Goal: Task Accomplishment & Management: Manage account settings

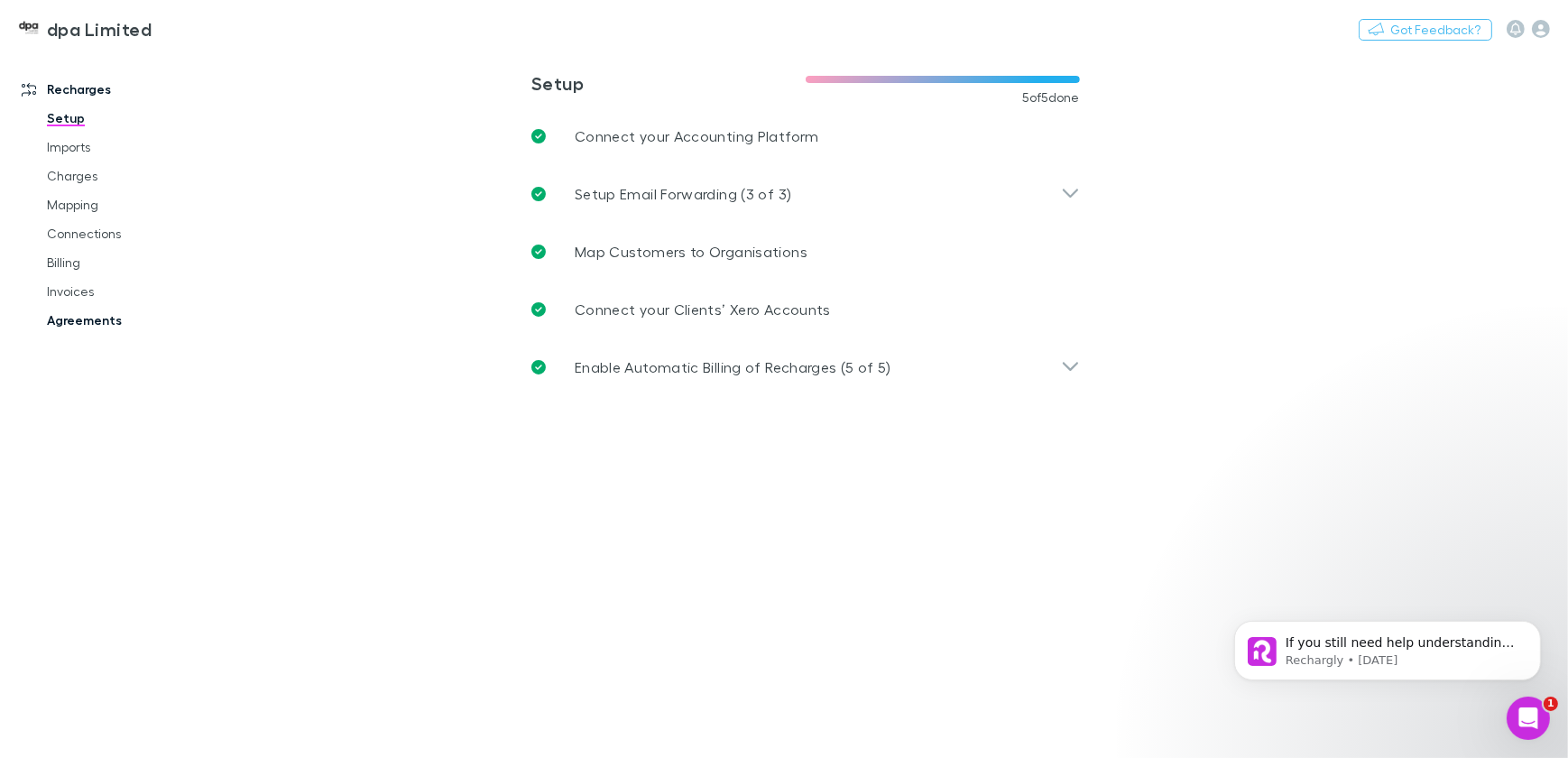
click at [82, 321] on link "Agreements" at bounding box center [134, 320] width 211 height 29
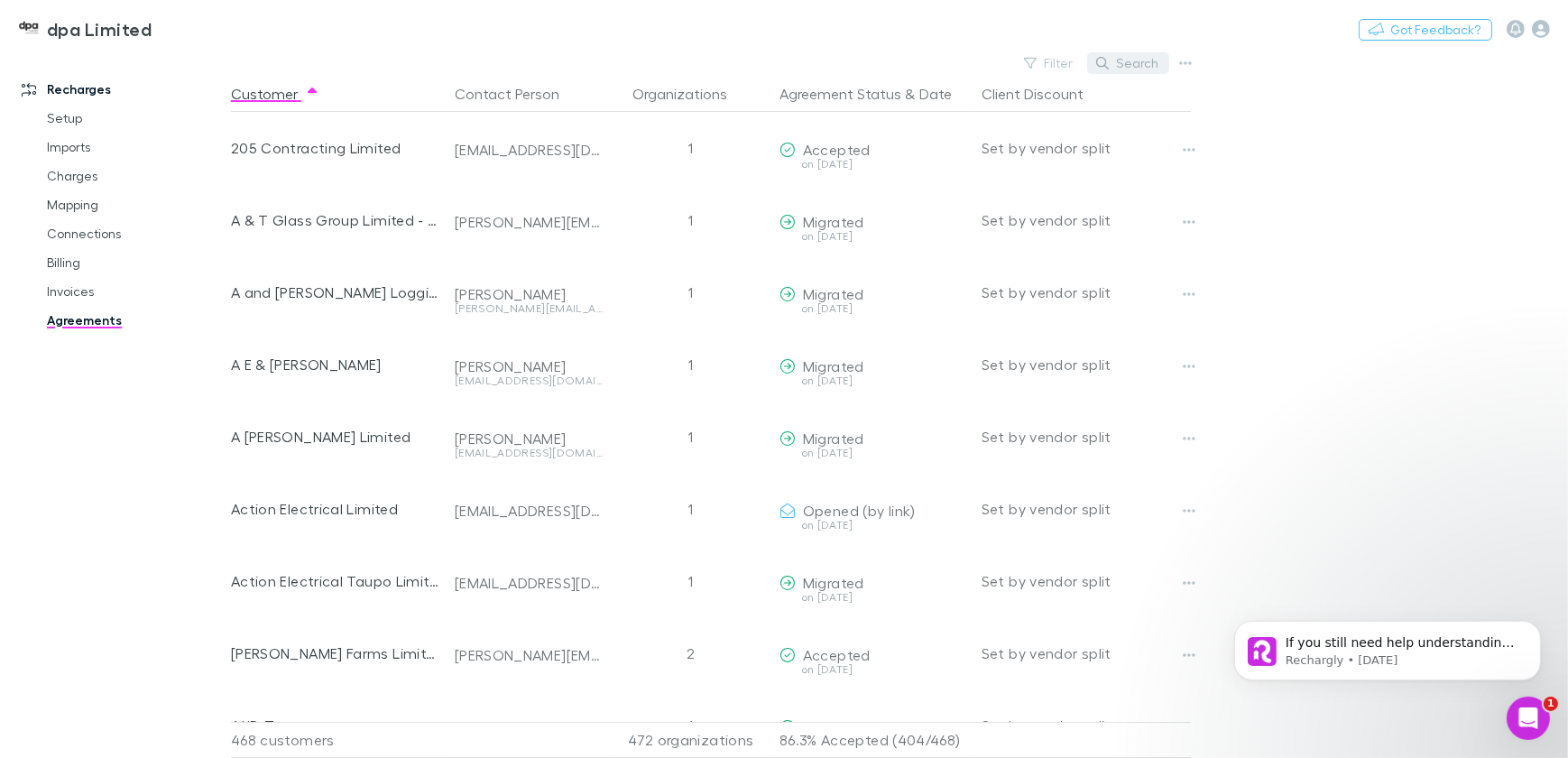
click at [1125, 59] on button "Search" at bounding box center [1128, 63] width 82 height 21
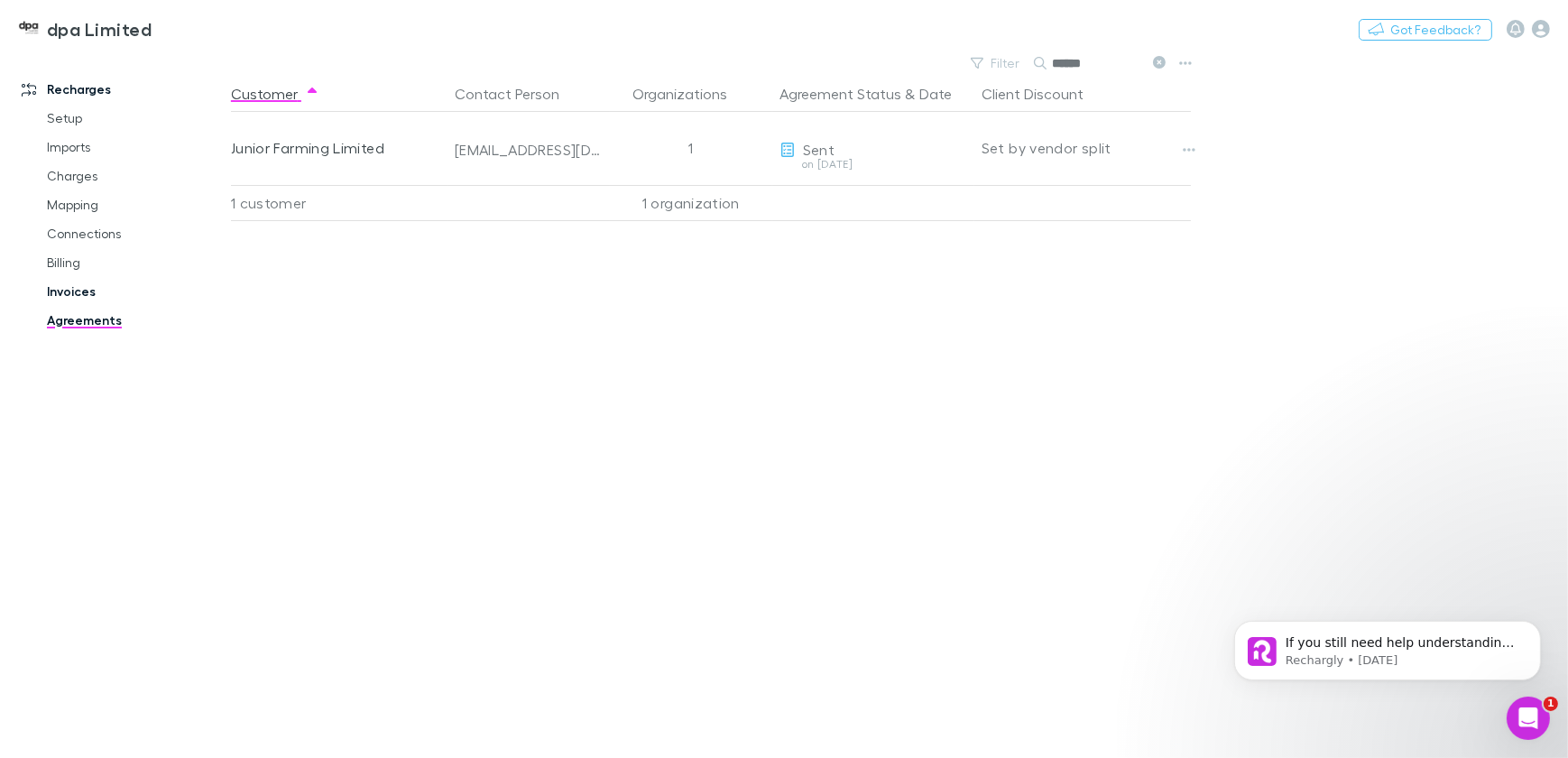
type input "******"
click at [76, 293] on link "Invoices" at bounding box center [134, 291] width 211 height 29
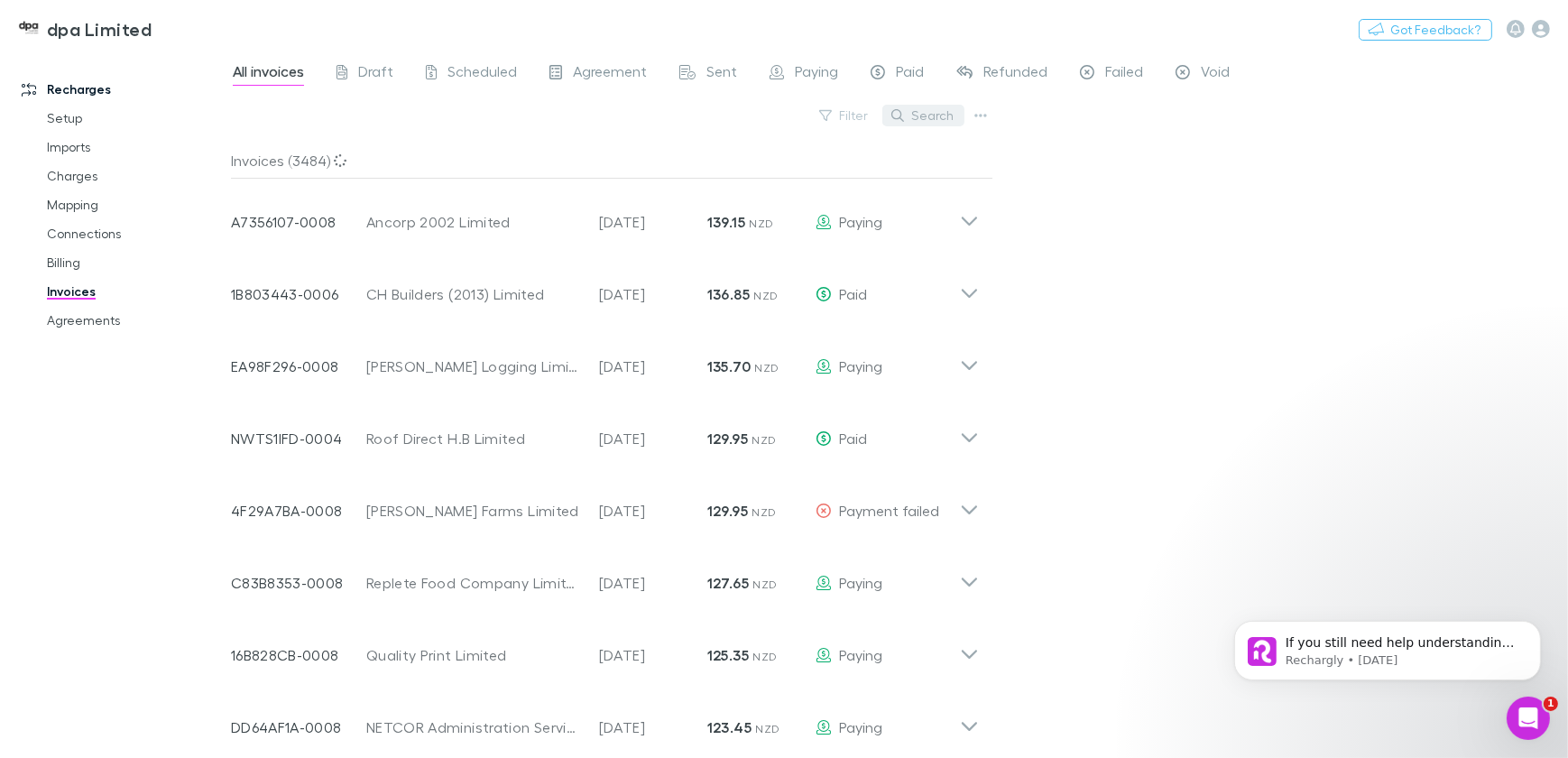
click at [929, 109] on button "Search" at bounding box center [923, 115] width 82 height 21
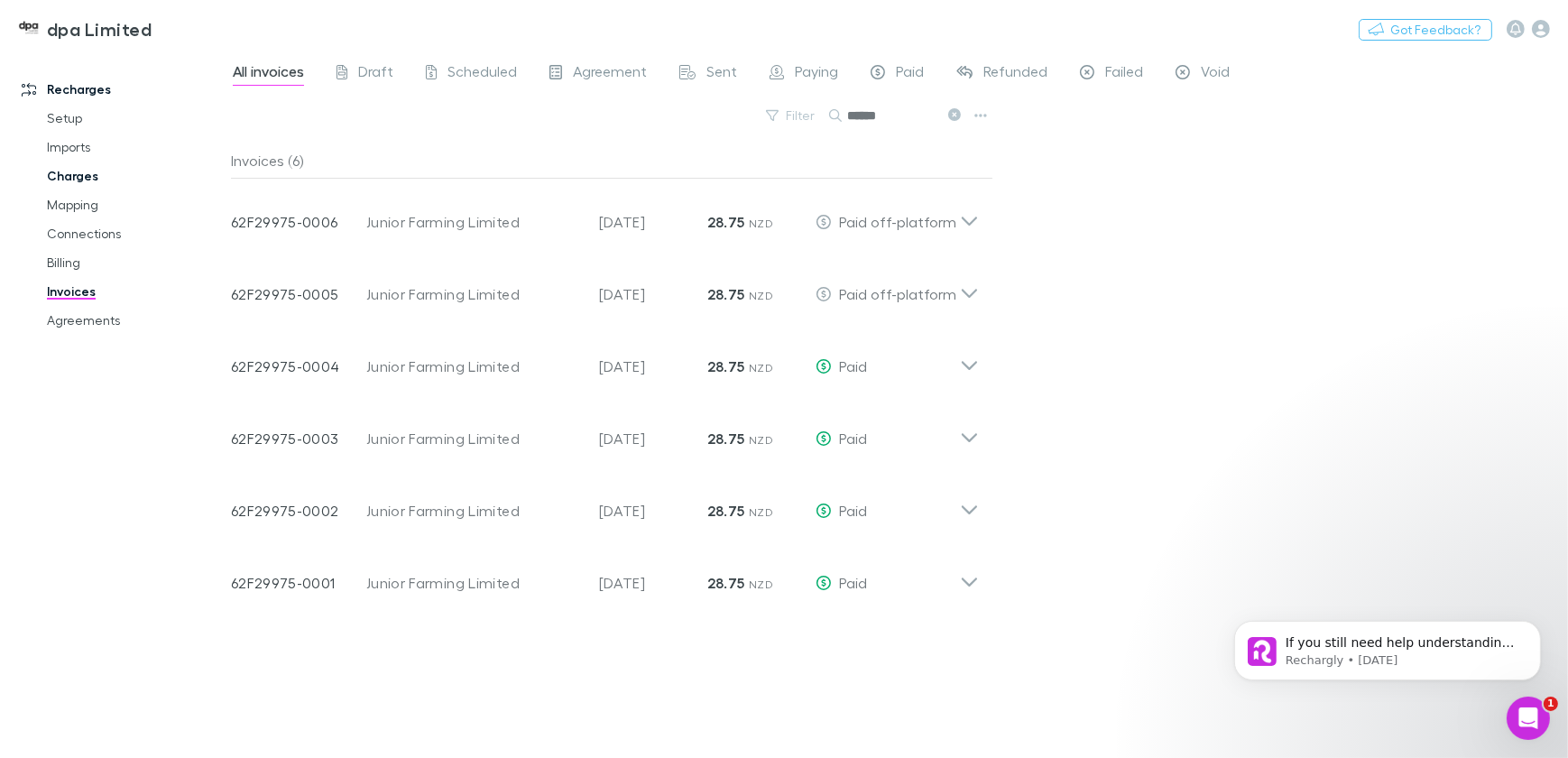
type input "******"
click at [72, 175] on link "Charges" at bounding box center [134, 176] width 211 height 29
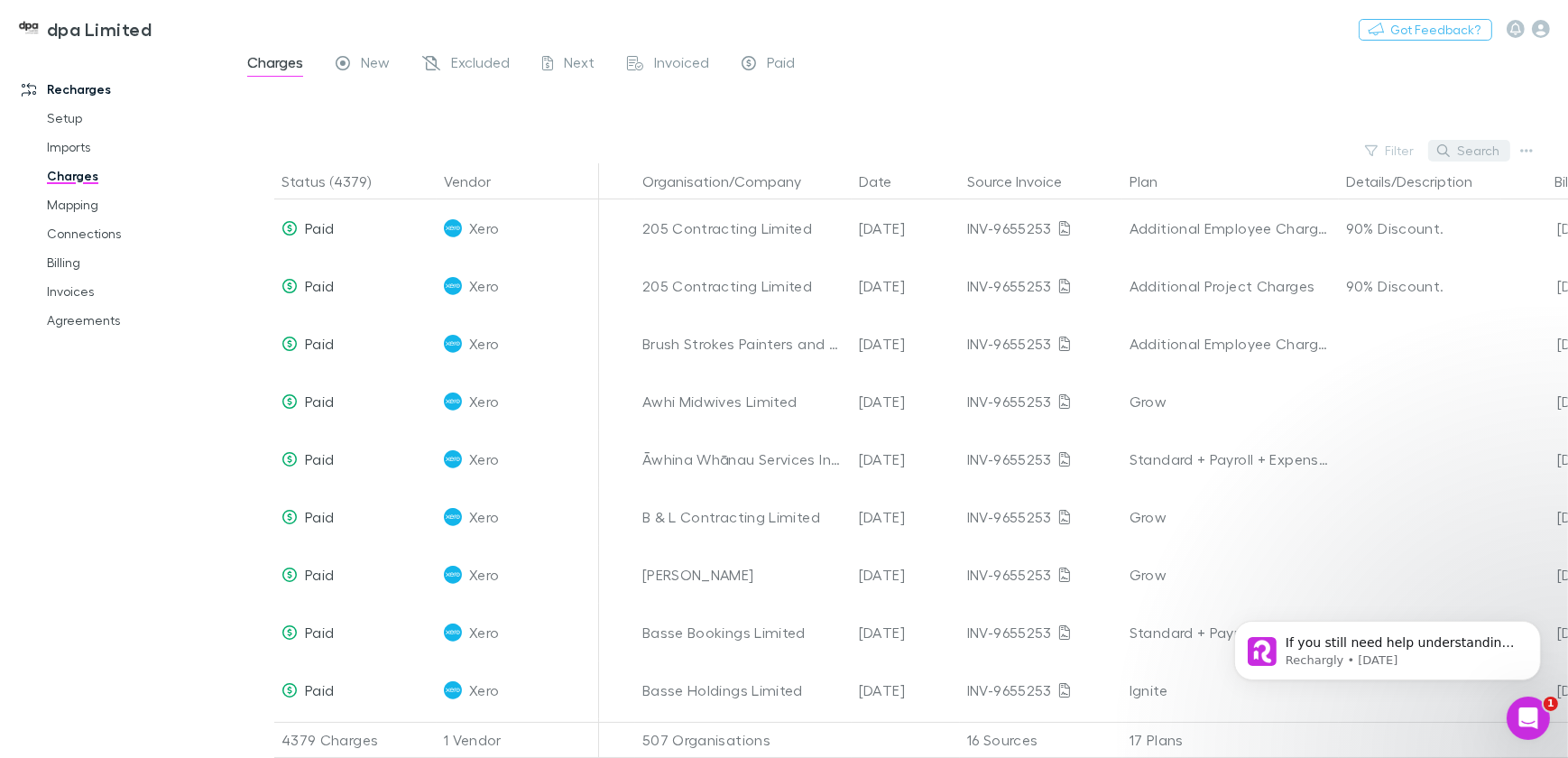
click at [1488, 153] on button "Search" at bounding box center [1469, 150] width 82 height 21
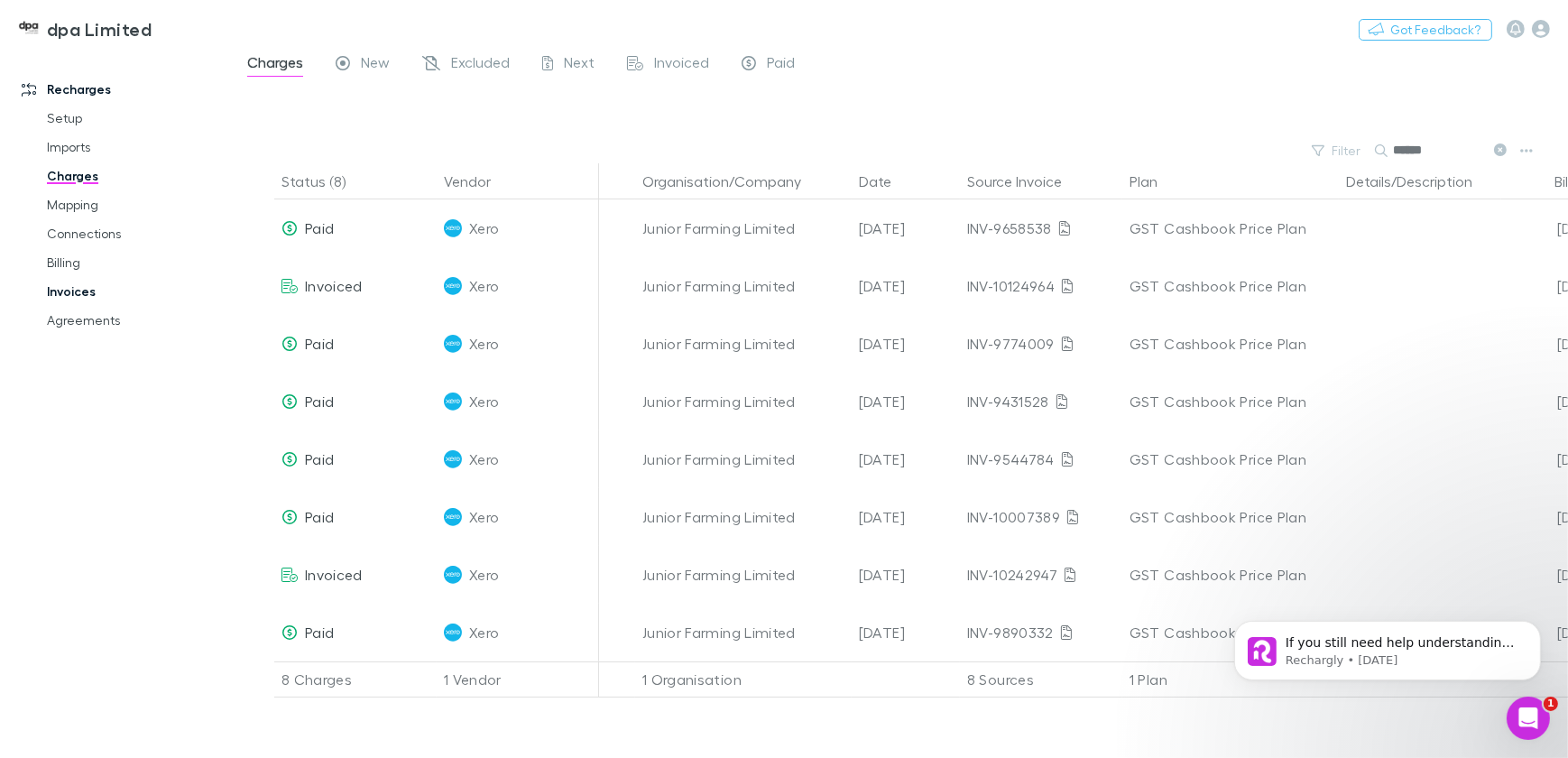
type input "******"
click at [67, 289] on link "Invoices" at bounding box center [134, 291] width 211 height 29
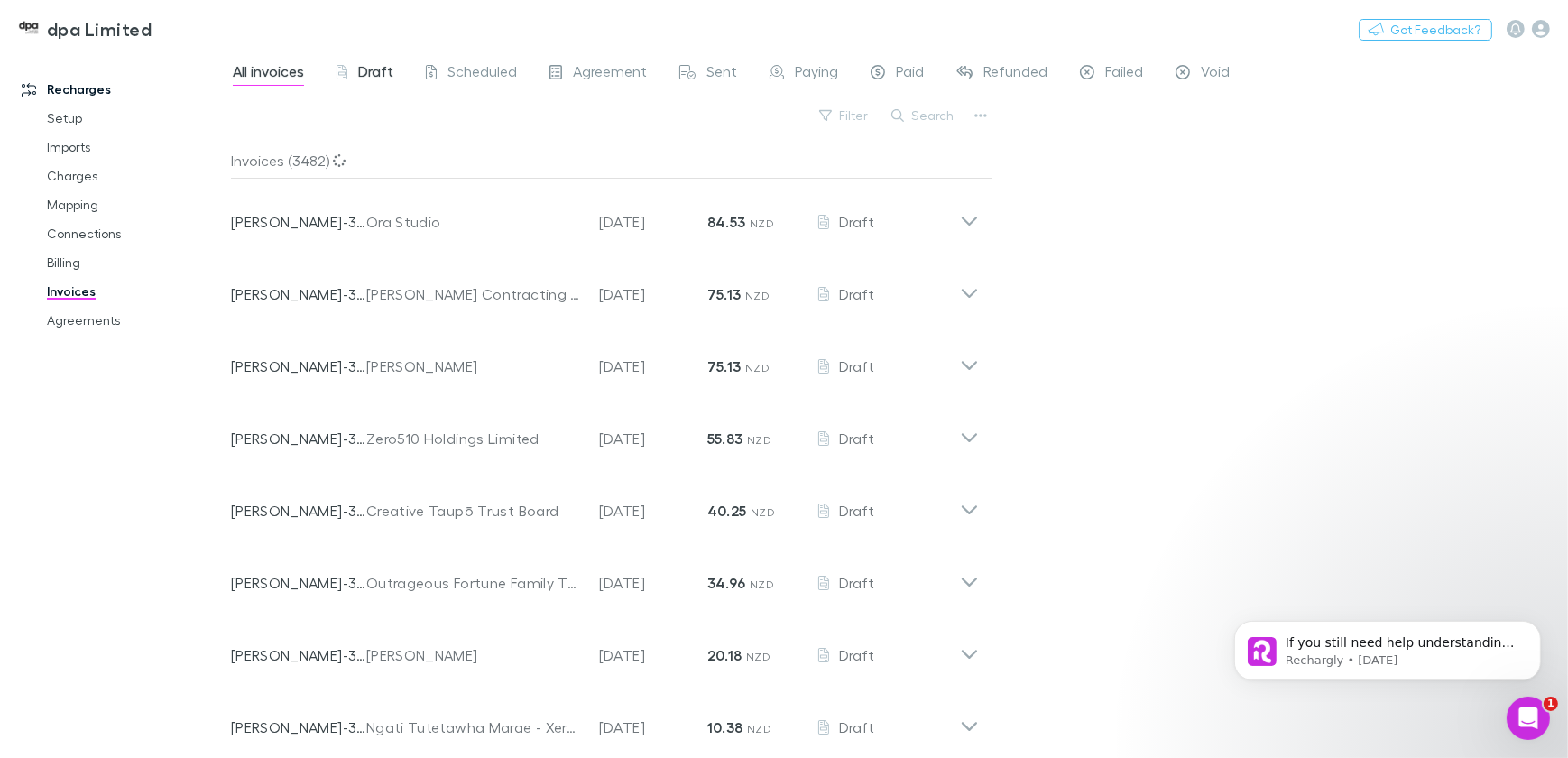
click at [374, 69] on span "Draft" at bounding box center [375, 73] width 35 height 23
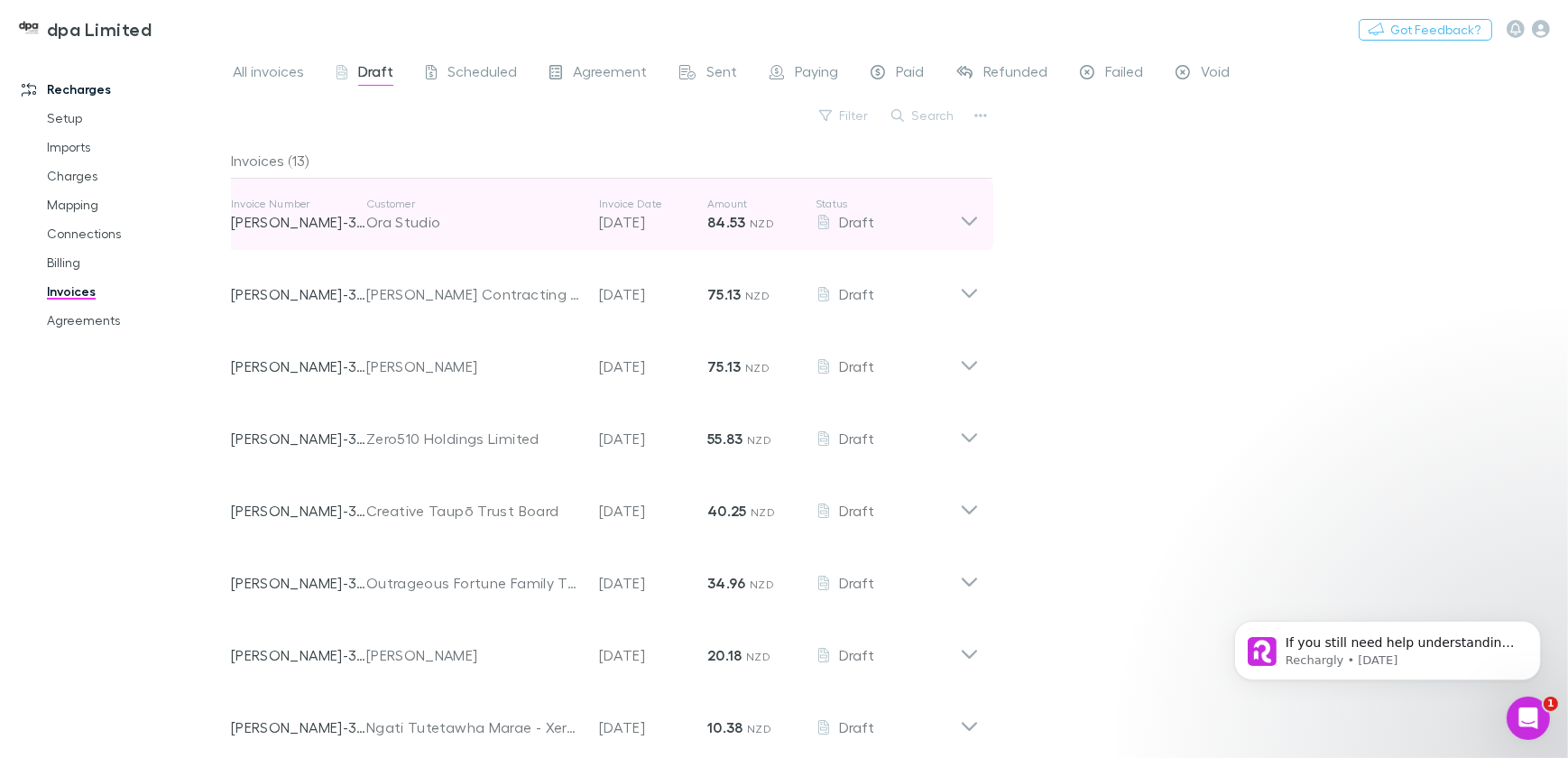
click at [972, 218] on icon at bounding box center [969, 214] width 18 height 36
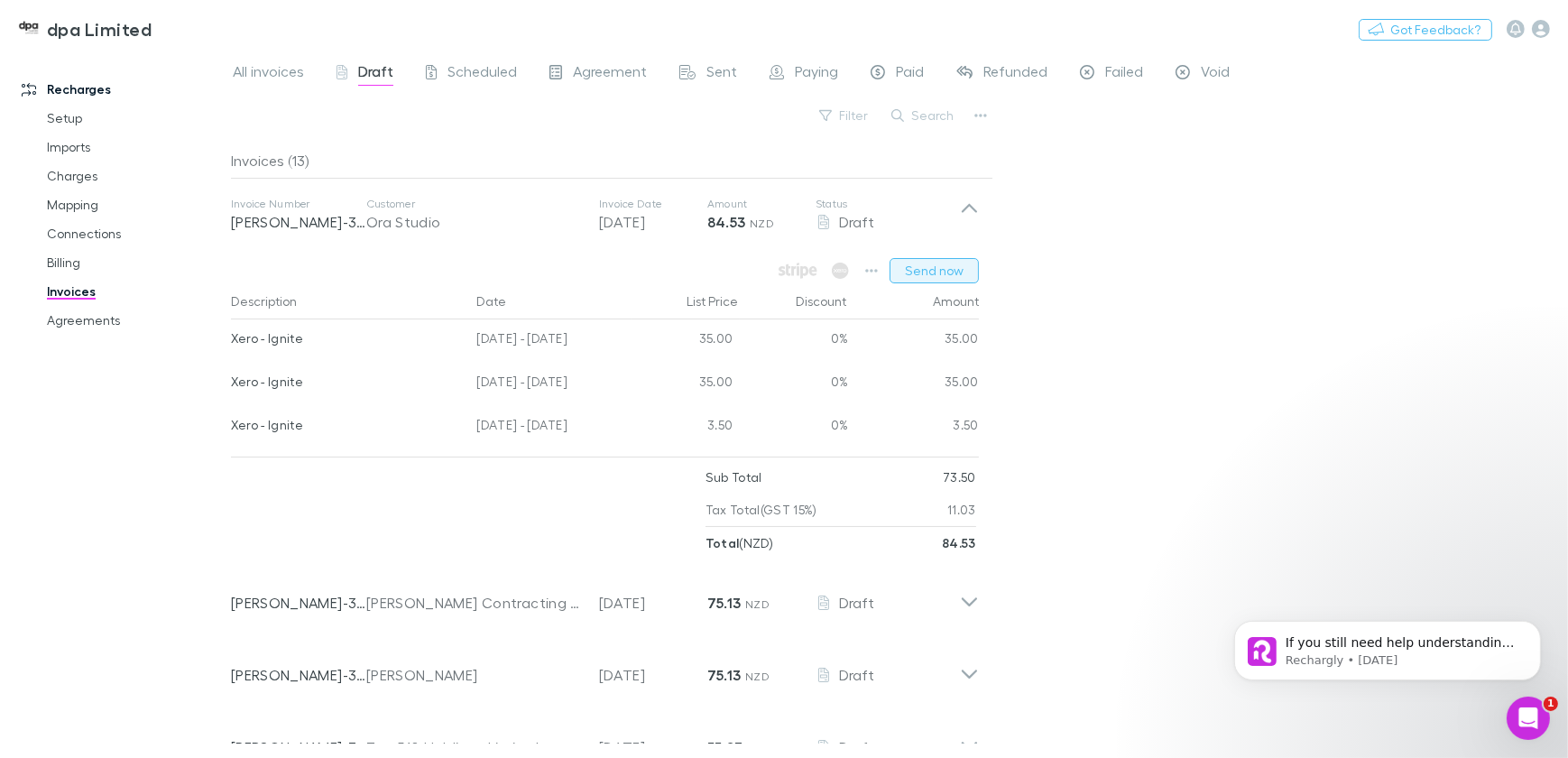
click at [935, 262] on button "Send now" at bounding box center [934, 270] width 90 height 25
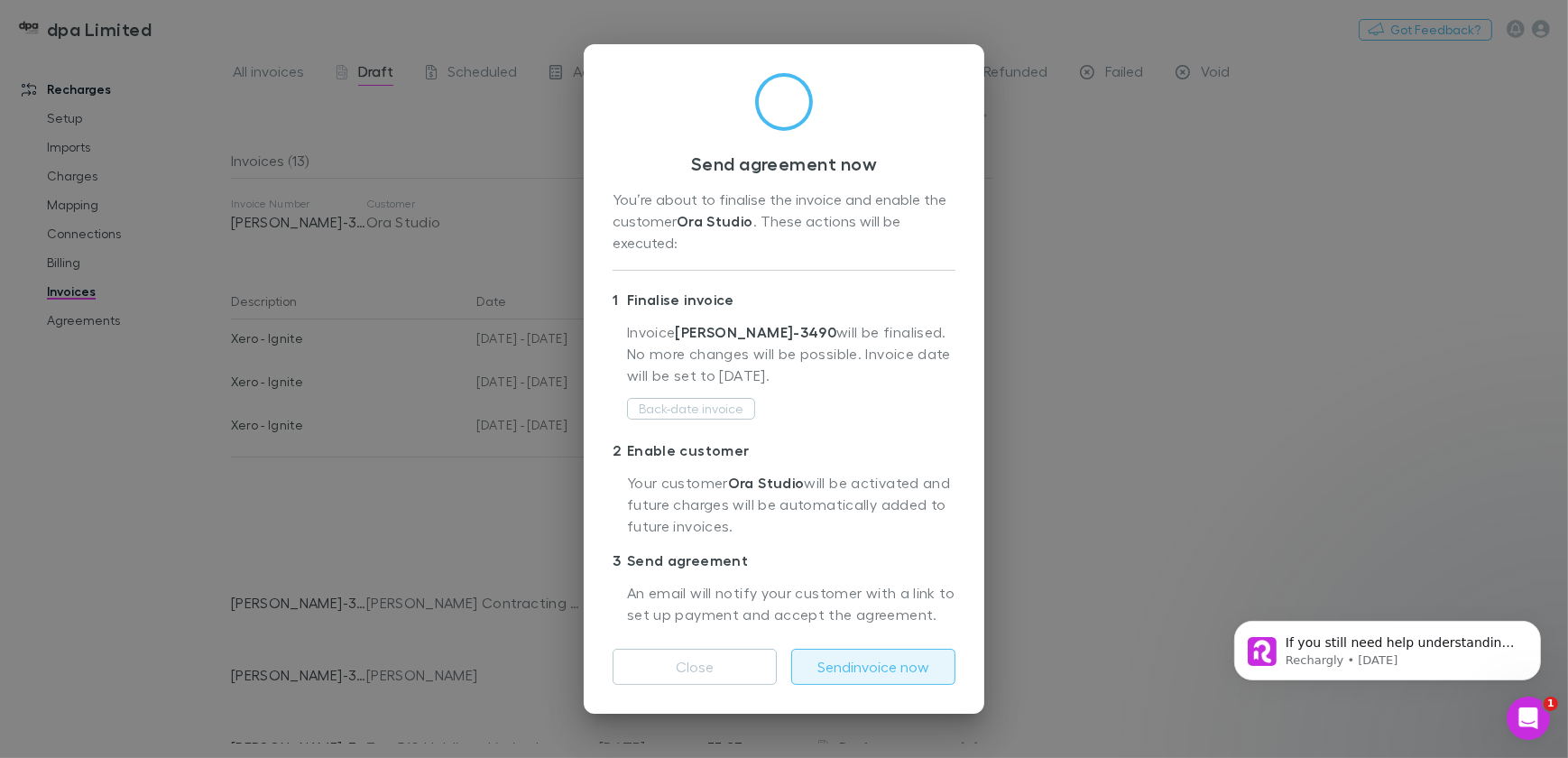
click at [865, 670] on button "Send invoice now" at bounding box center [874, 666] width 165 height 36
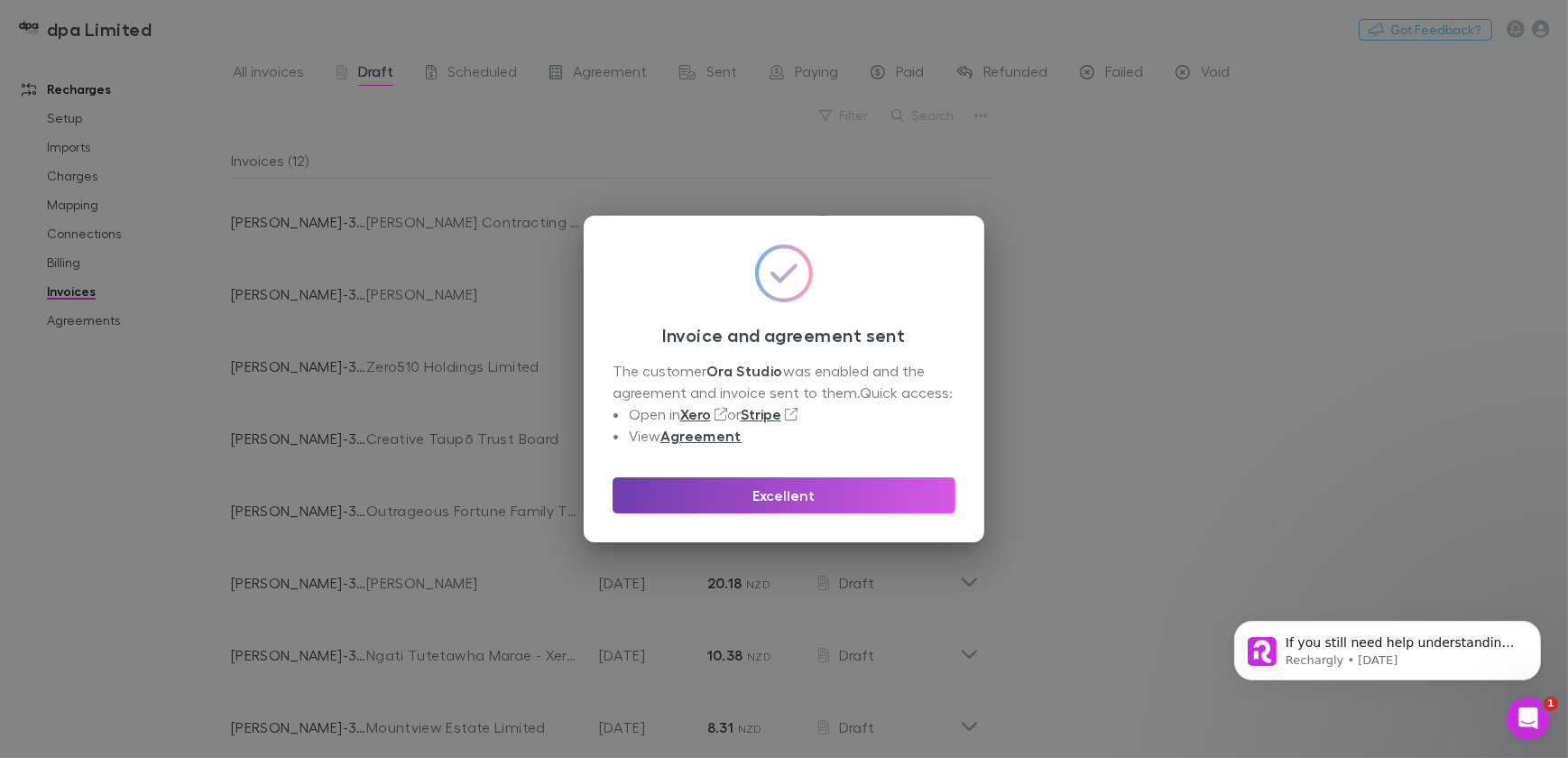
click at [779, 491] on button "Excellent" at bounding box center [783, 495] width 343 height 36
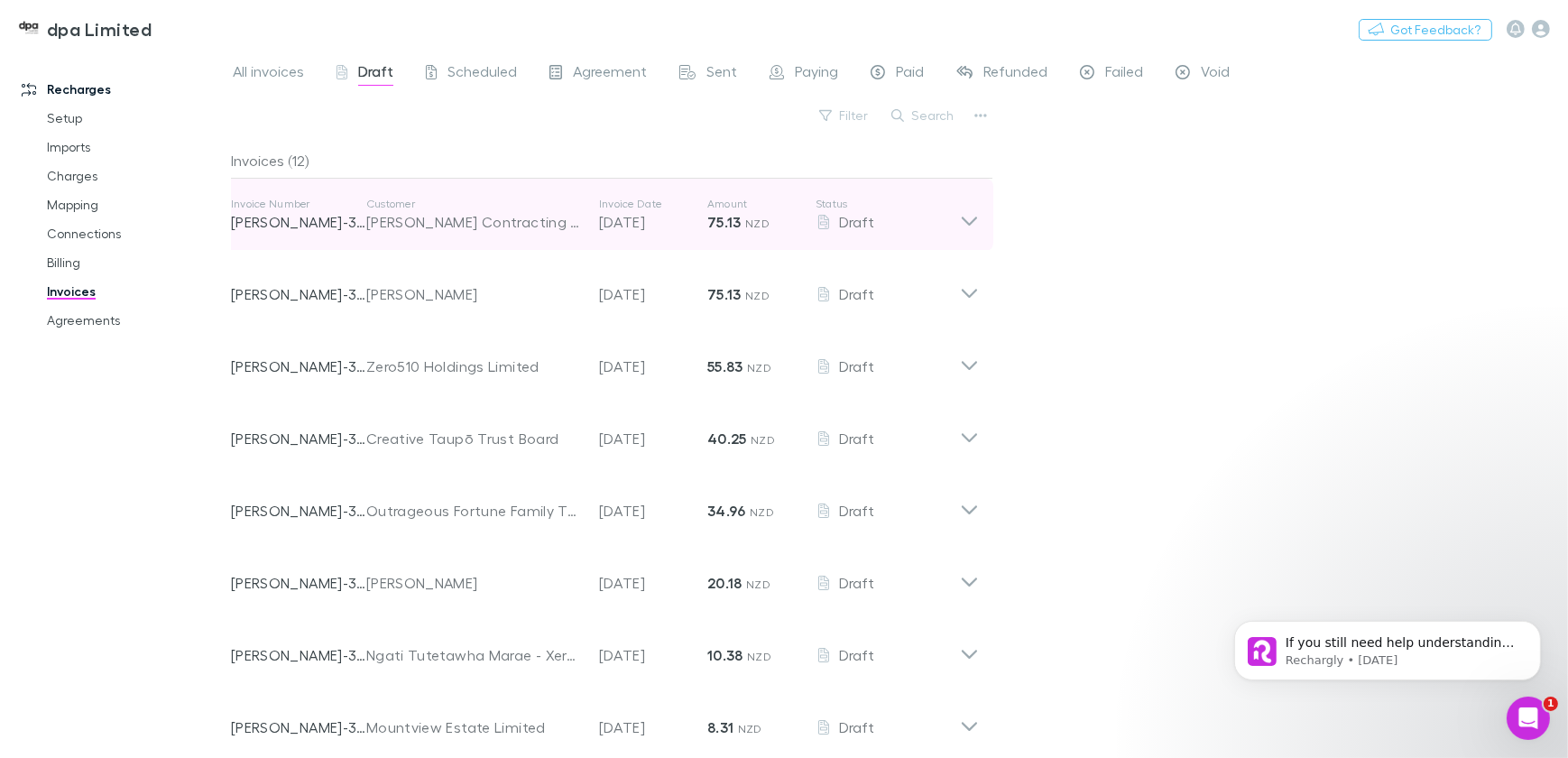
click at [960, 219] on icon at bounding box center [969, 214] width 18 height 36
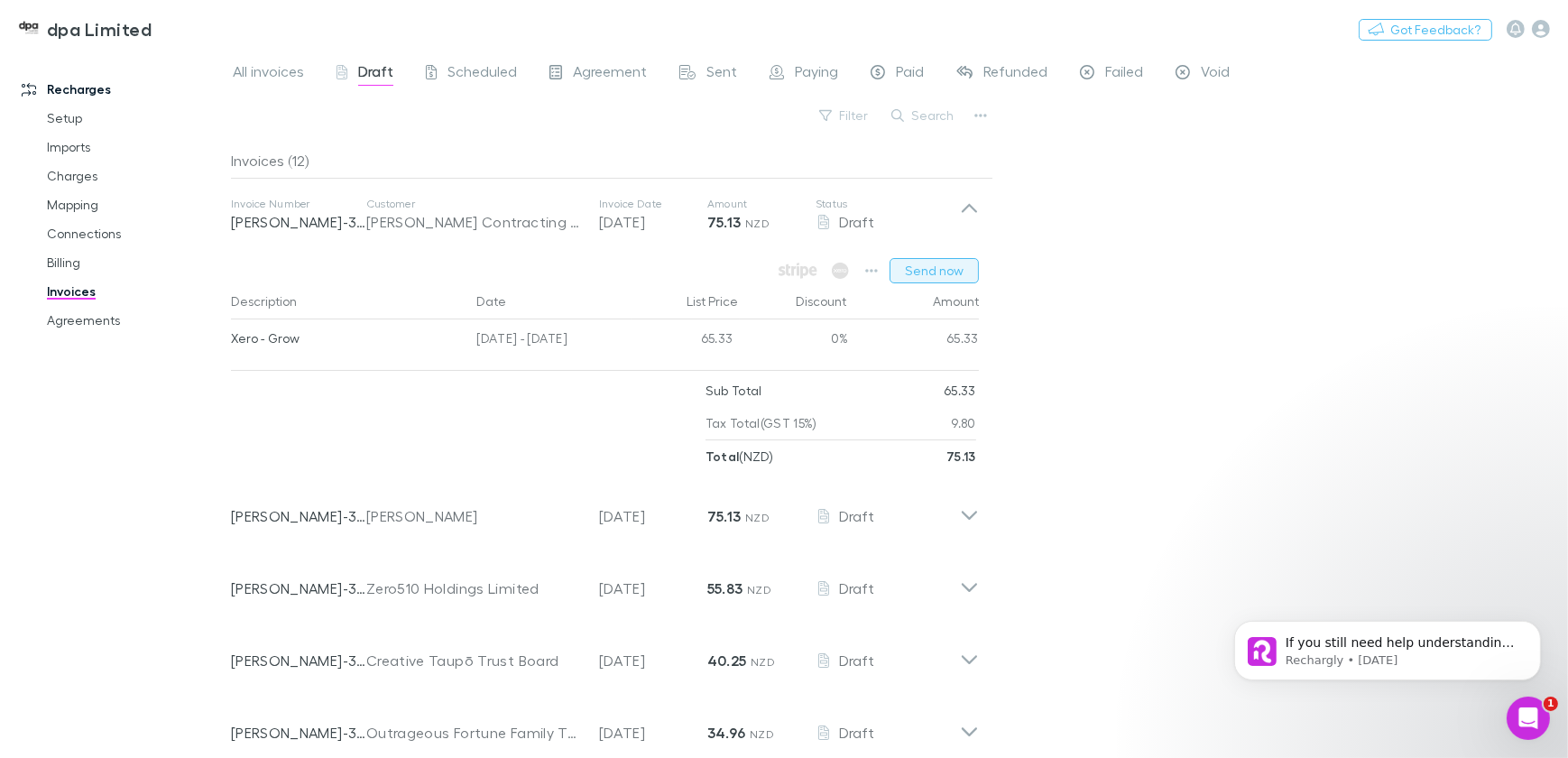
click at [939, 274] on button "Send now" at bounding box center [934, 270] width 90 height 25
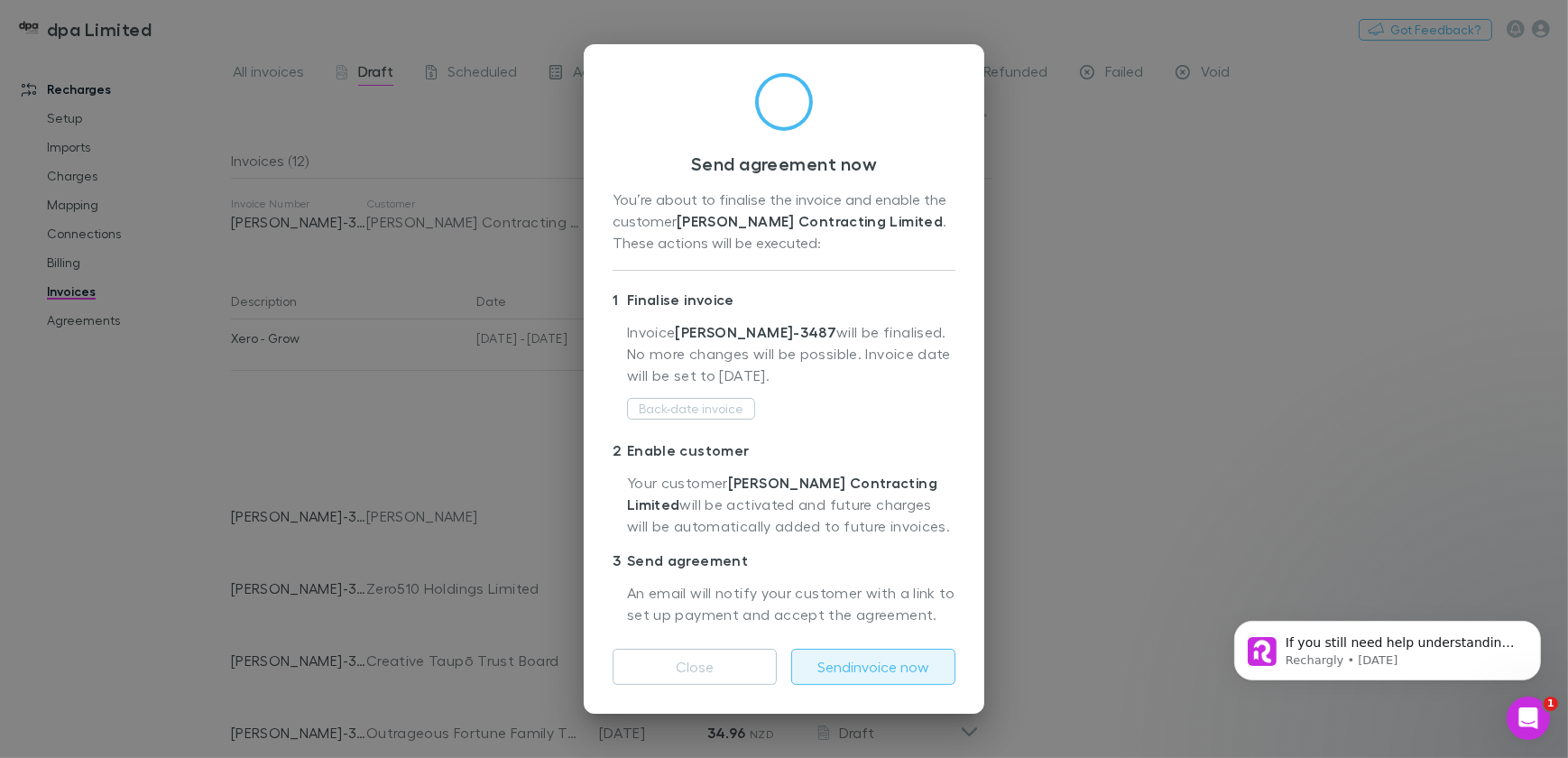
click at [857, 671] on button "Send invoice now" at bounding box center [874, 666] width 165 height 36
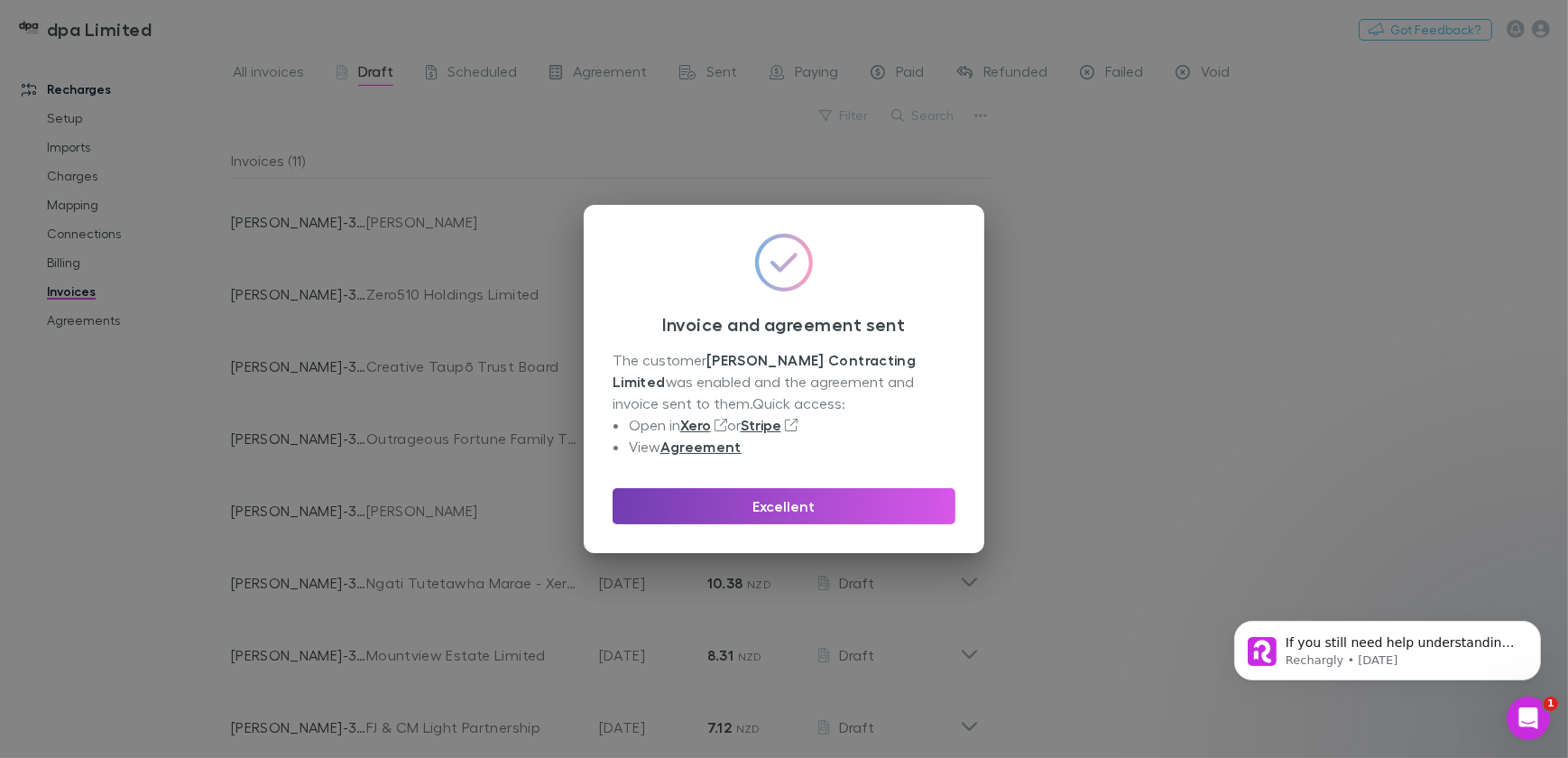
click at [792, 503] on button "Excellent" at bounding box center [783, 506] width 343 height 36
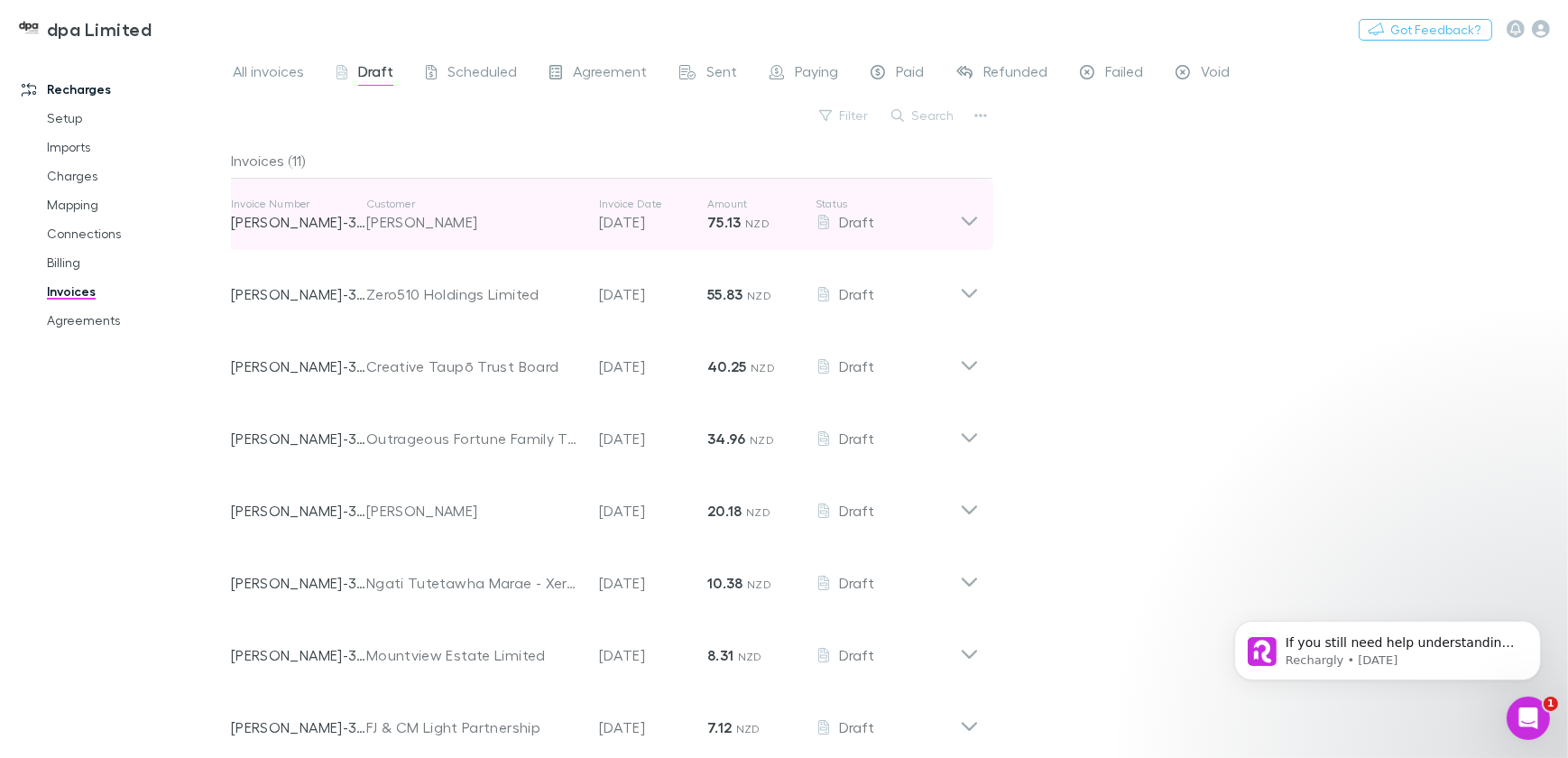
click at [977, 223] on icon at bounding box center [969, 214] width 18 height 36
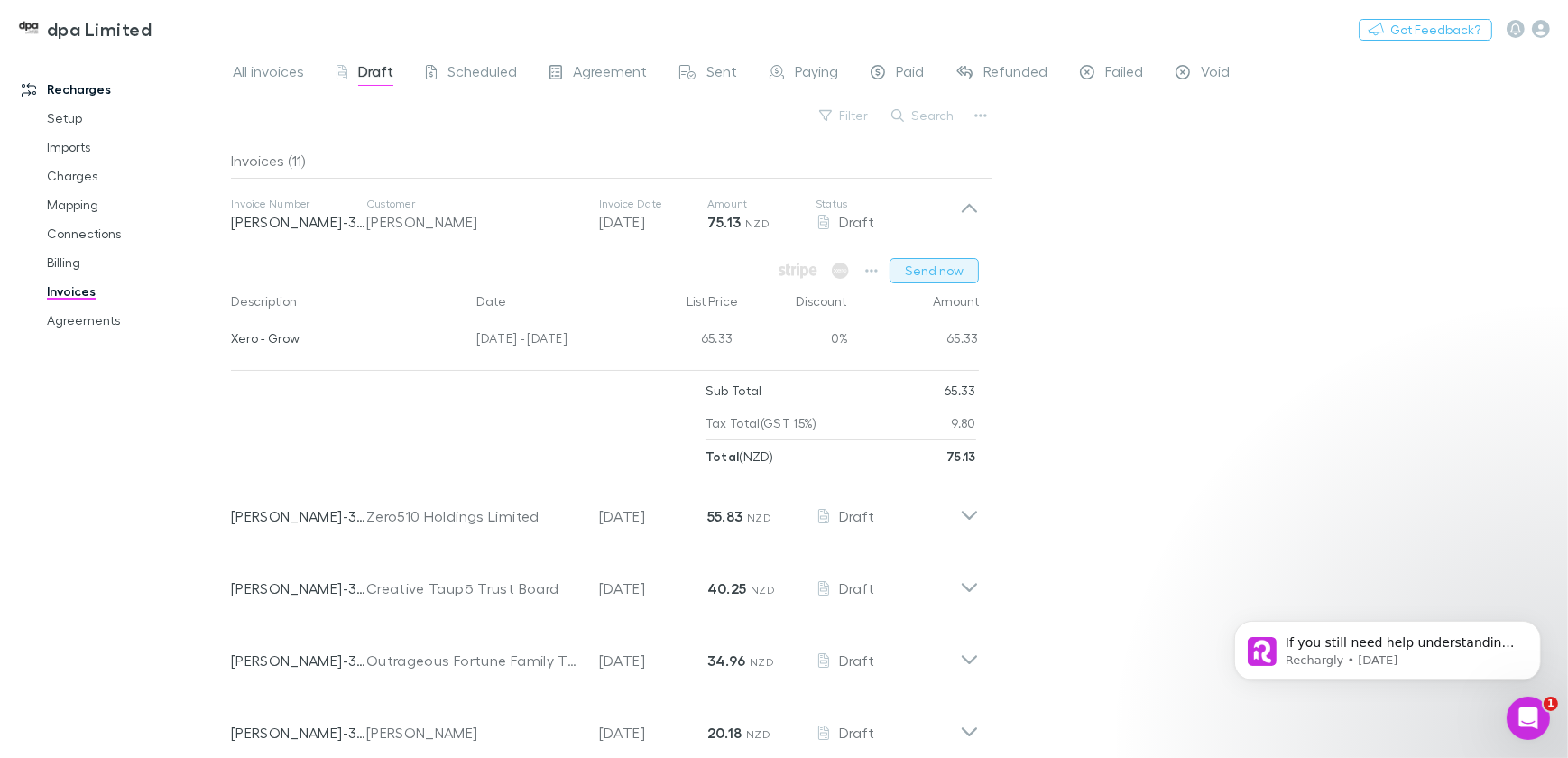
click at [940, 273] on button "Send now" at bounding box center [934, 270] width 90 height 25
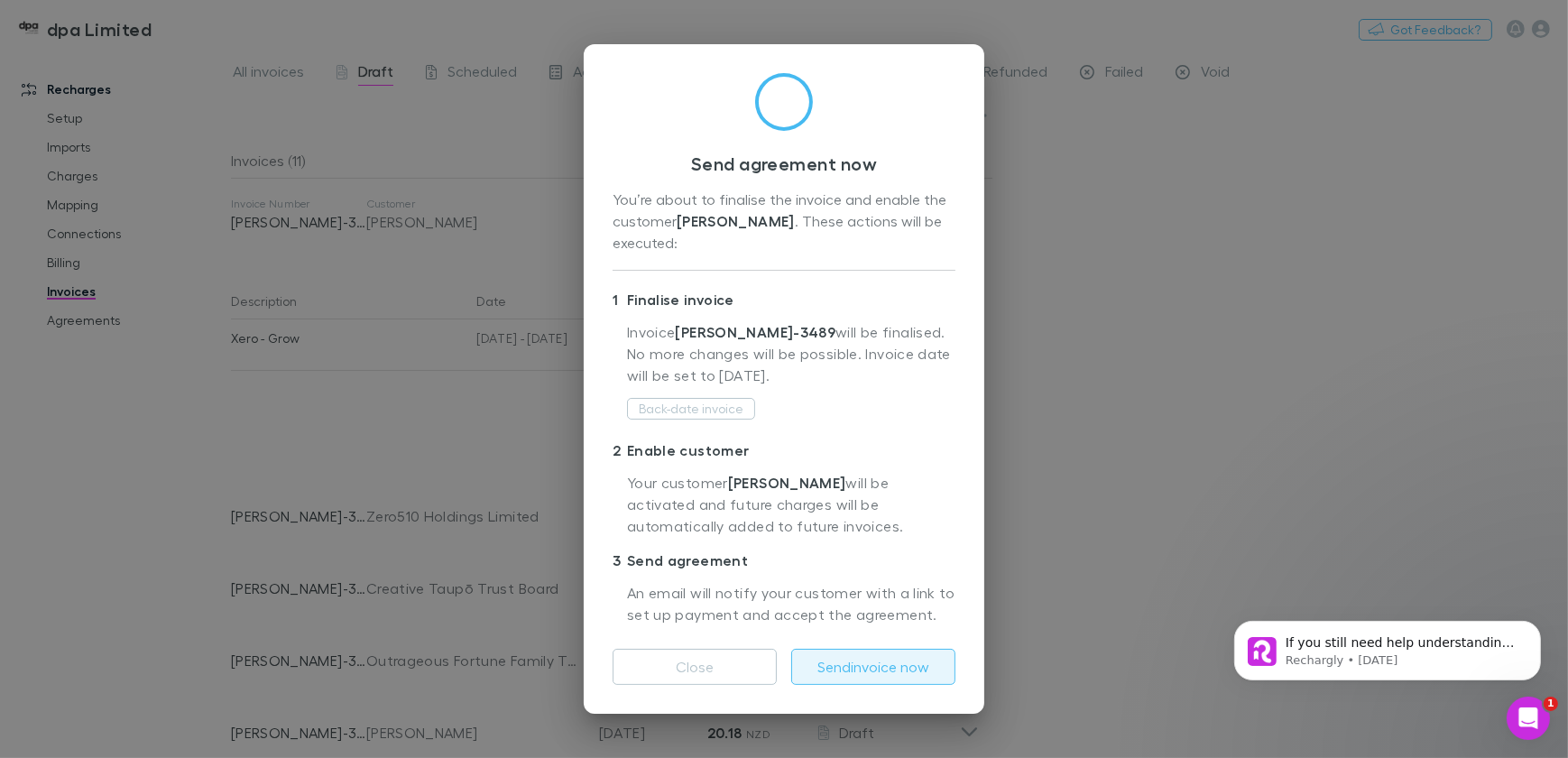
click at [847, 666] on button "Send invoice now" at bounding box center [874, 666] width 165 height 36
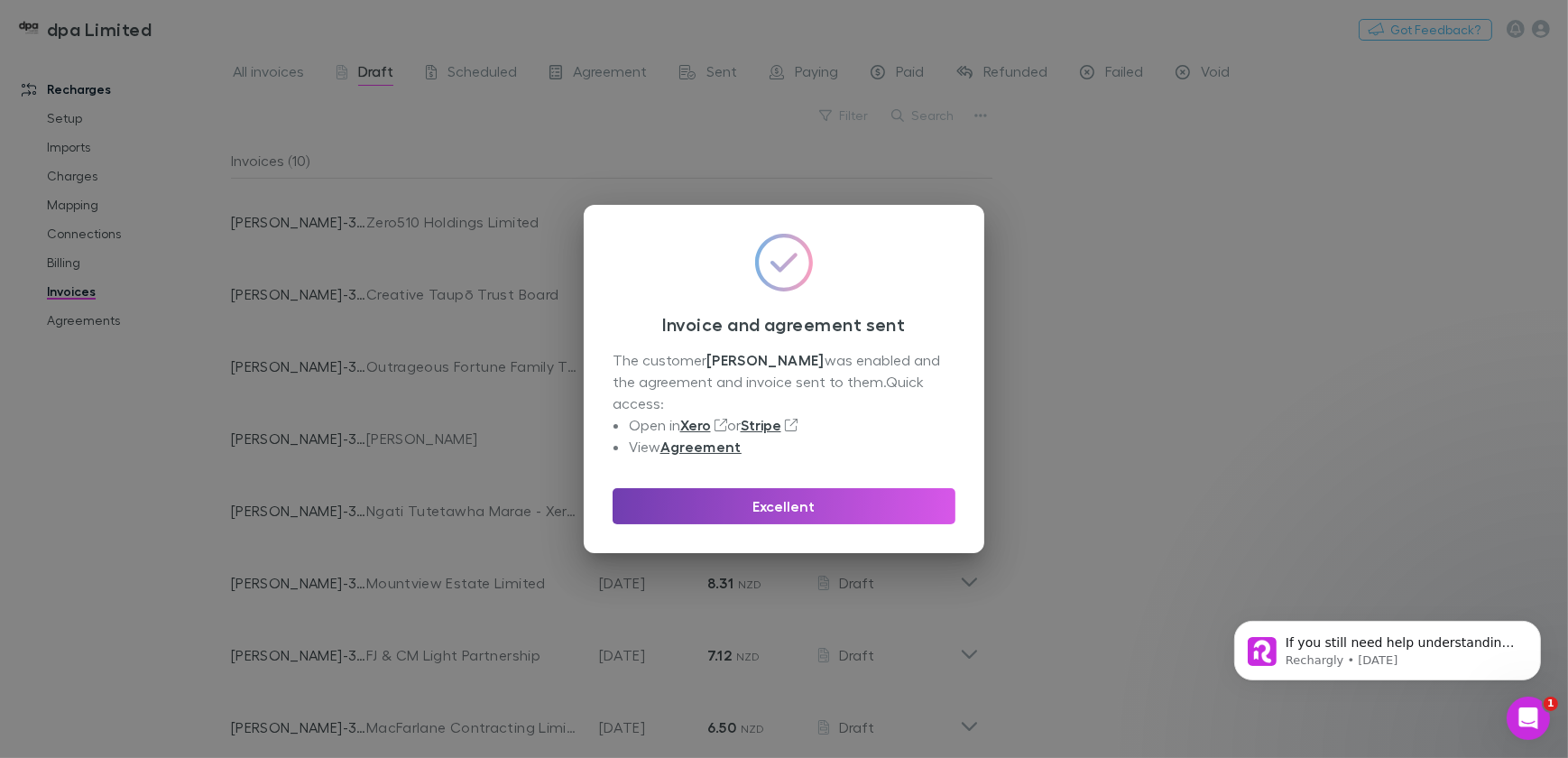
click at [766, 488] on button "Excellent" at bounding box center [783, 506] width 343 height 36
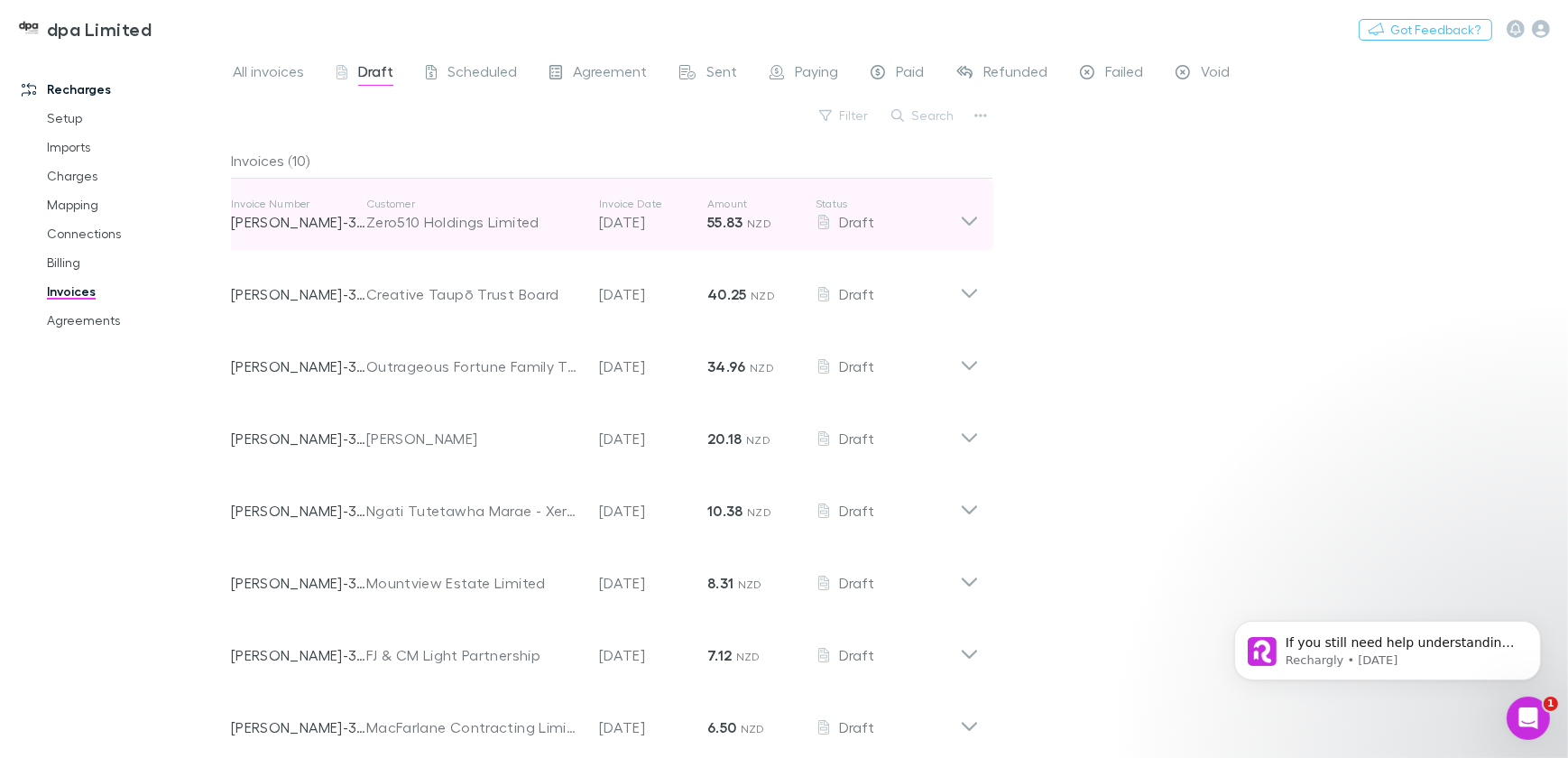
click at [969, 214] on icon at bounding box center [969, 214] width 18 height 36
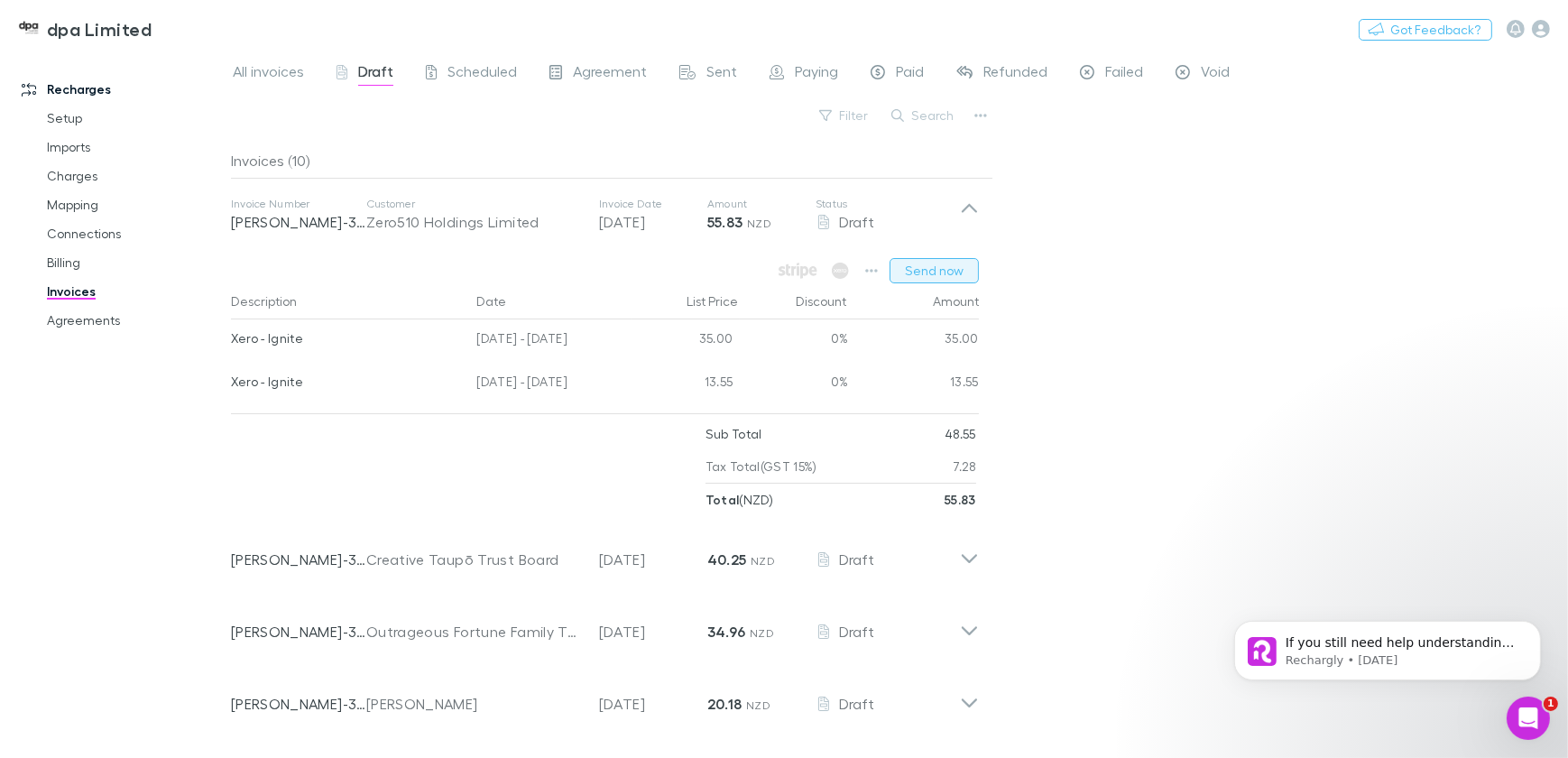
click at [928, 275] on button "Send now" at bounding box center [934, 270] width 90 height 25
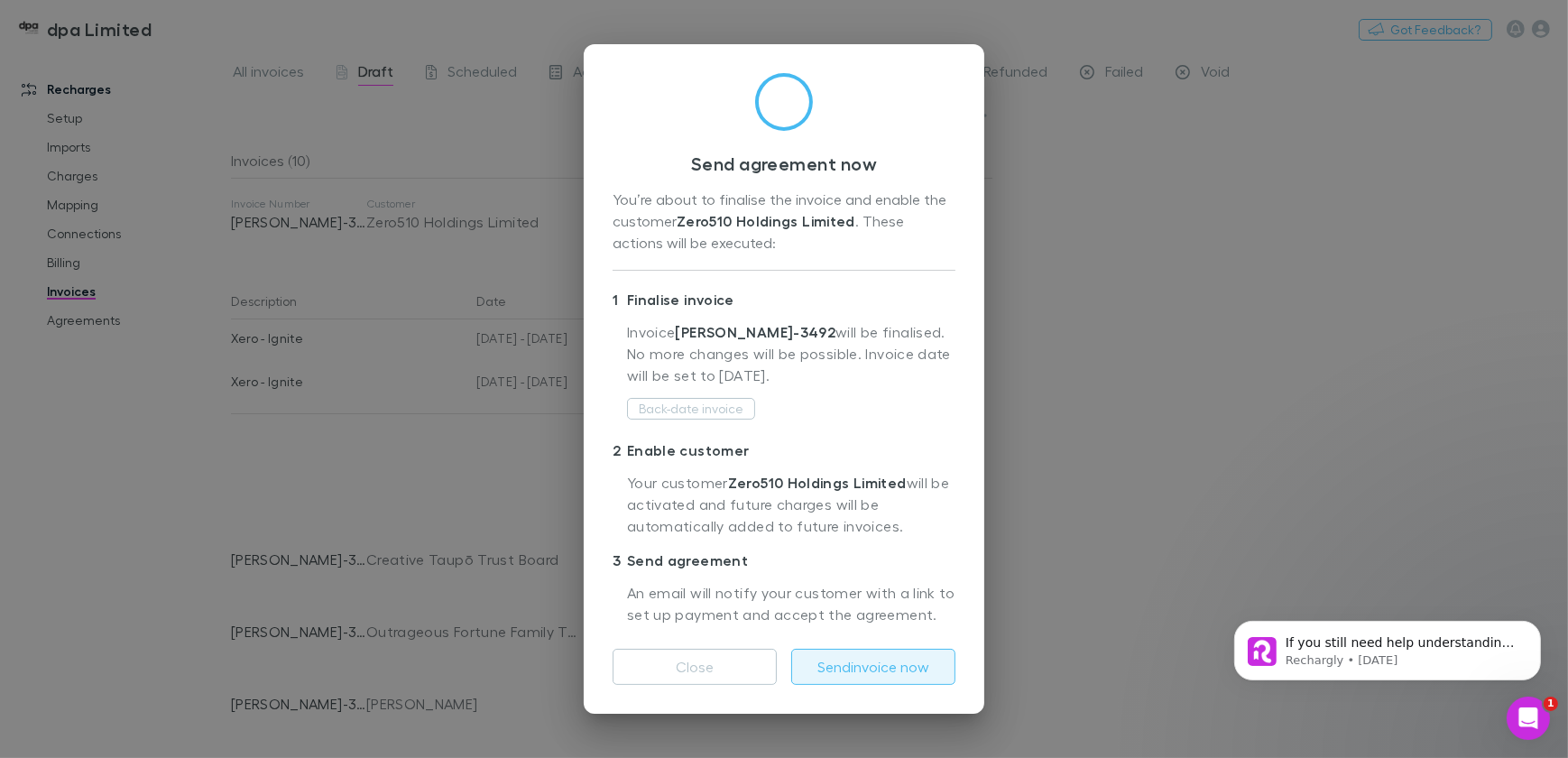
click at [847, 666] on button "Send invoice now" at bounding box center [874, 666] width 165 height 36
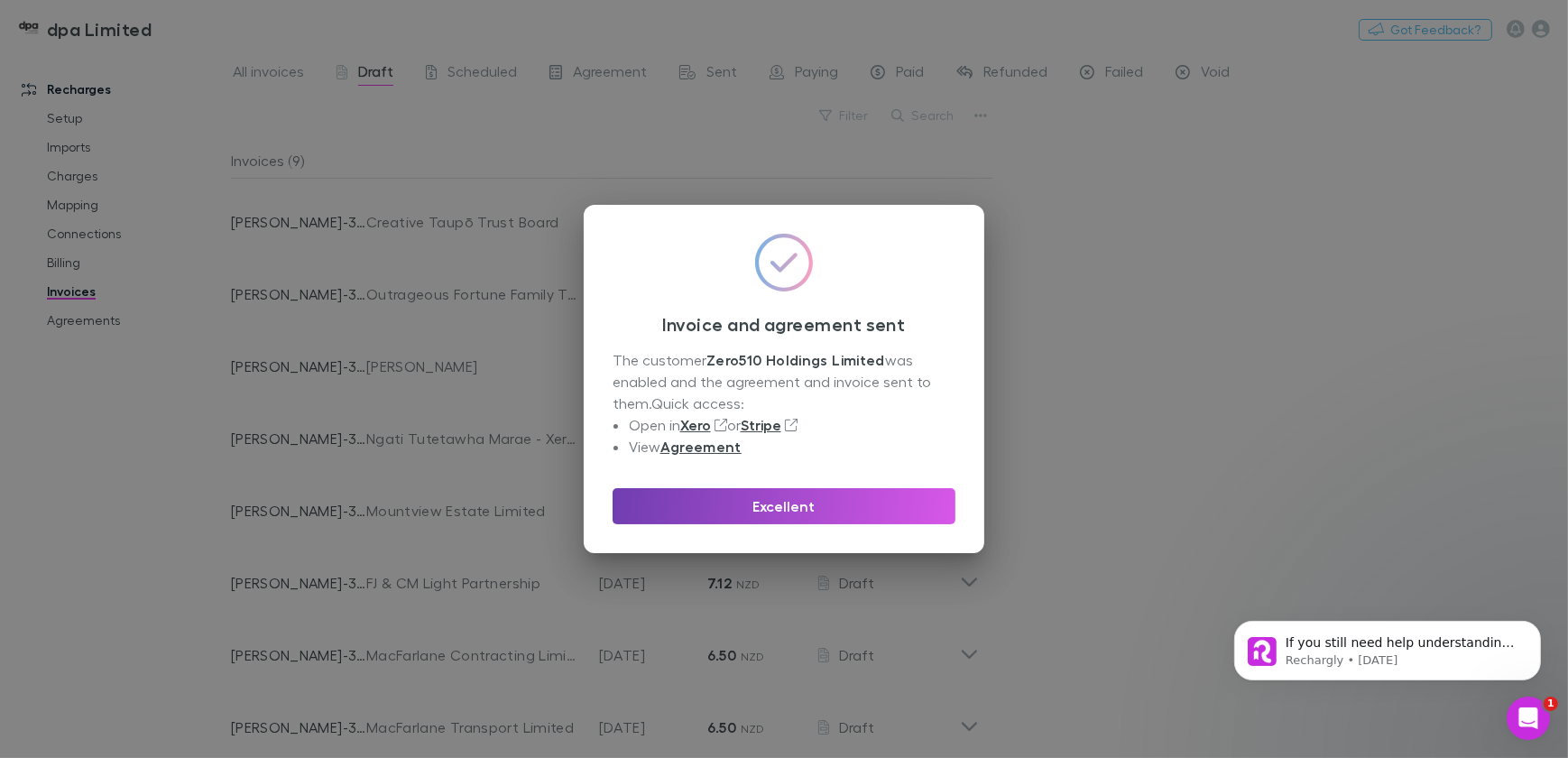
click at [855, 501] on button "Excellent" at bounding box center [783, 506] width 343 height 36
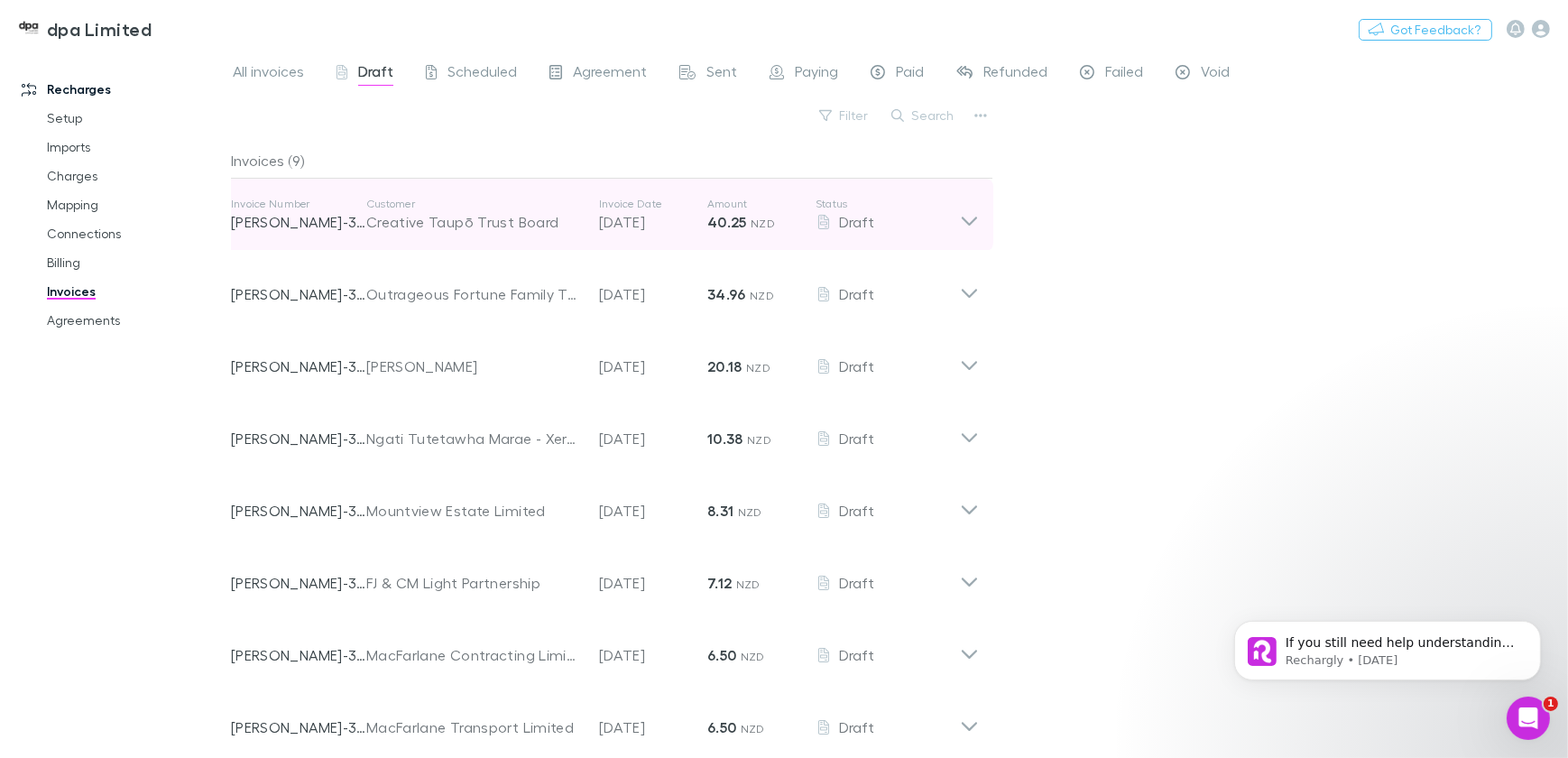
click at [972, 223] on icon at bounding box center [969, 221] width 16 height 9
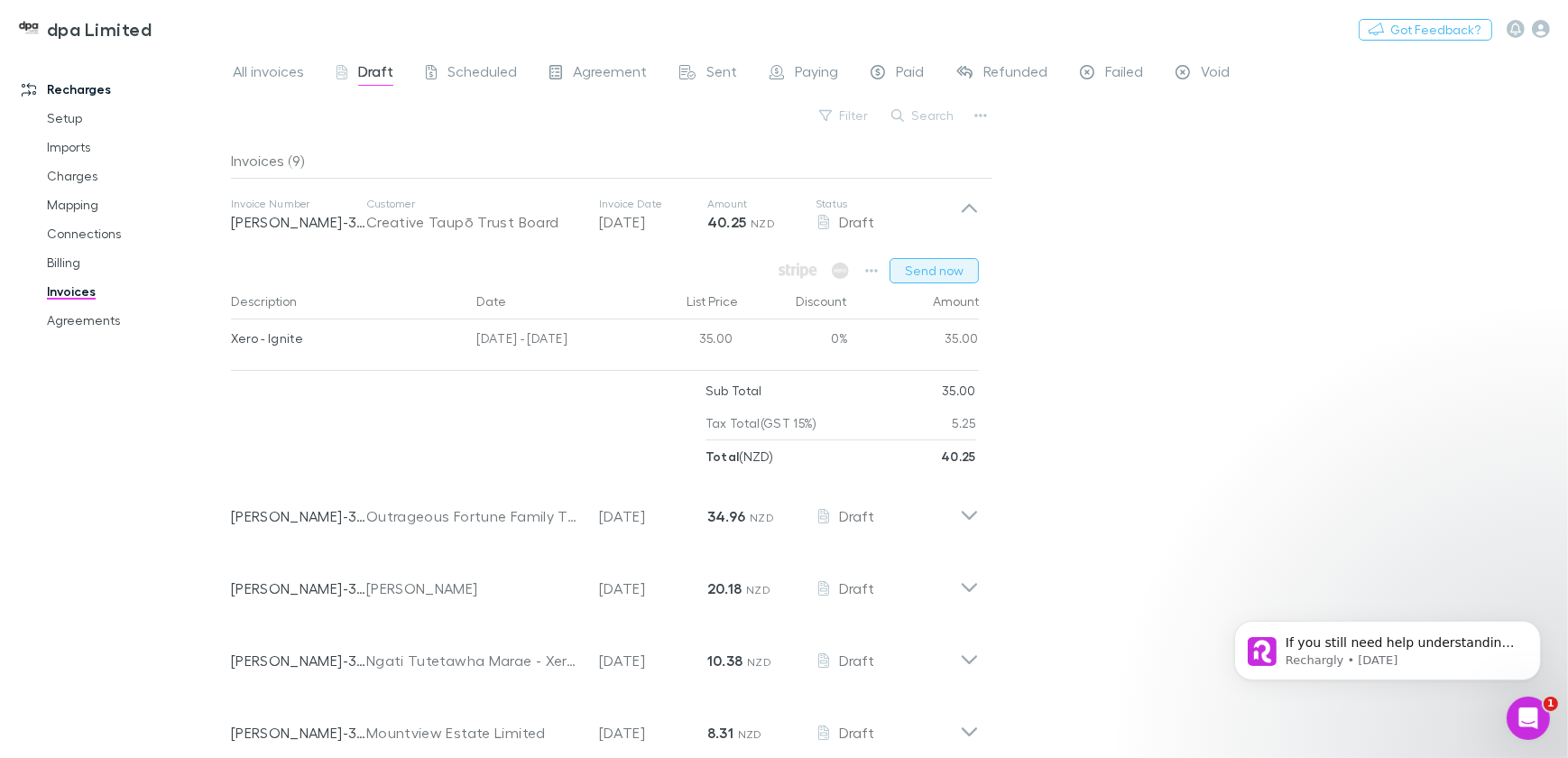
click at [931, 277] on button "Send now" at bounding box center [934, 270] width 90 height 25
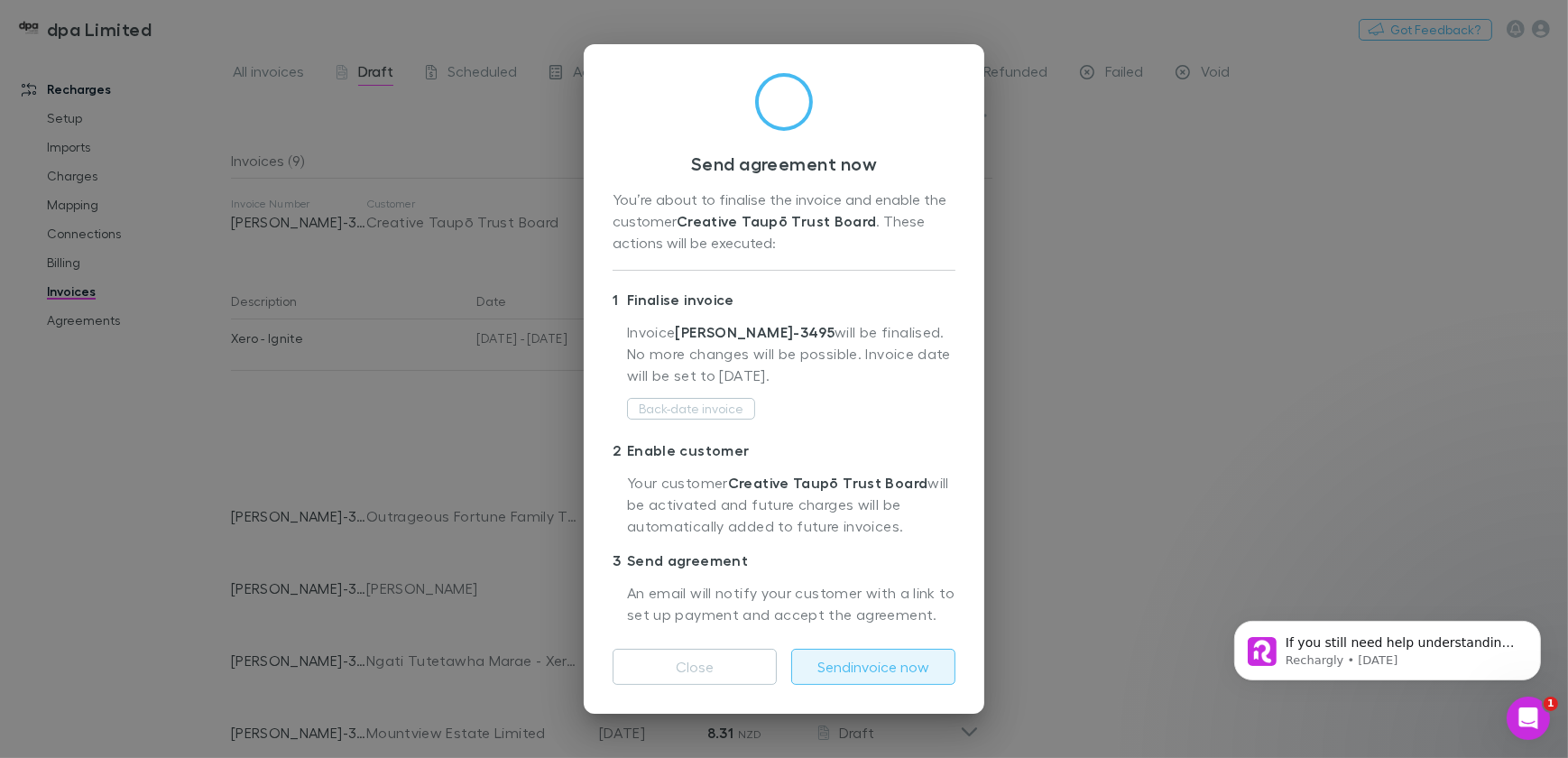
click at [856, 666] on button "Send invoice now" at bounding box center [874, 666] width 165 height 36
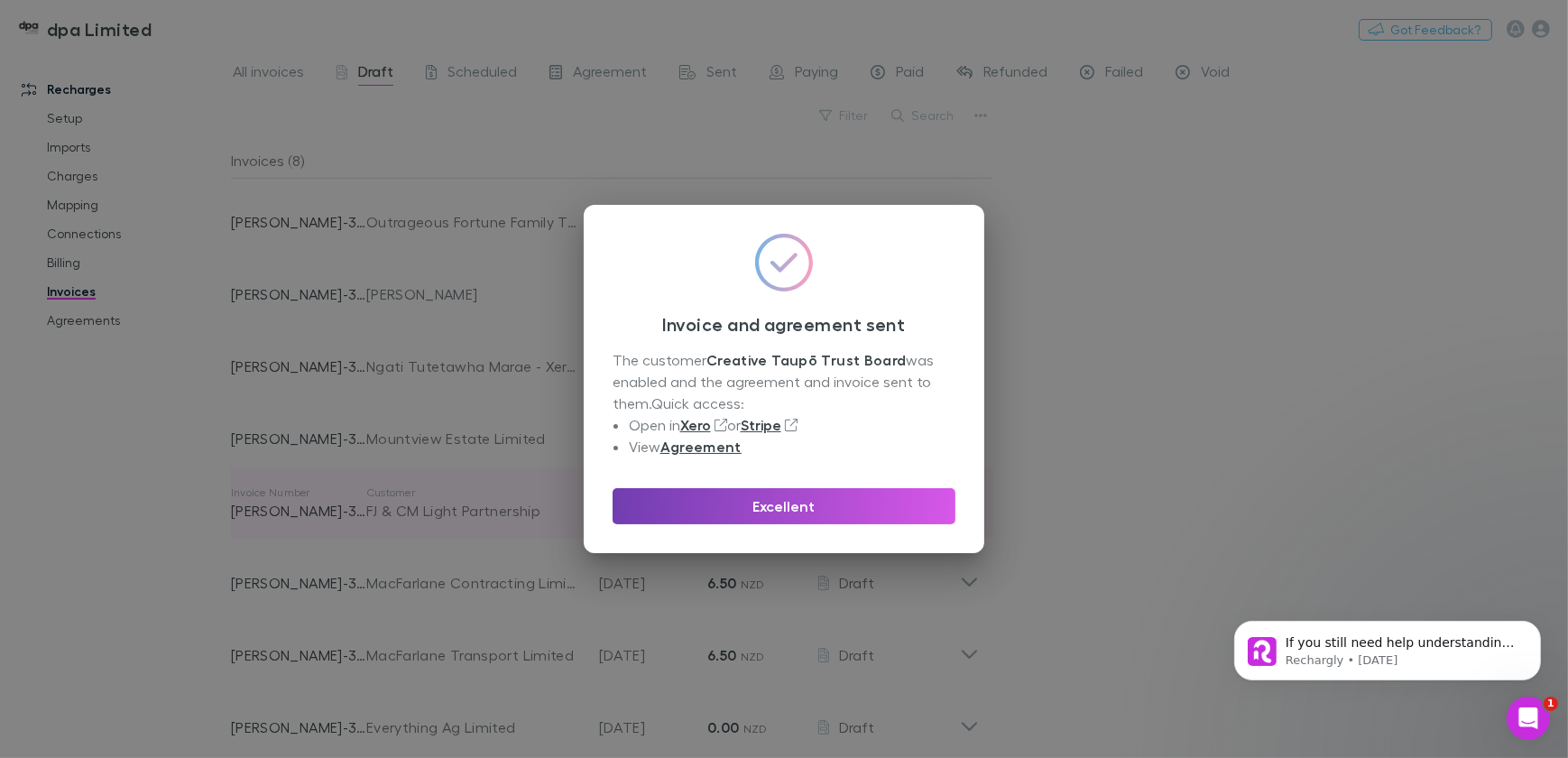
click at [782, 496] on button "Excellent" at bounding box center [783, 506] width 343 height 36
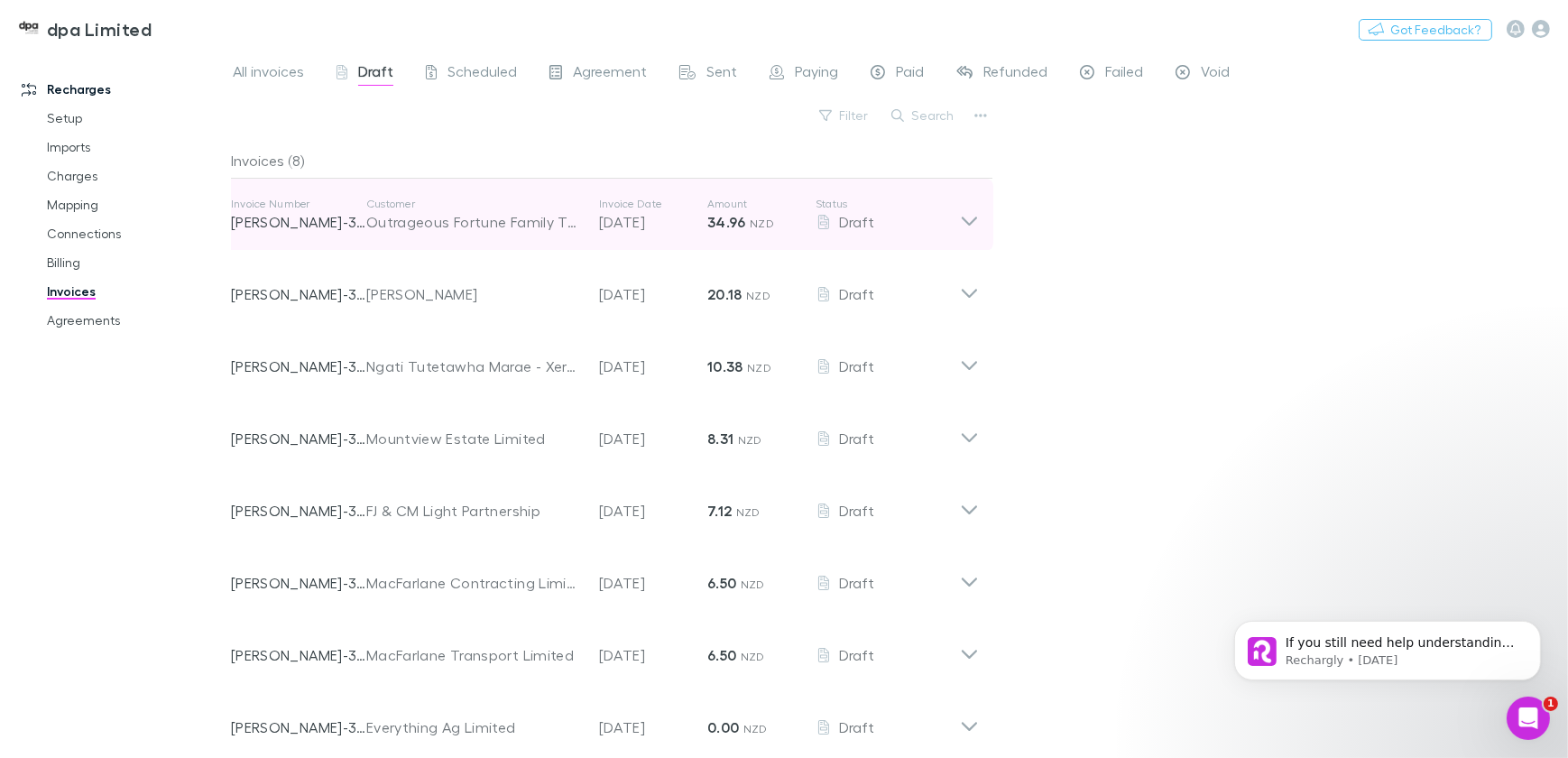
click at [974, 215] on icon at bounding box center [969, 214] width 18 height 36
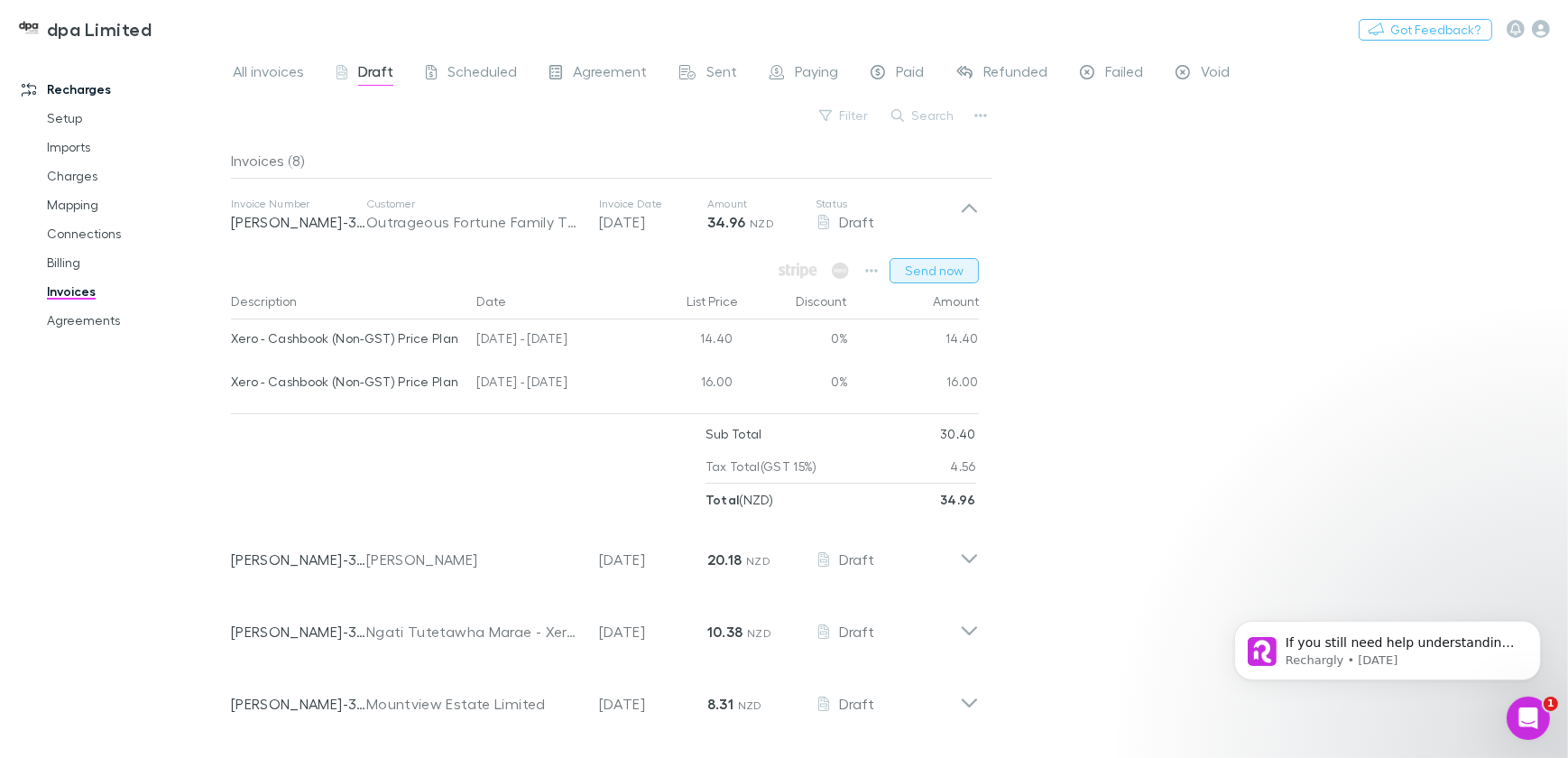
click at [927, 271] on button "Send now" at bounding box center [934, 270] width 90 height 25
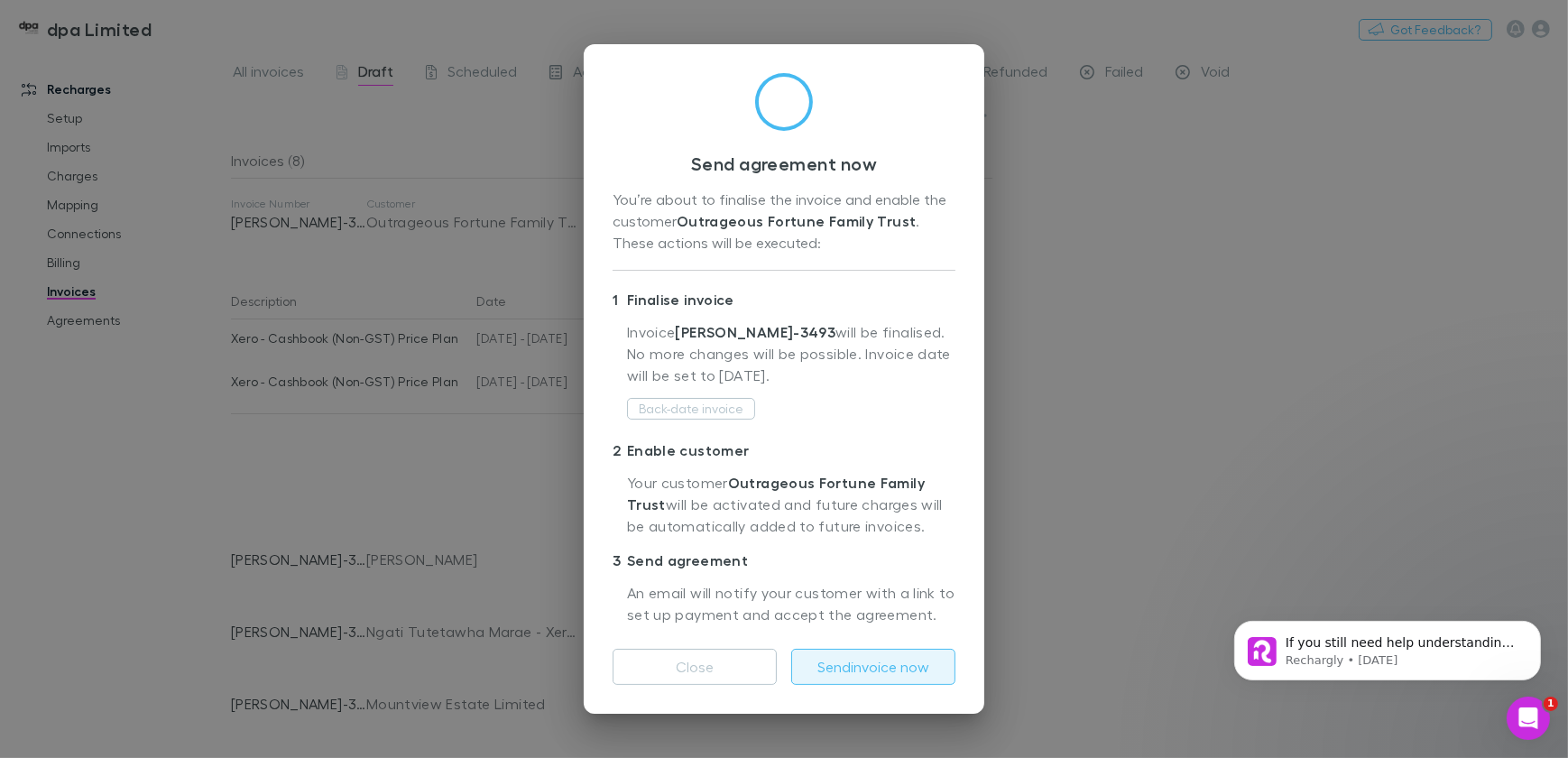
click at [883, 670] on button "Send invoice now" at bounding box center [874, 666] width 165 height 36
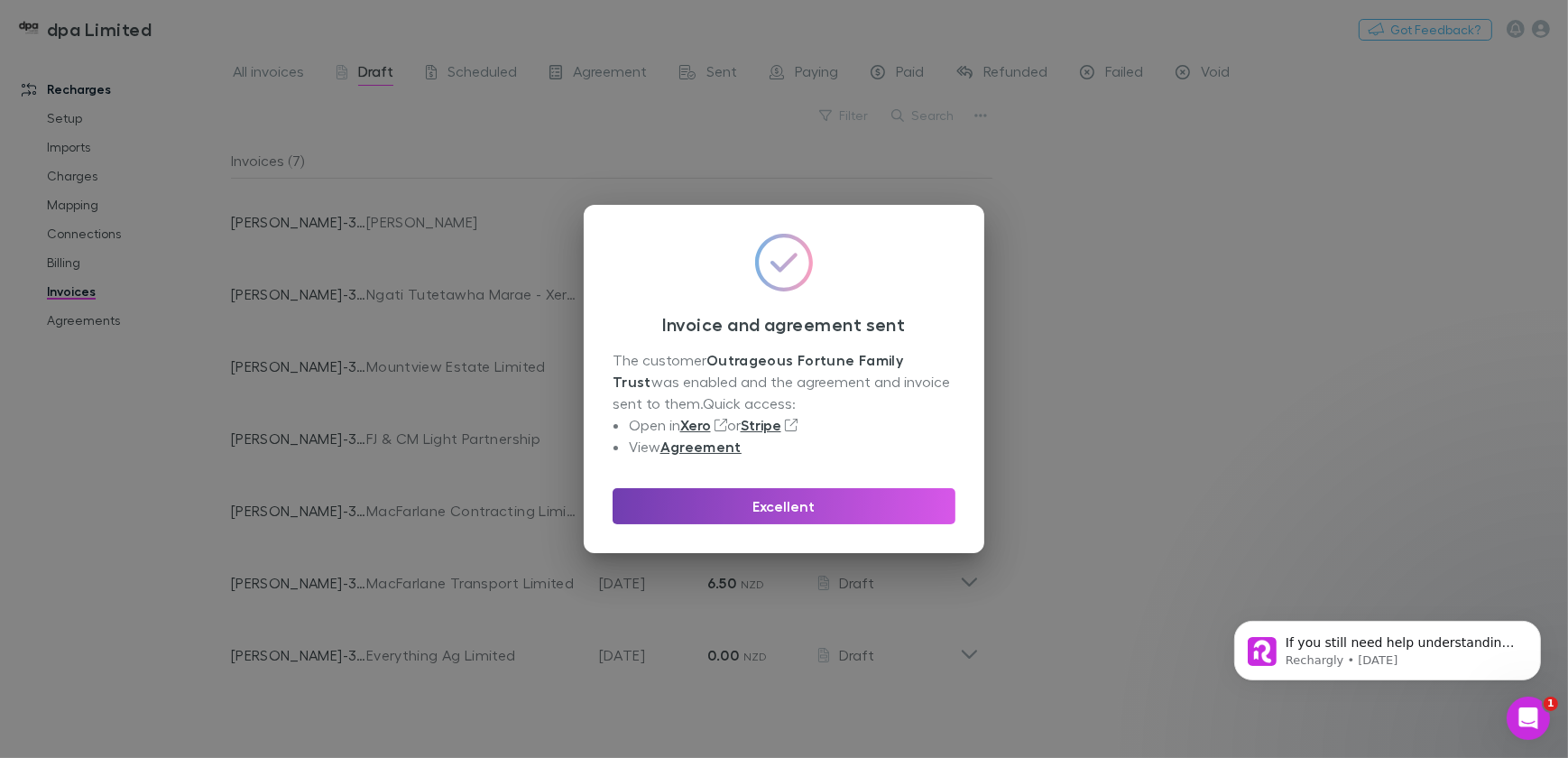
click at [817, 501] on button "Excellent" at bounding box center [783, 506] width 343 height 36
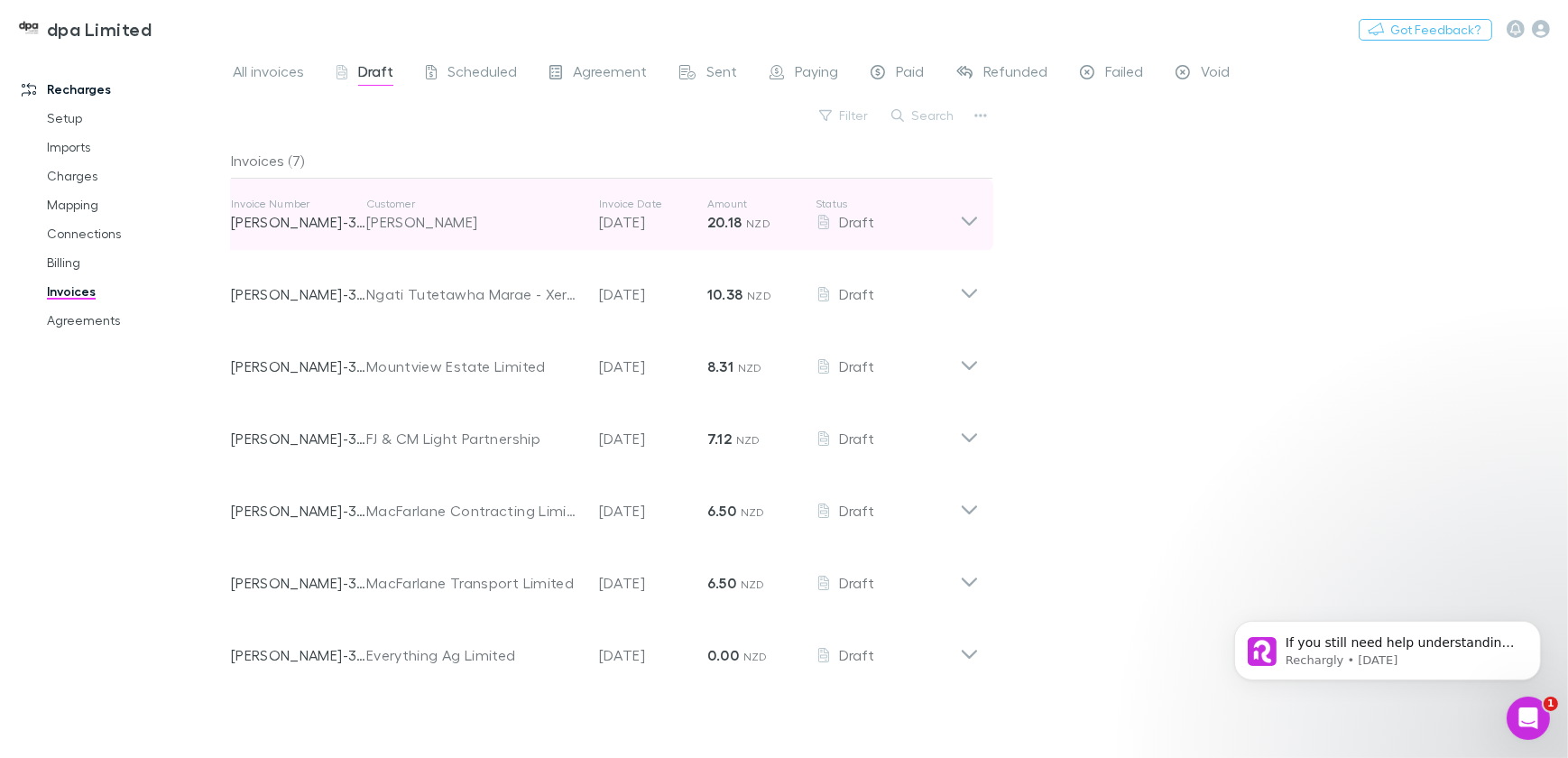
click at [970, 215] on icon at bounding box center [969, 214] width 18 height 36
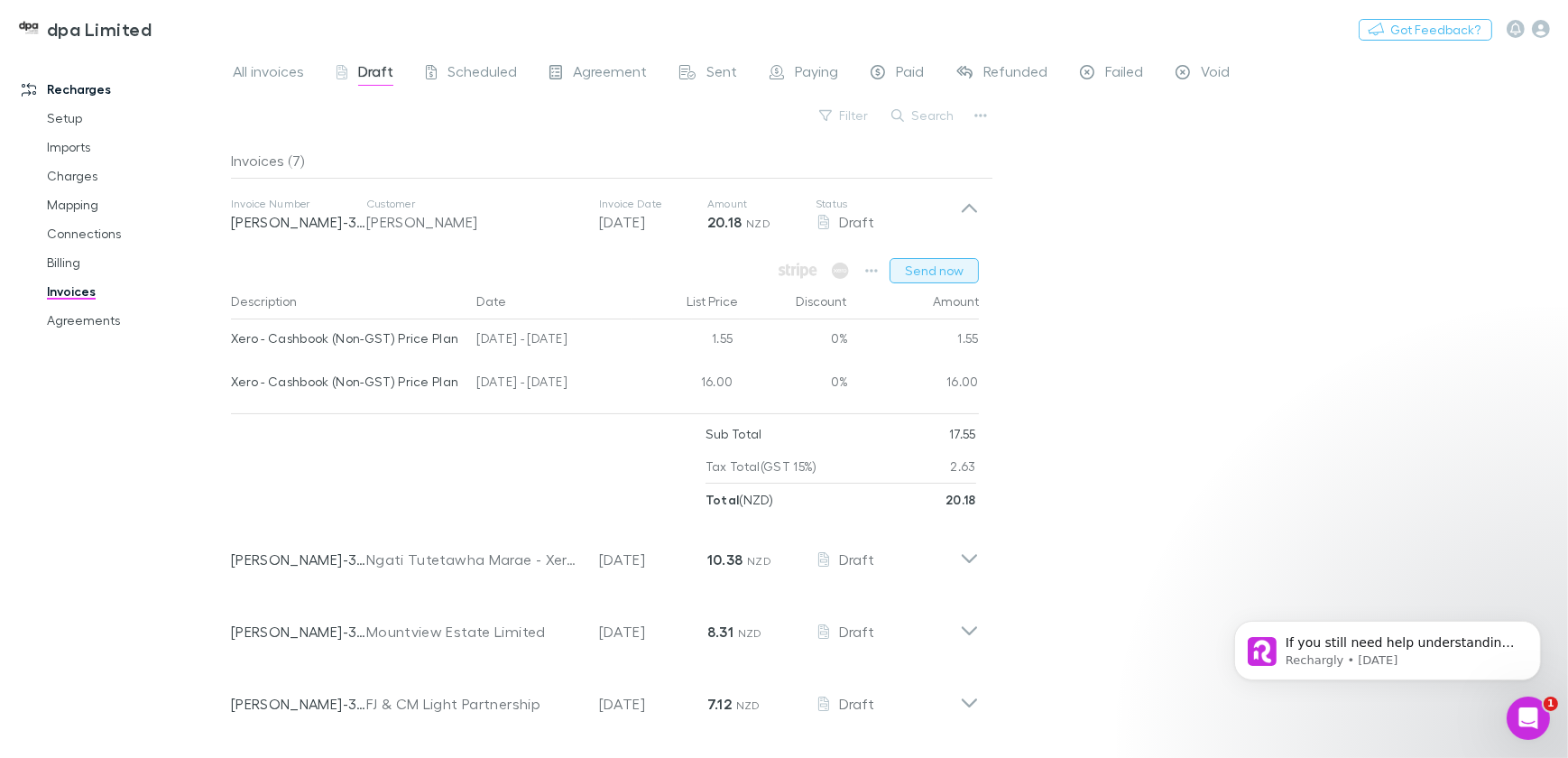
click at [938, 278] on button "Send now" at bounding box center [934, 270] width 90 height 25
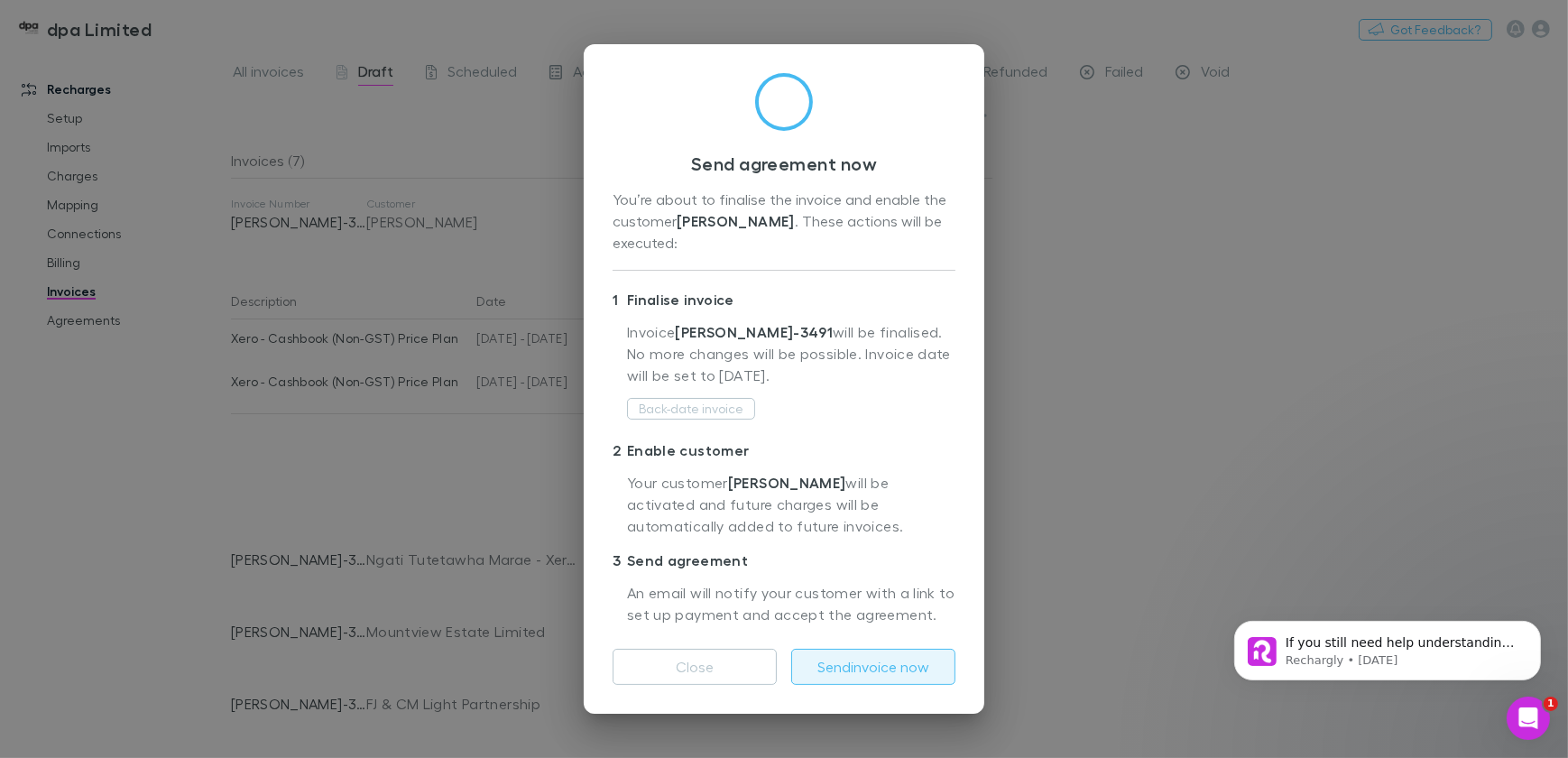
click at [892, 668] on button "Send invoice now" at bounding box center [874, 666] width 165 height 36
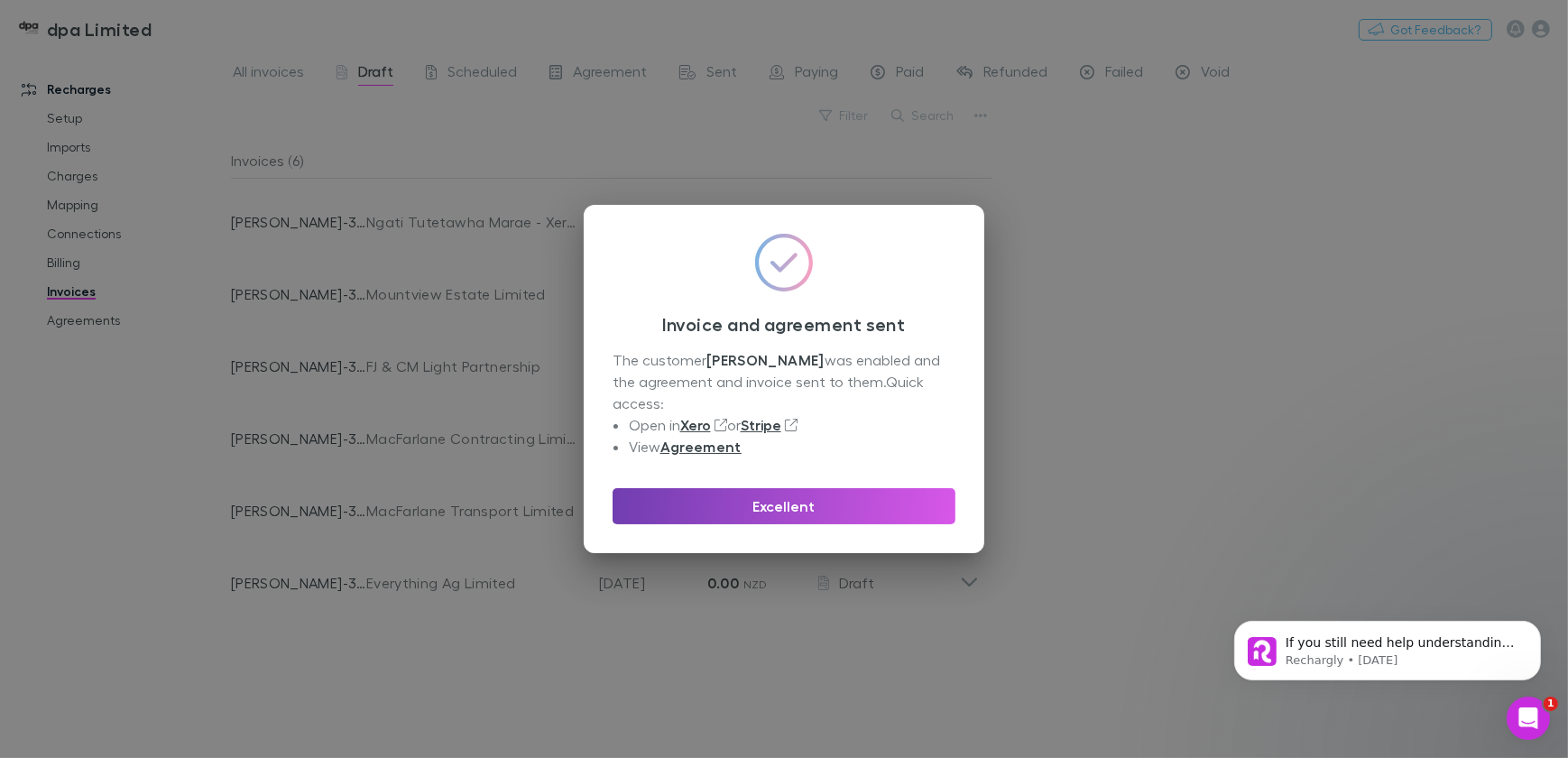
click at [749, 507] on button "Excellent" at bounding box center [783, 506] width 343 height 36
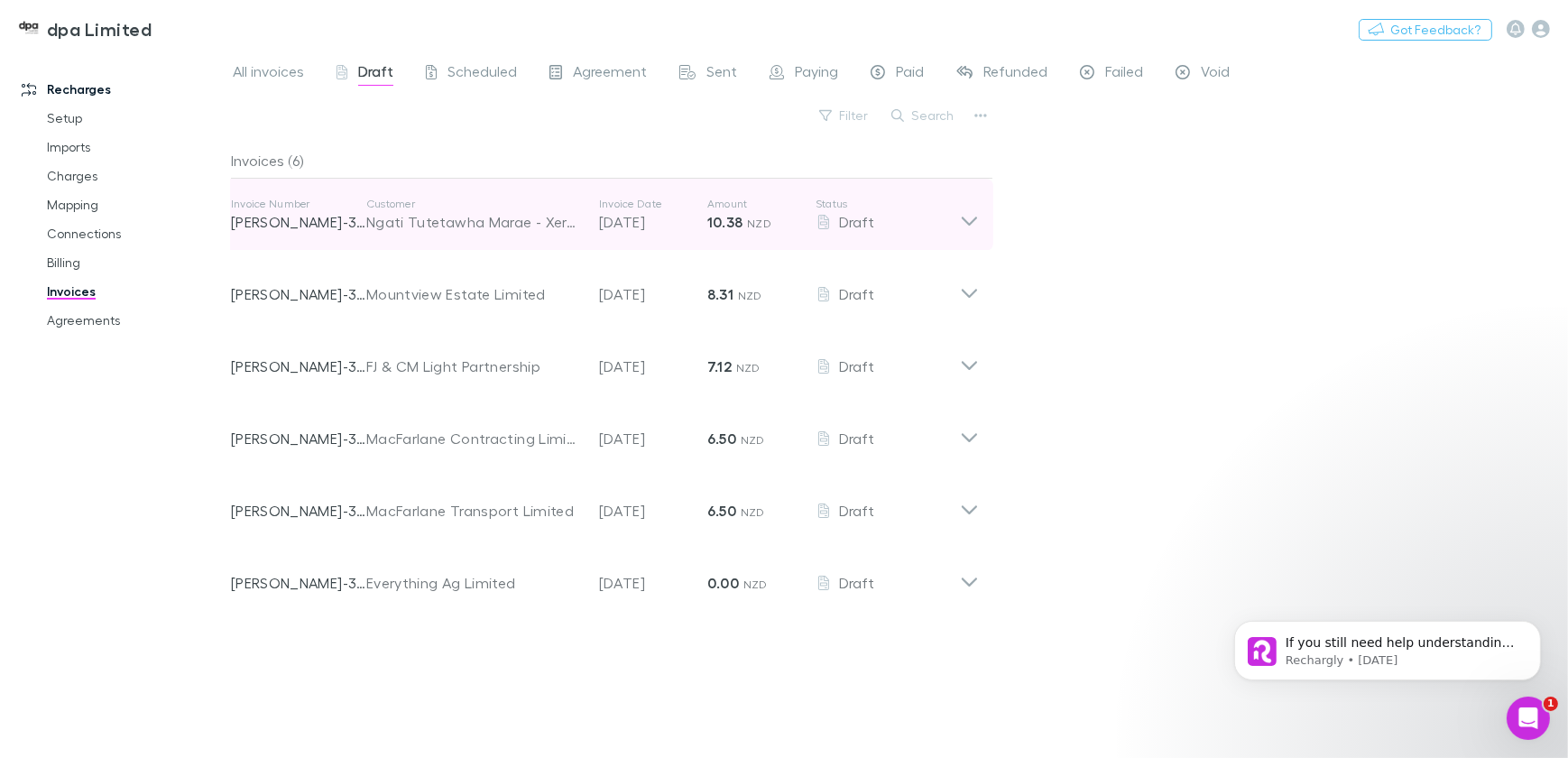
click at [966, 219] on icon at bounding box center [969, 214] width 18 height 36
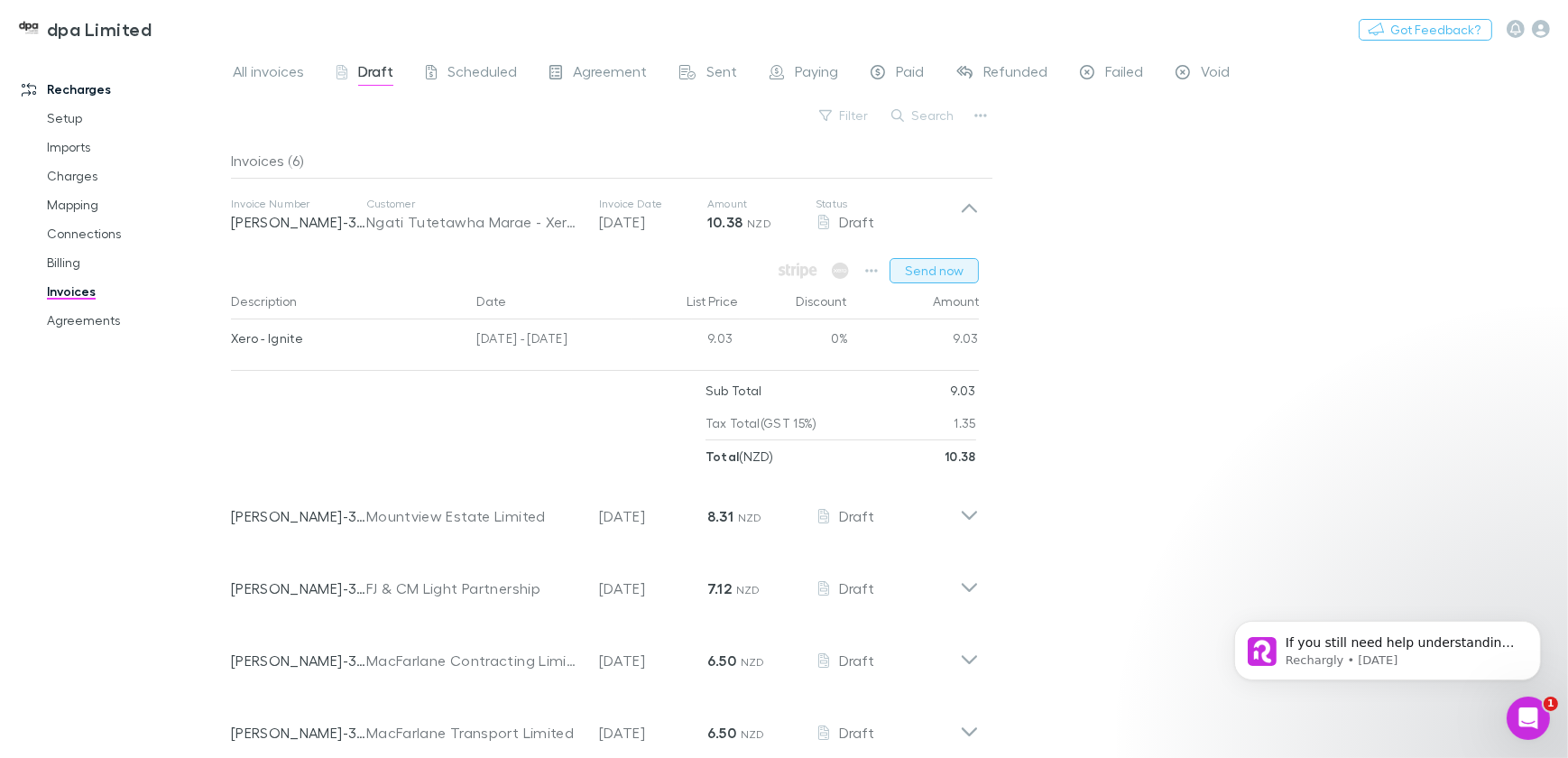
click at [936, 271] on button "Send now" at bounding box center [934, 270] width 90 height 25
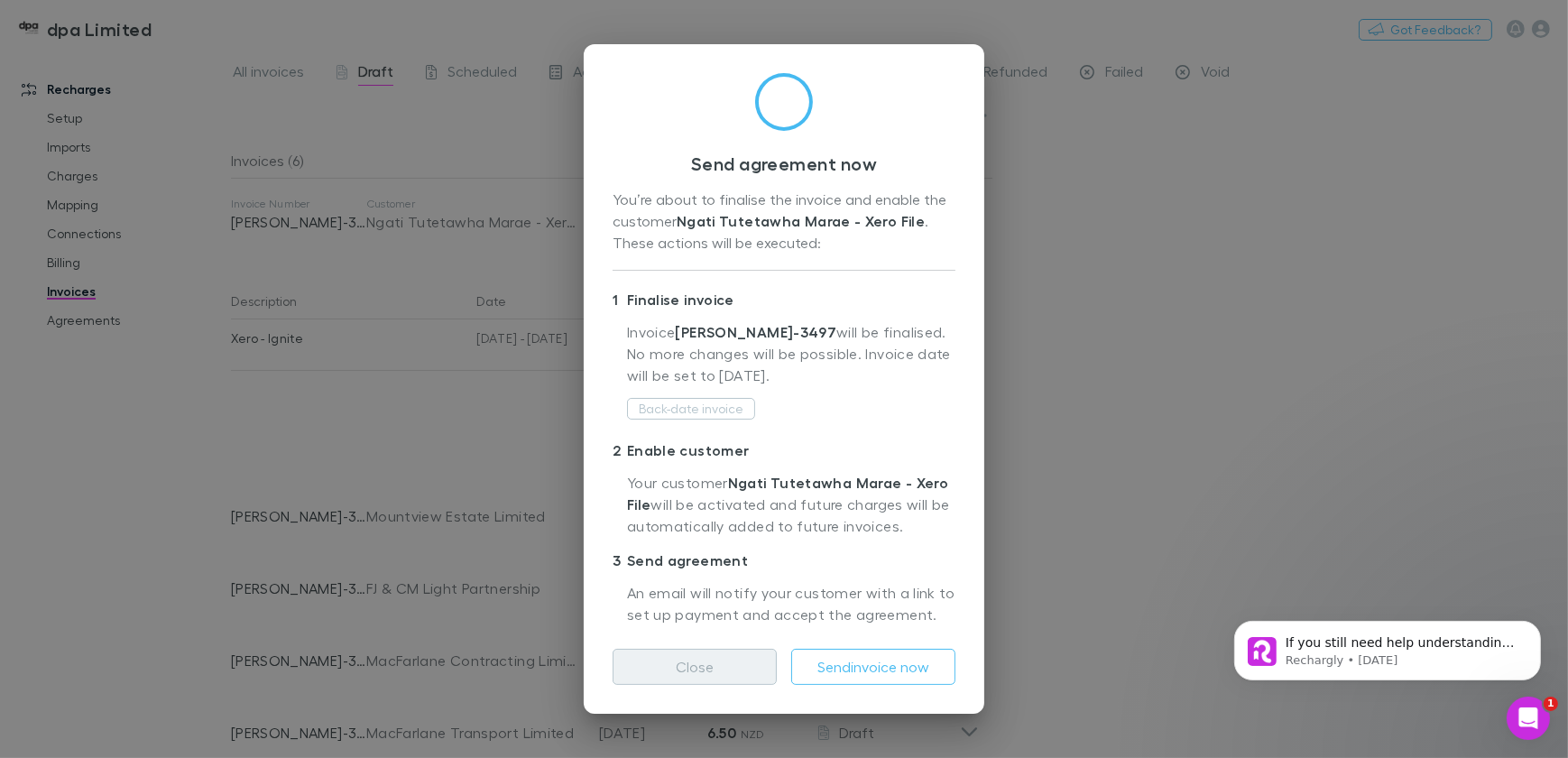
click at [684, 652] on button "Close" at bounding box center [694, 666] width 165 height 36
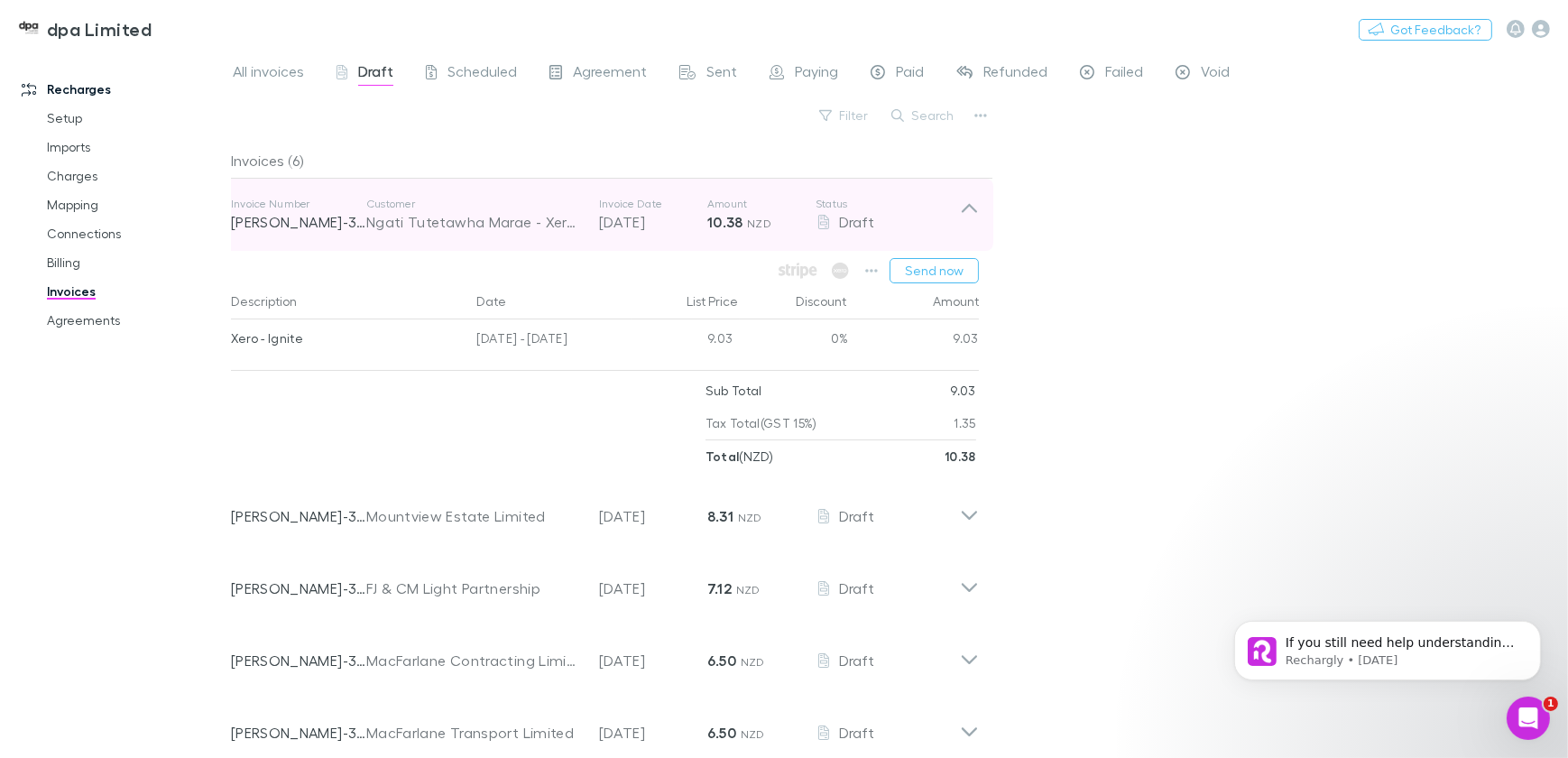
click at [967, 206] on icon at bounding box center [969, 209] width 16 height 9
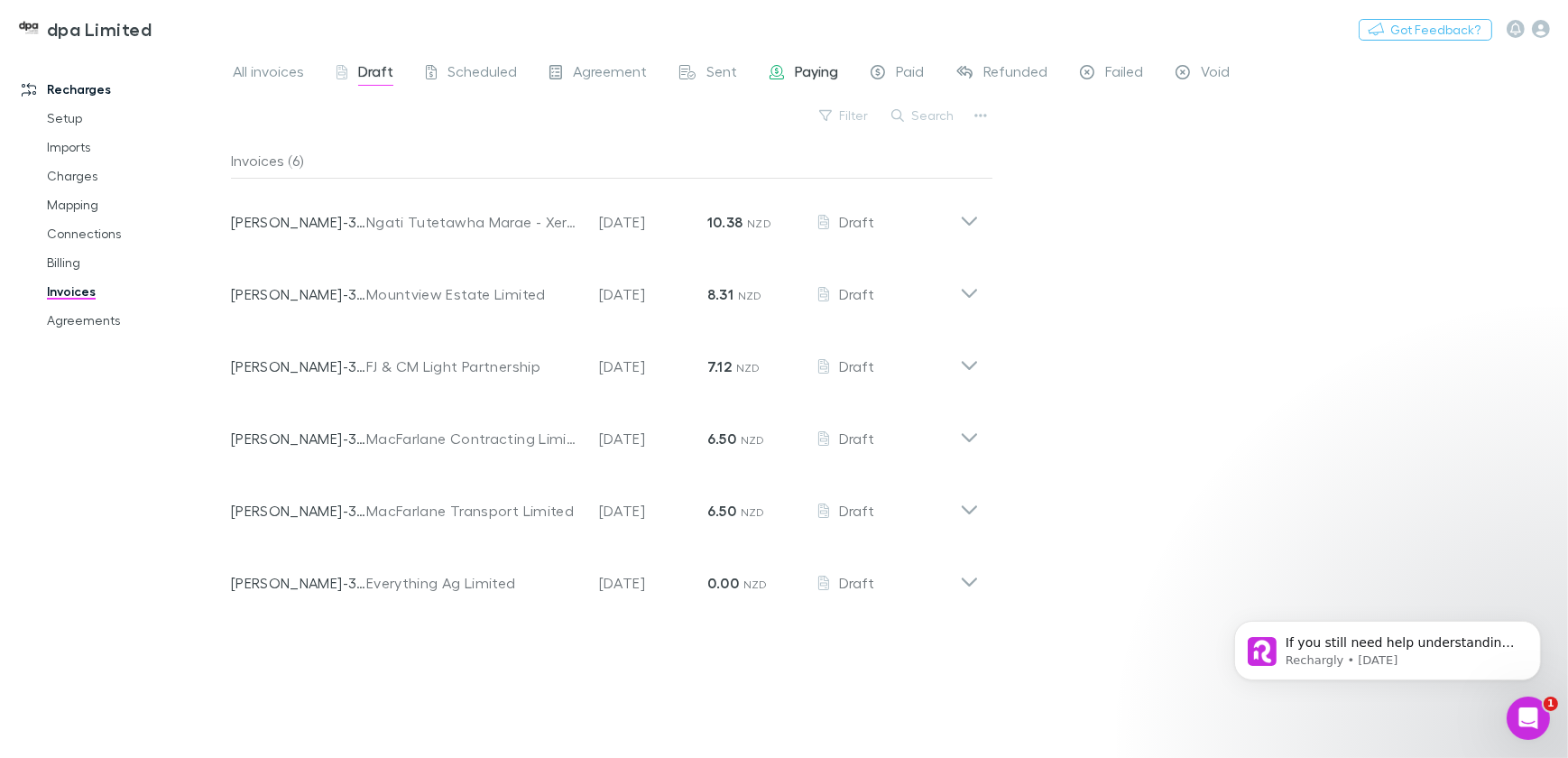
click at [800, 65] on span "Paying" at bounding box center [816, 73] width 43 height 23
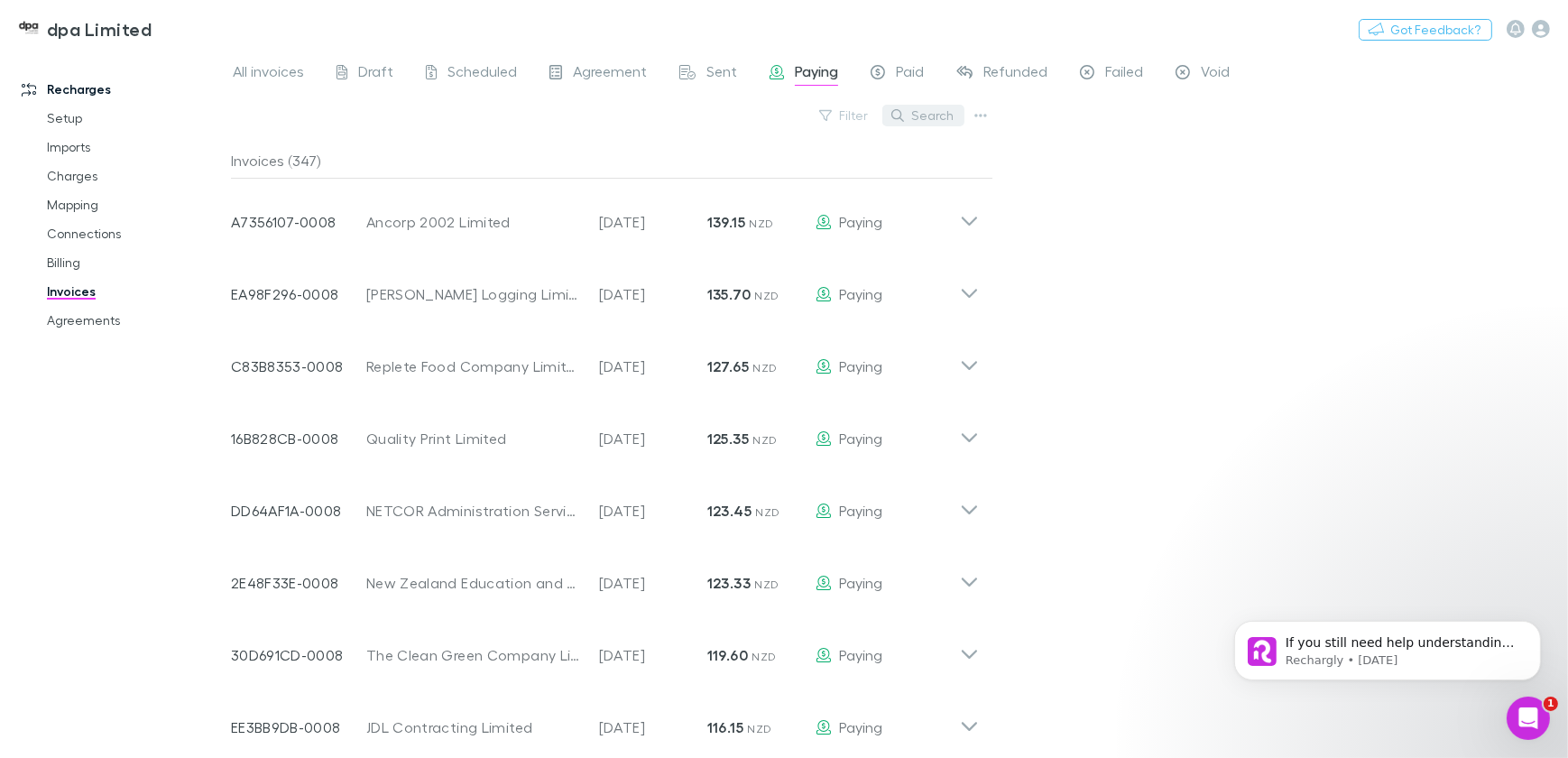
click at [928, 112] on button "Search" at bounding box center [923, 115] width 82 height 21
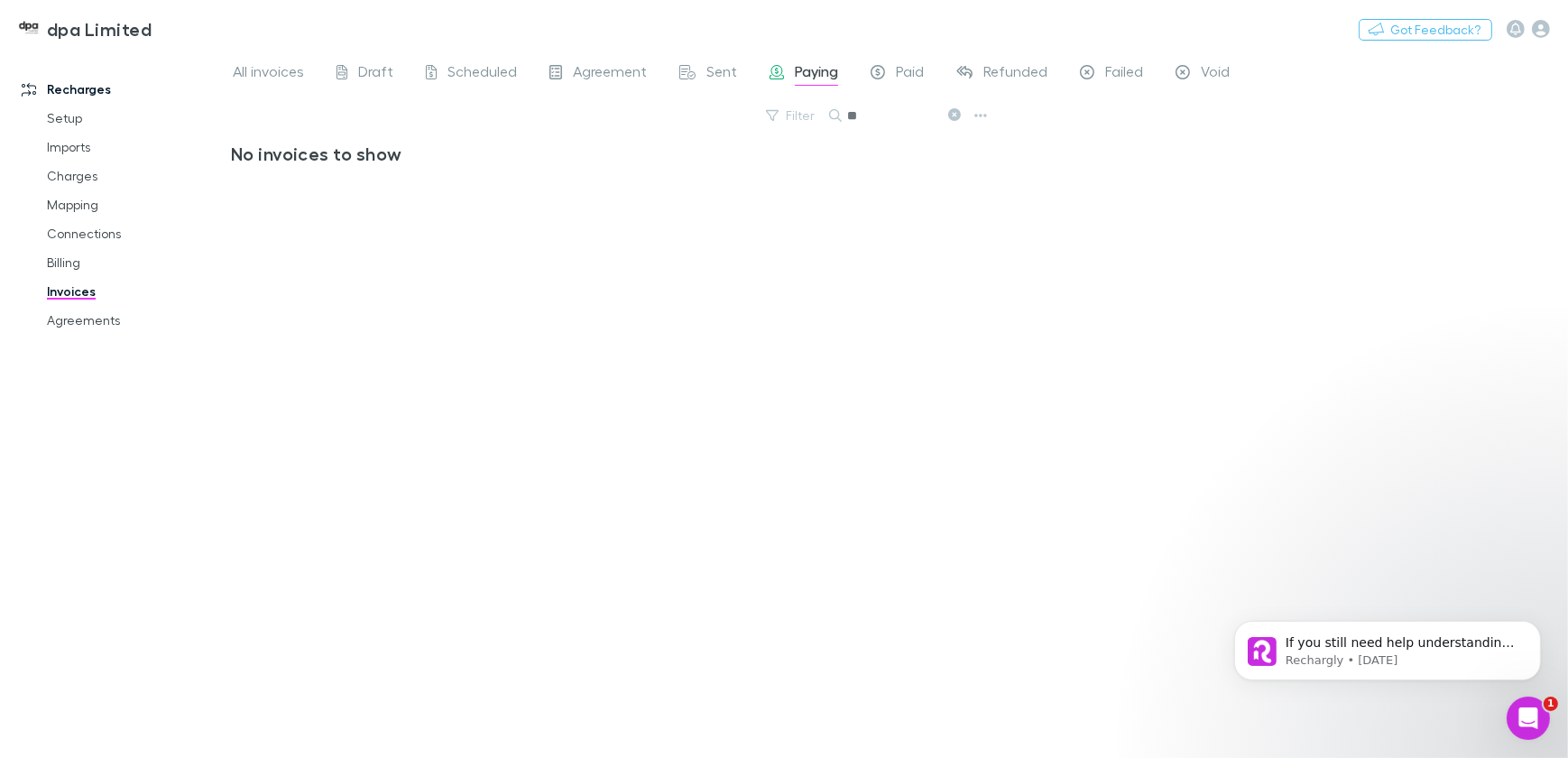
type input "*"
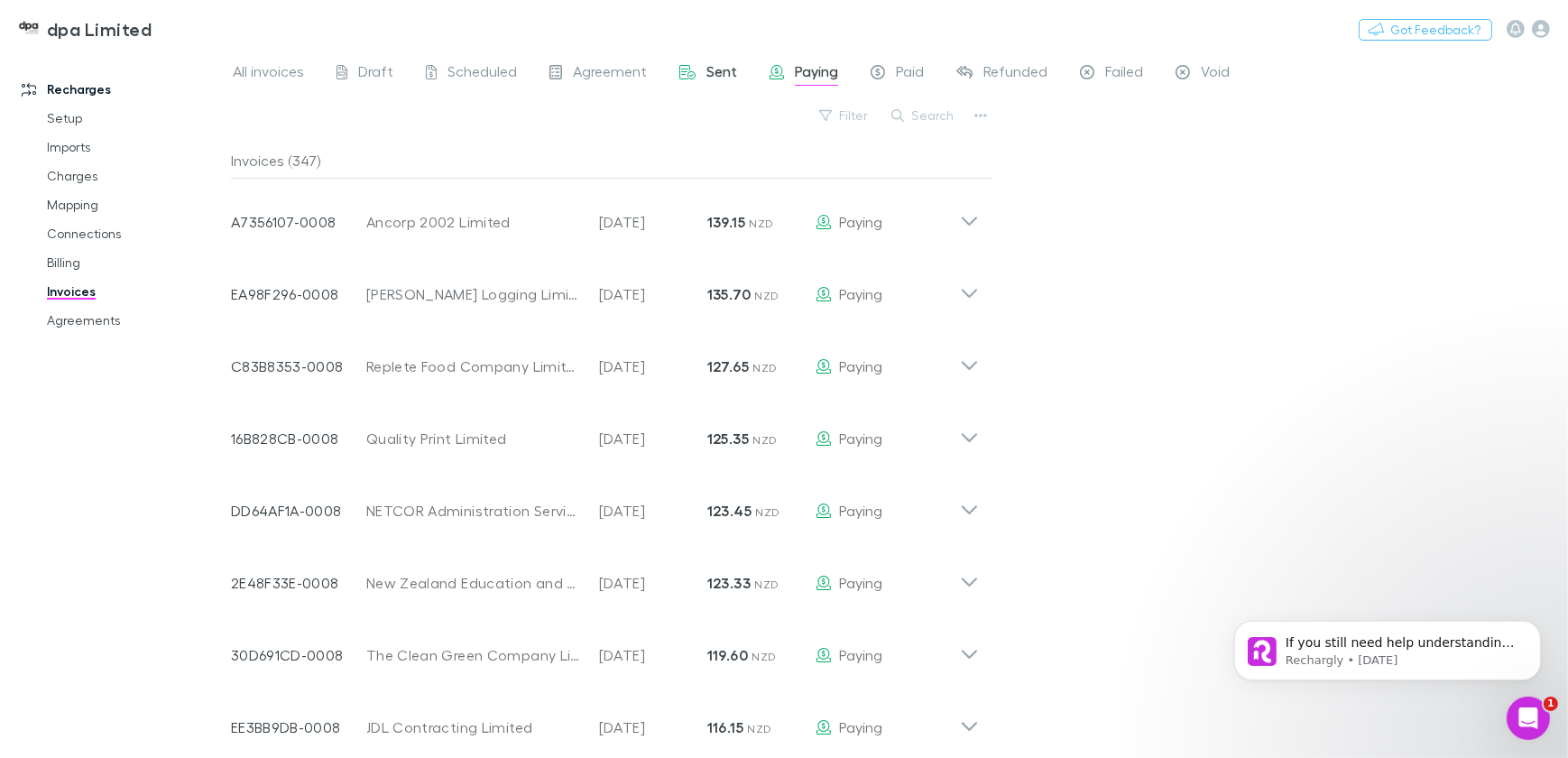
click at [724, 71] on span "Sent" at bounding box center [721, 73] width 31 height 23
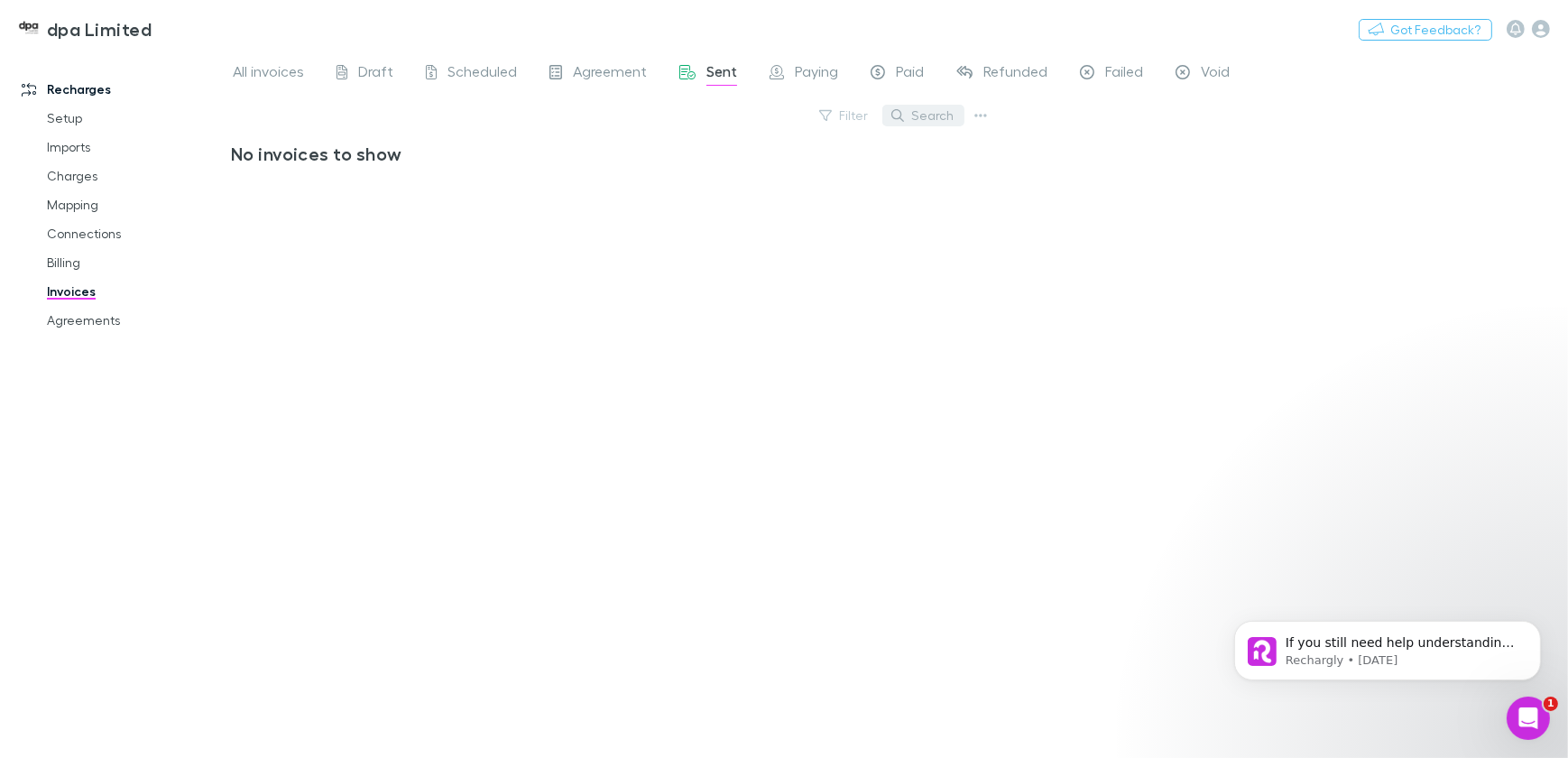
click at [936, 114] on button "Search" at bounding box center [923, 115] width 82 height 21
type input "**********"
click at [954, 117] on icon at bounding box center [954, 115] width 13 height 13
click at [483, 66] on span "Scheduled" at bounding box center [482, 73] width 69 height 23
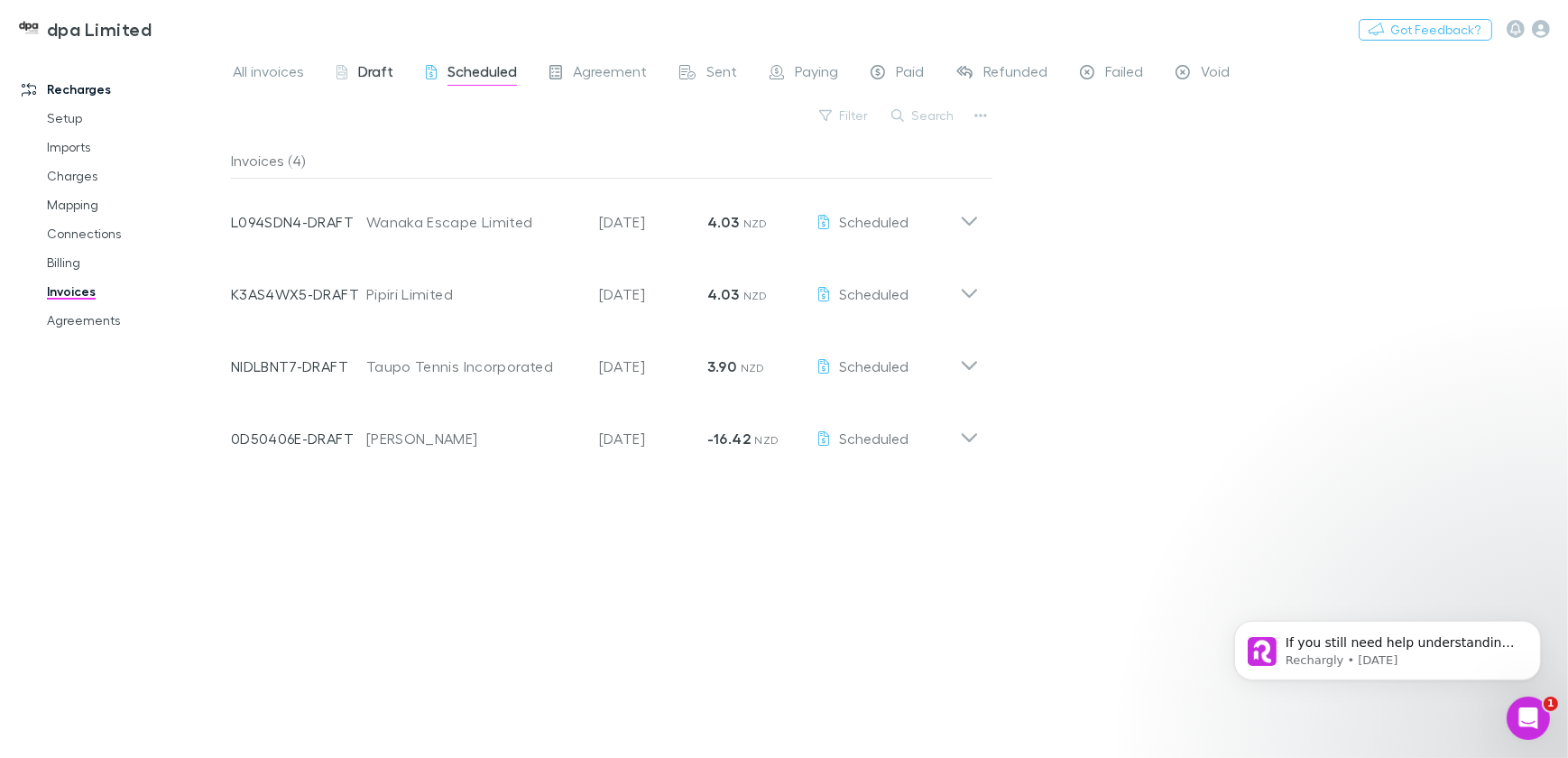
click at [378, 72] on span "Draft" at bounding box center [375, 73] width 35 height 23
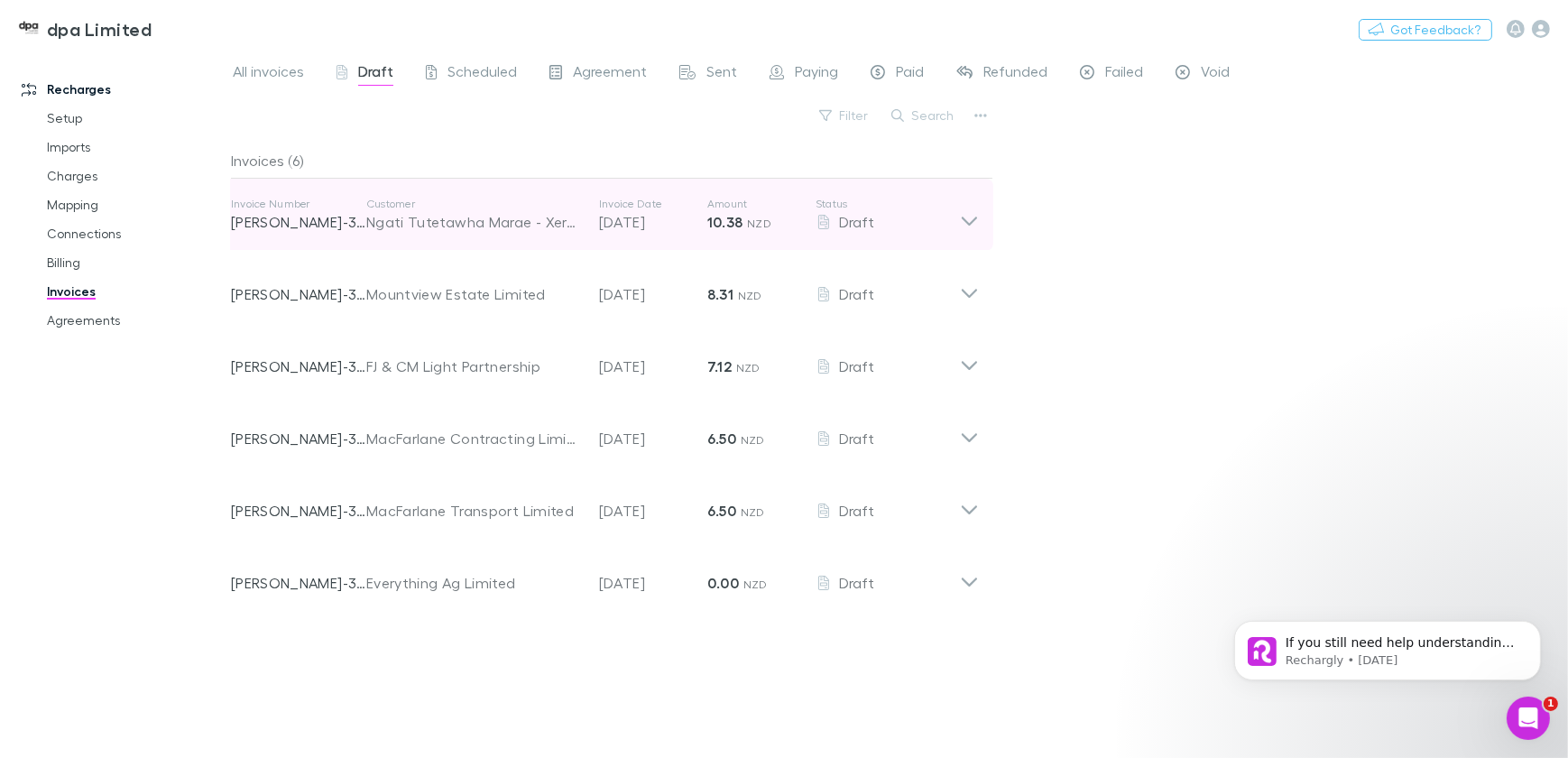
click at [960, 209] on icon at bounding box center [969, 214] width 18 height 36
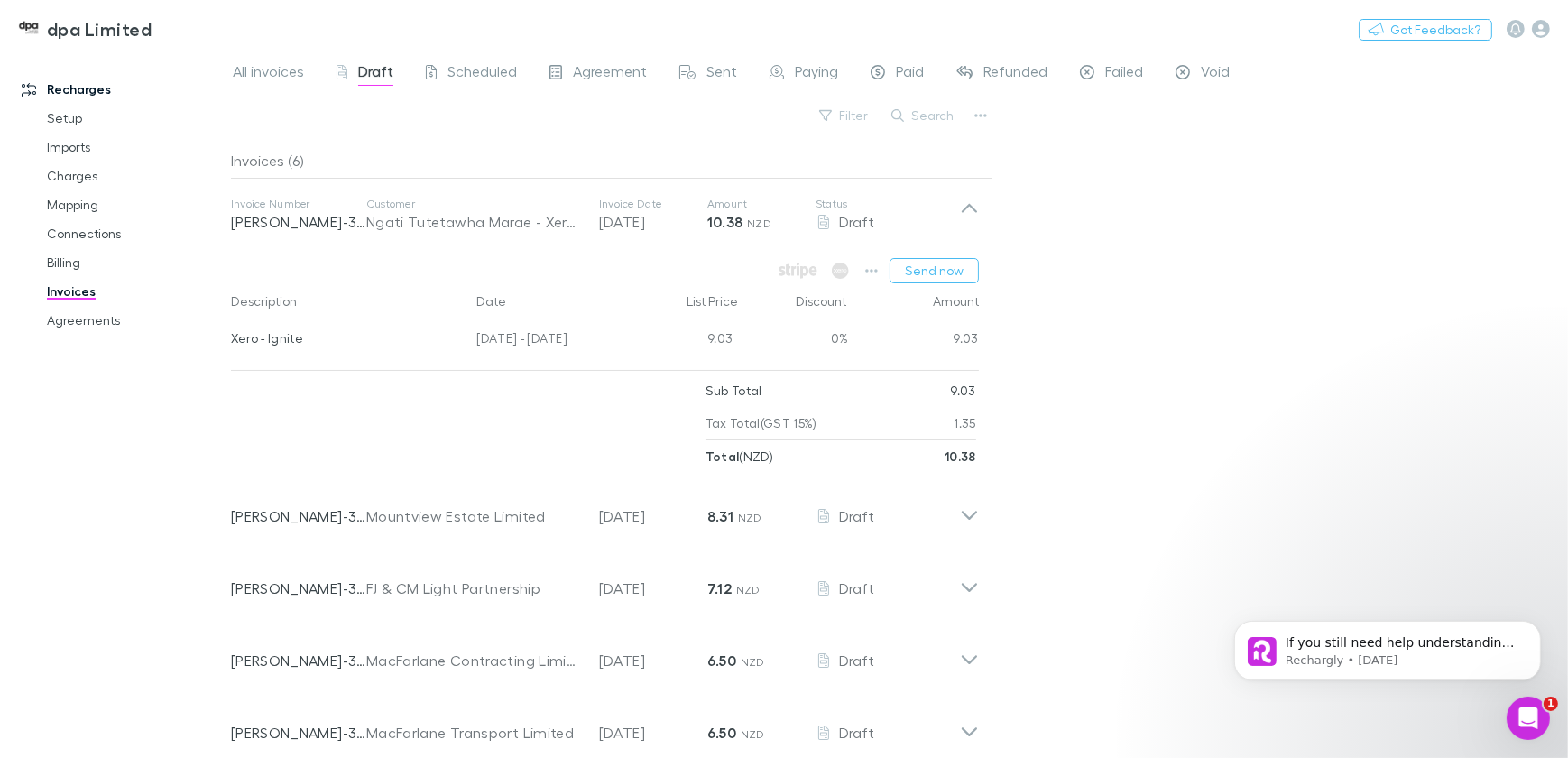
click at [1113, 203] on div "All invoices Draft Scheduled Agreement Sent Paying Paid Refunded Failed Void Fi…" at bounding box center [900, 404] width 1337 height 707
click at [293, 70] on span "All invoices" at bounding box center [268, 73] width 71 height 23
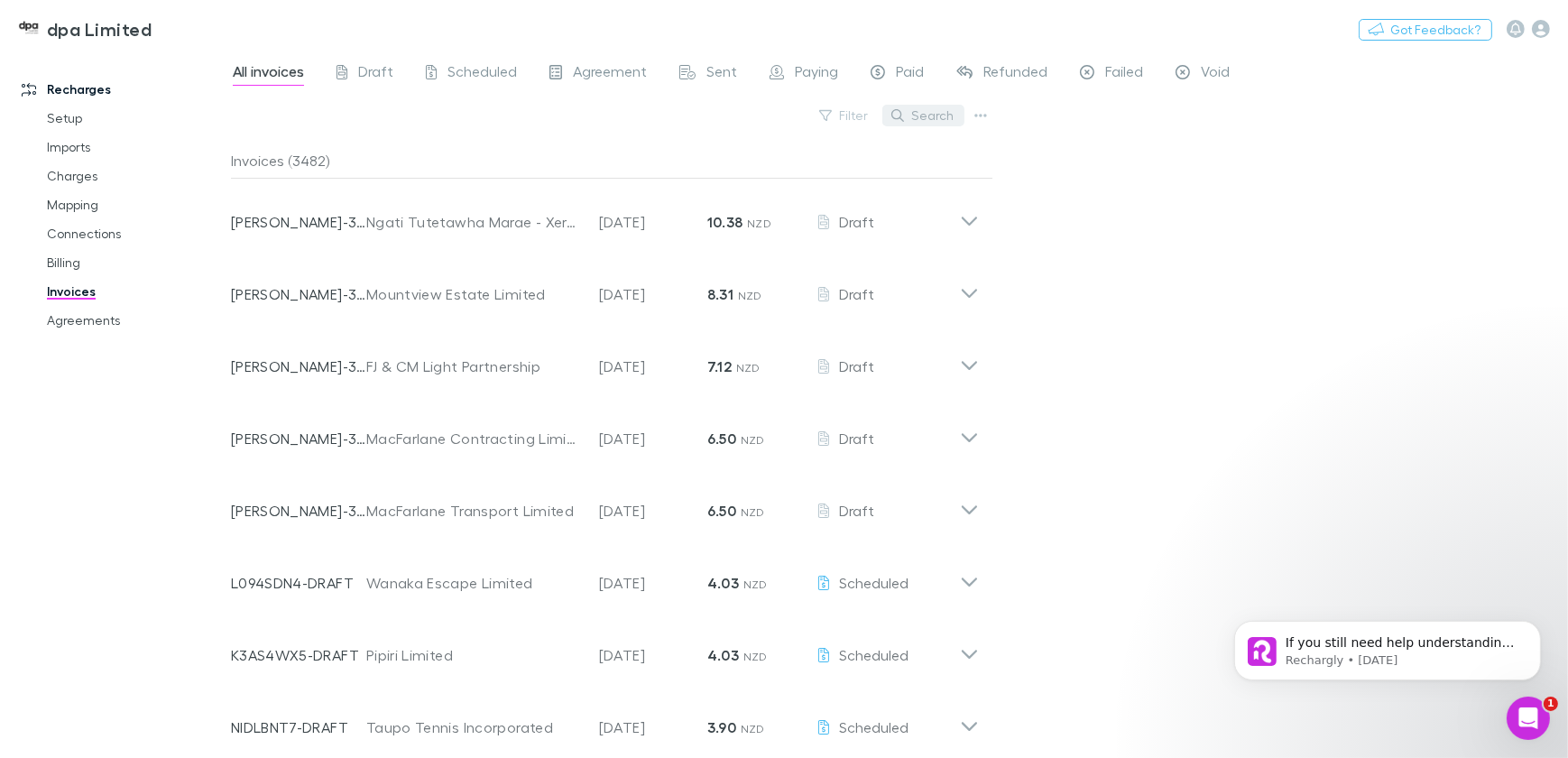
click at [947, 115] on button "Search" at bounding box center [923, 115] width 82 height 21
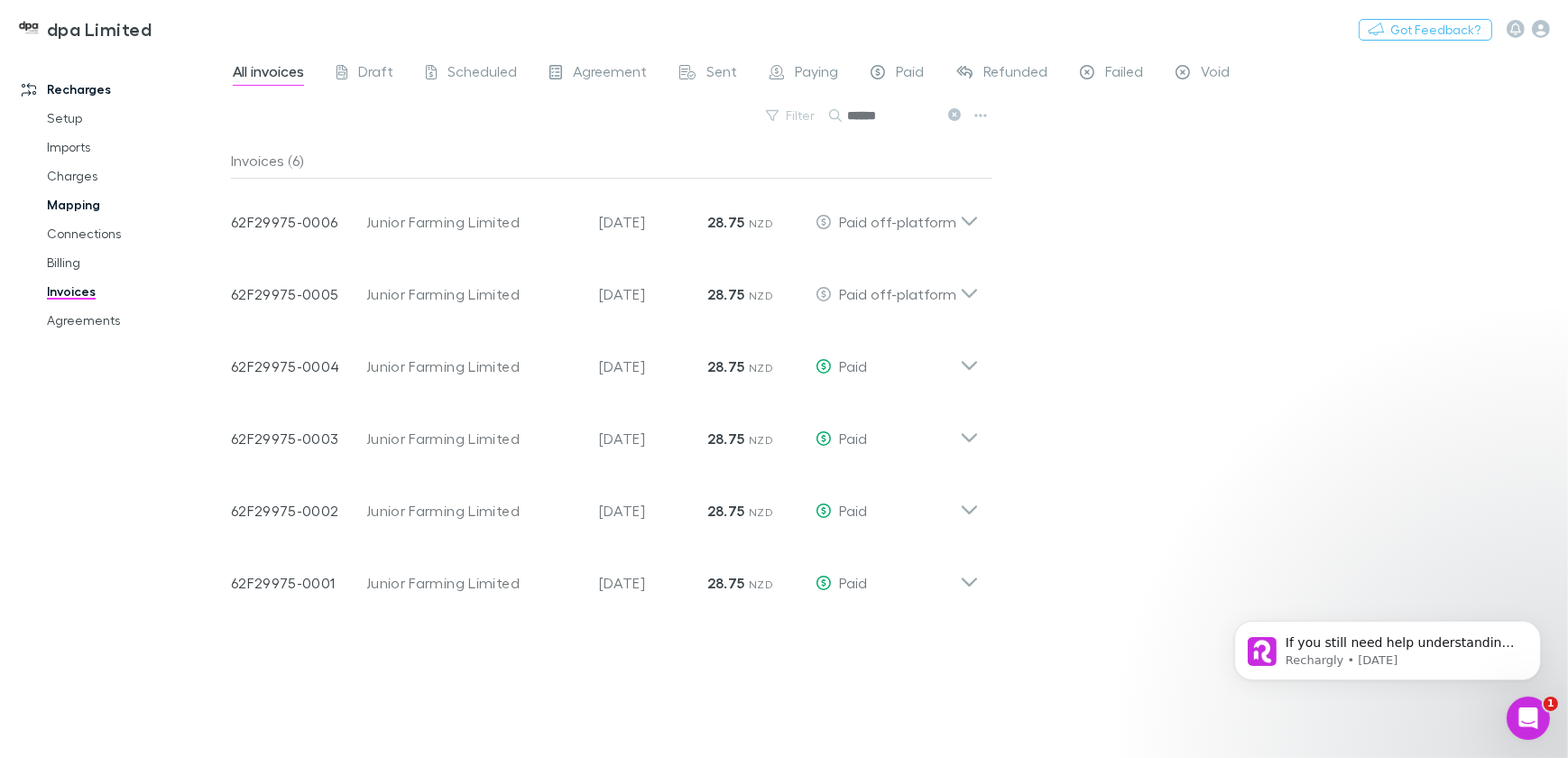
type input "******"
click at [88, 204] on link "Mapping" at bounding box center [134, 204] width 211 height 29
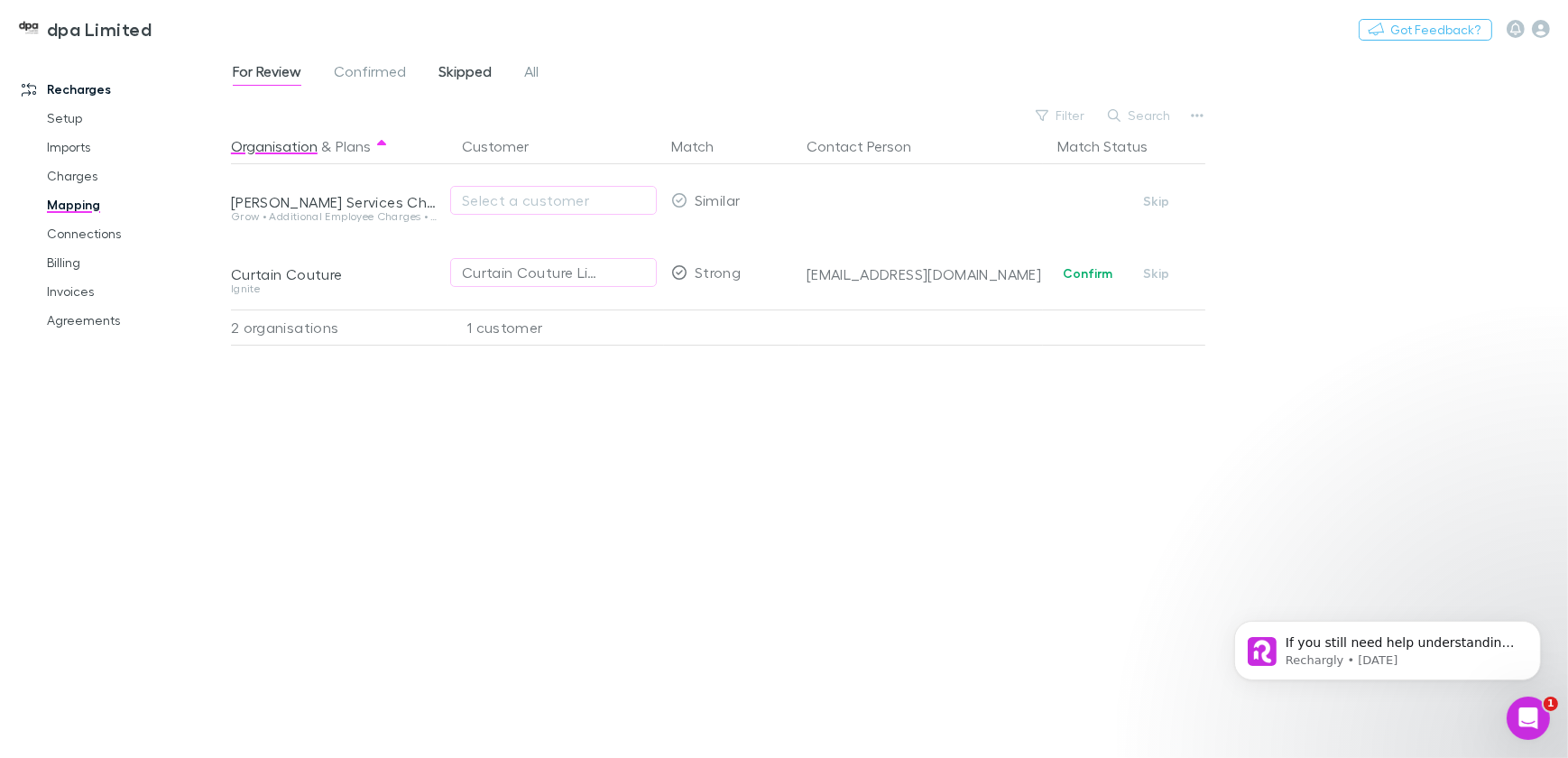
click at [459, 66] on span "Skipped" at bounding box center [465, 73] width 54 height 23
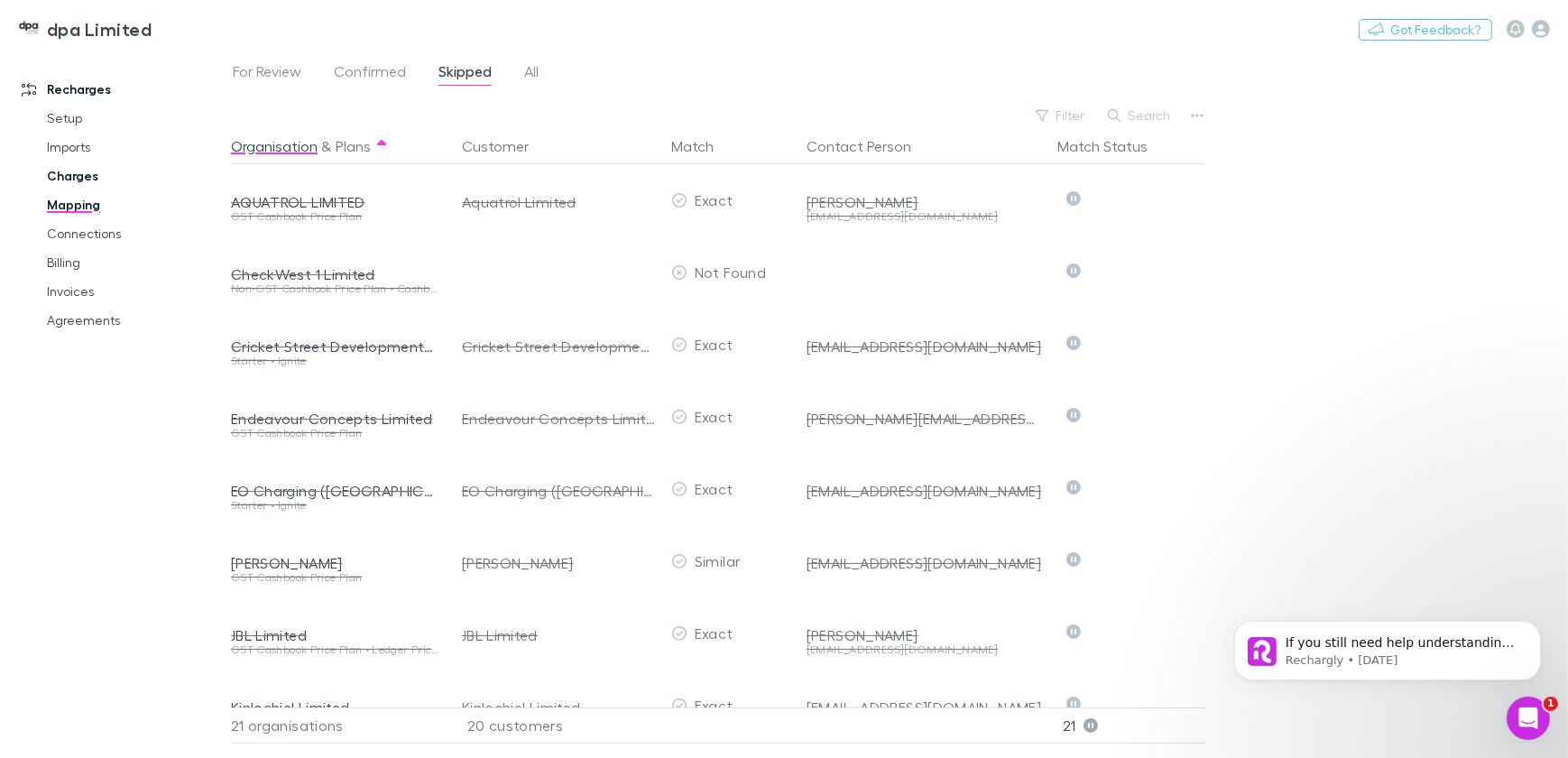
click at [72, 172] on link "Charges" at bounding box center [134, 176] width 211 height 29
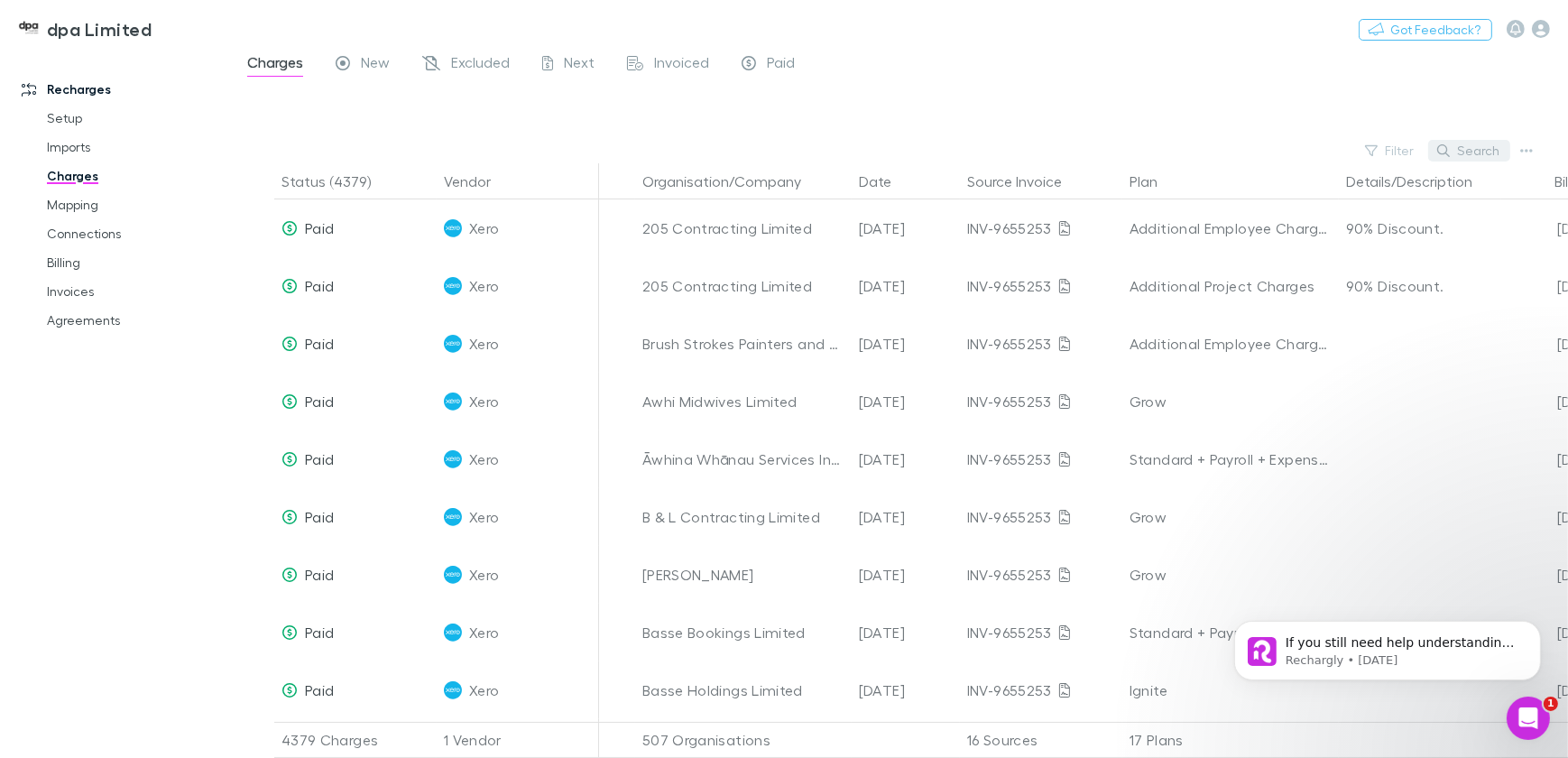
click at [1484, 153] on button "Search" at bounding box center [1469, 150] width 82 height 21
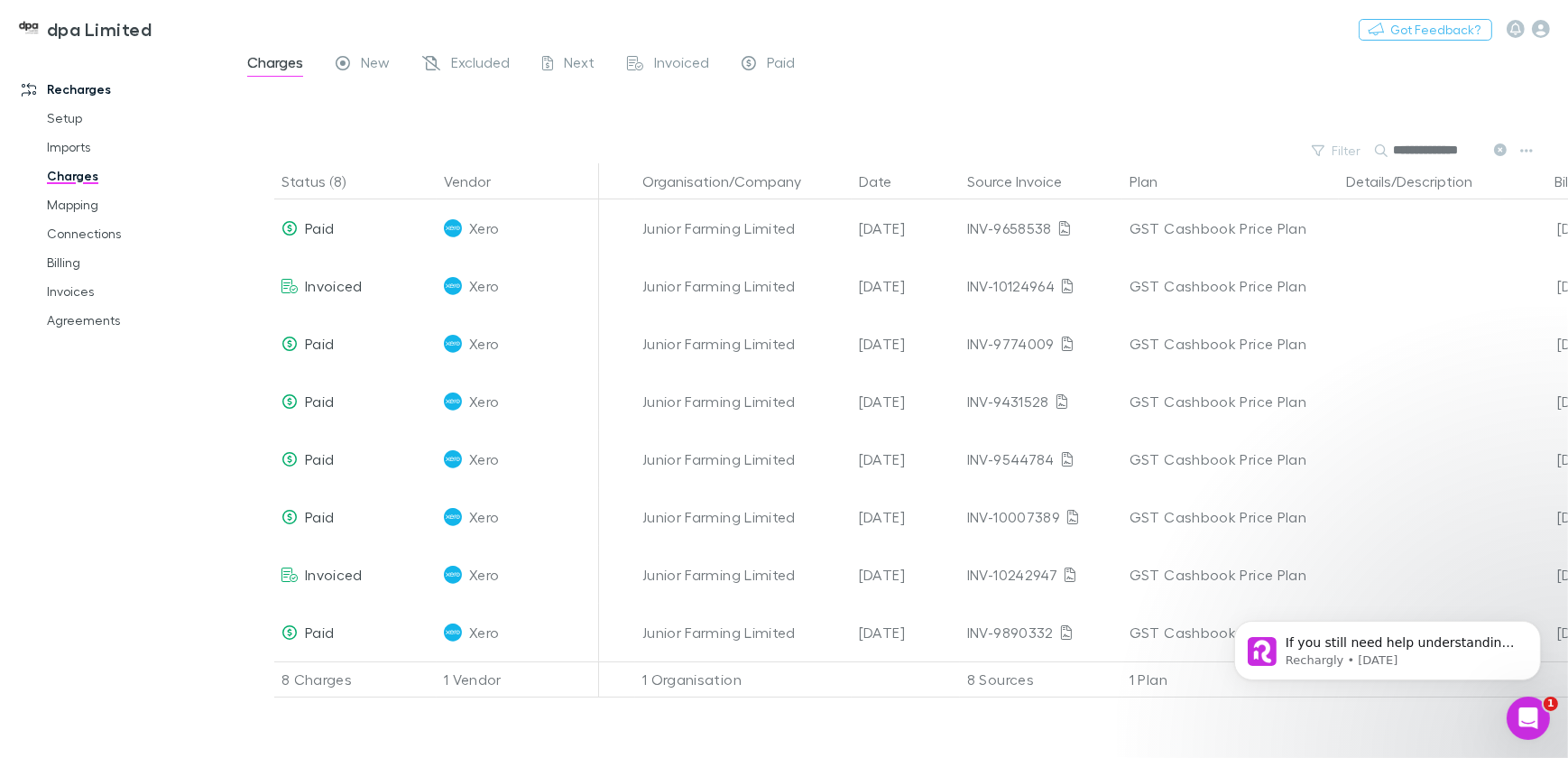
type input "**********"
click at [1546, 26] on icon "button" at bounding box center [1541, 29] width 18 height 18
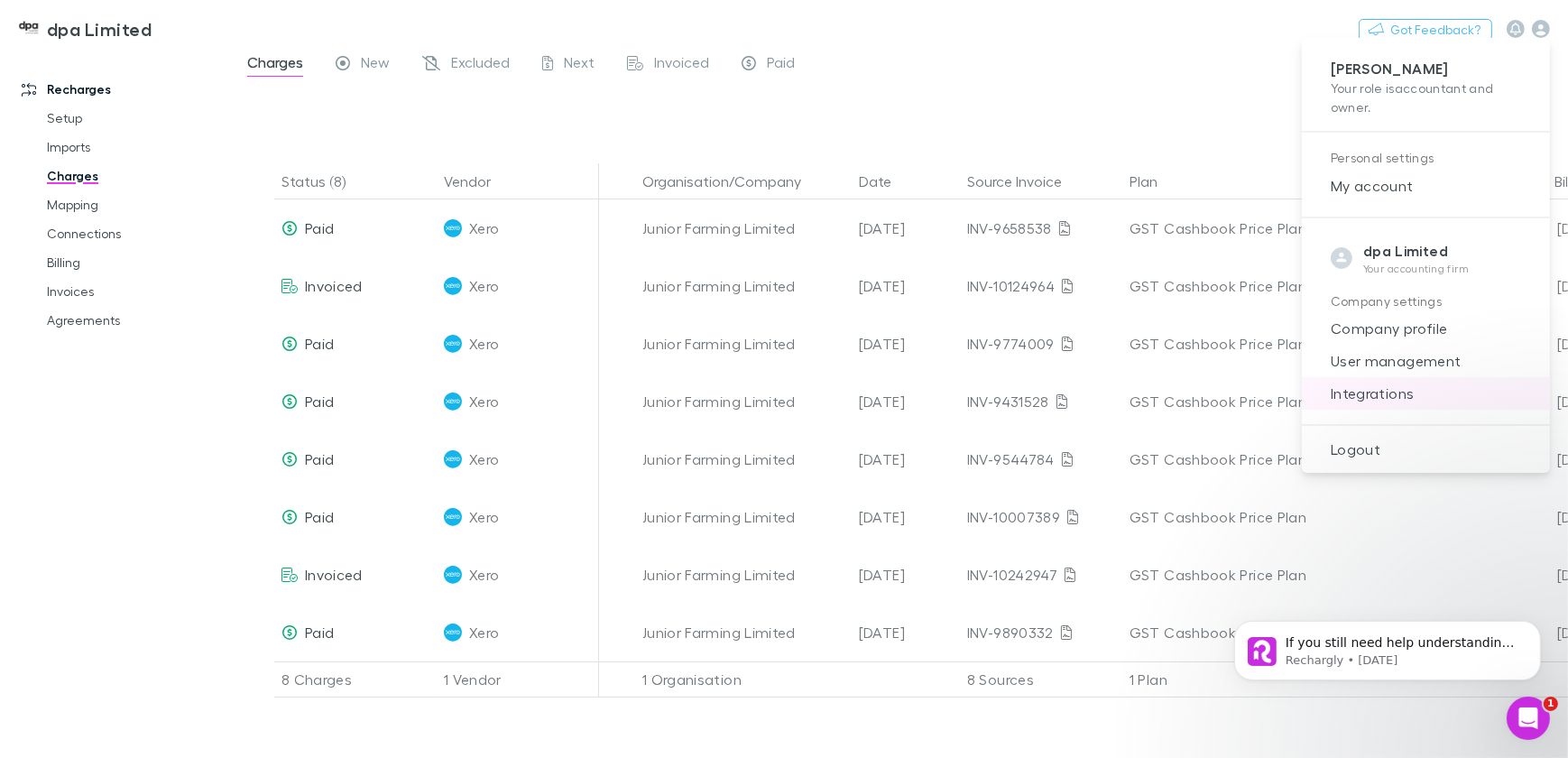
click at [1375, 392] on span "Integrations" at bounding box center [1426, 393] width 219 height 21
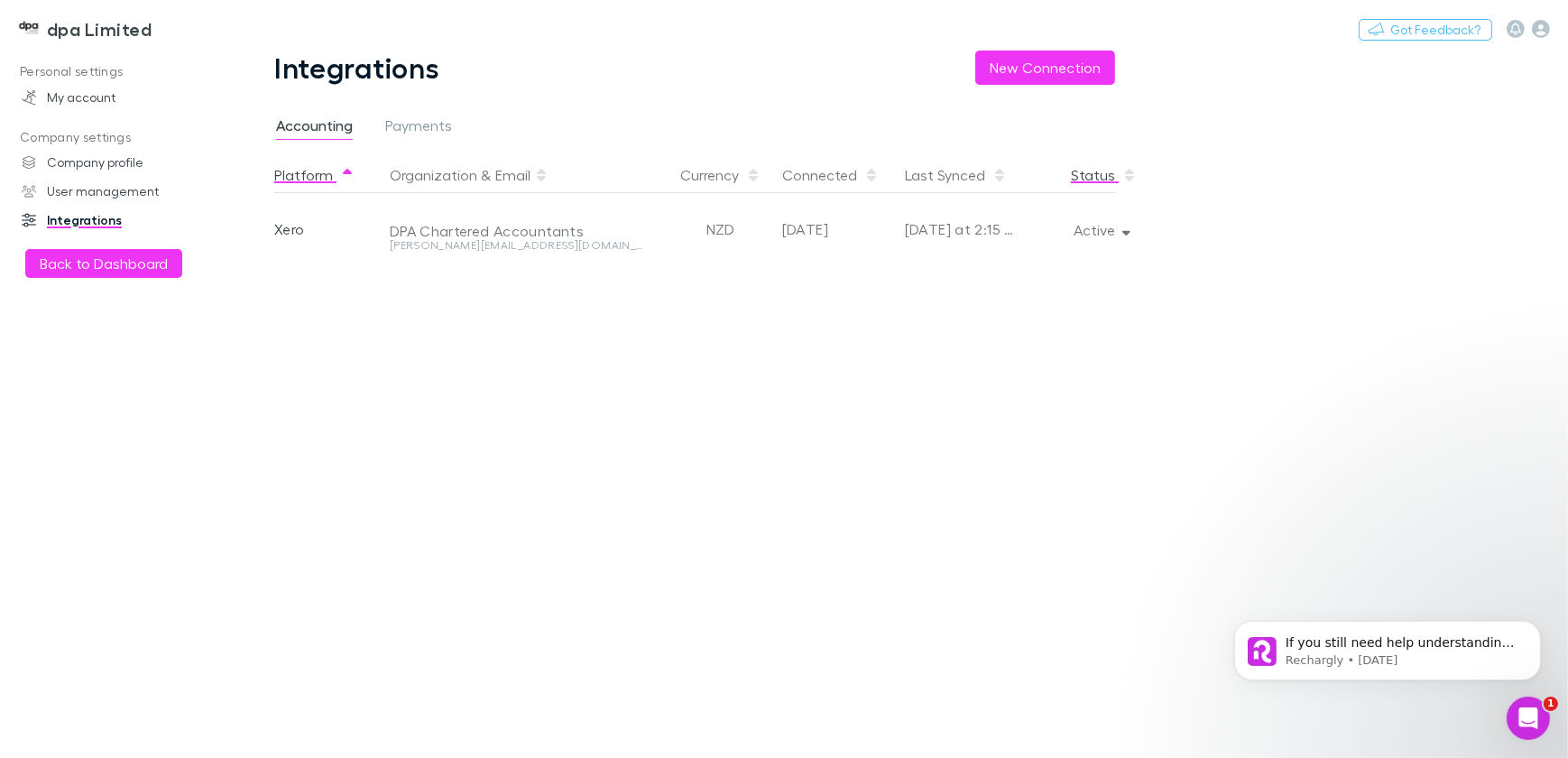
click at [1092, 176] on button "Status" at bounding box center [1103, 175] width 66 height 36
click at [1116, 235] on button "Active" at bounding box center [1099, 229] width 82 height 25
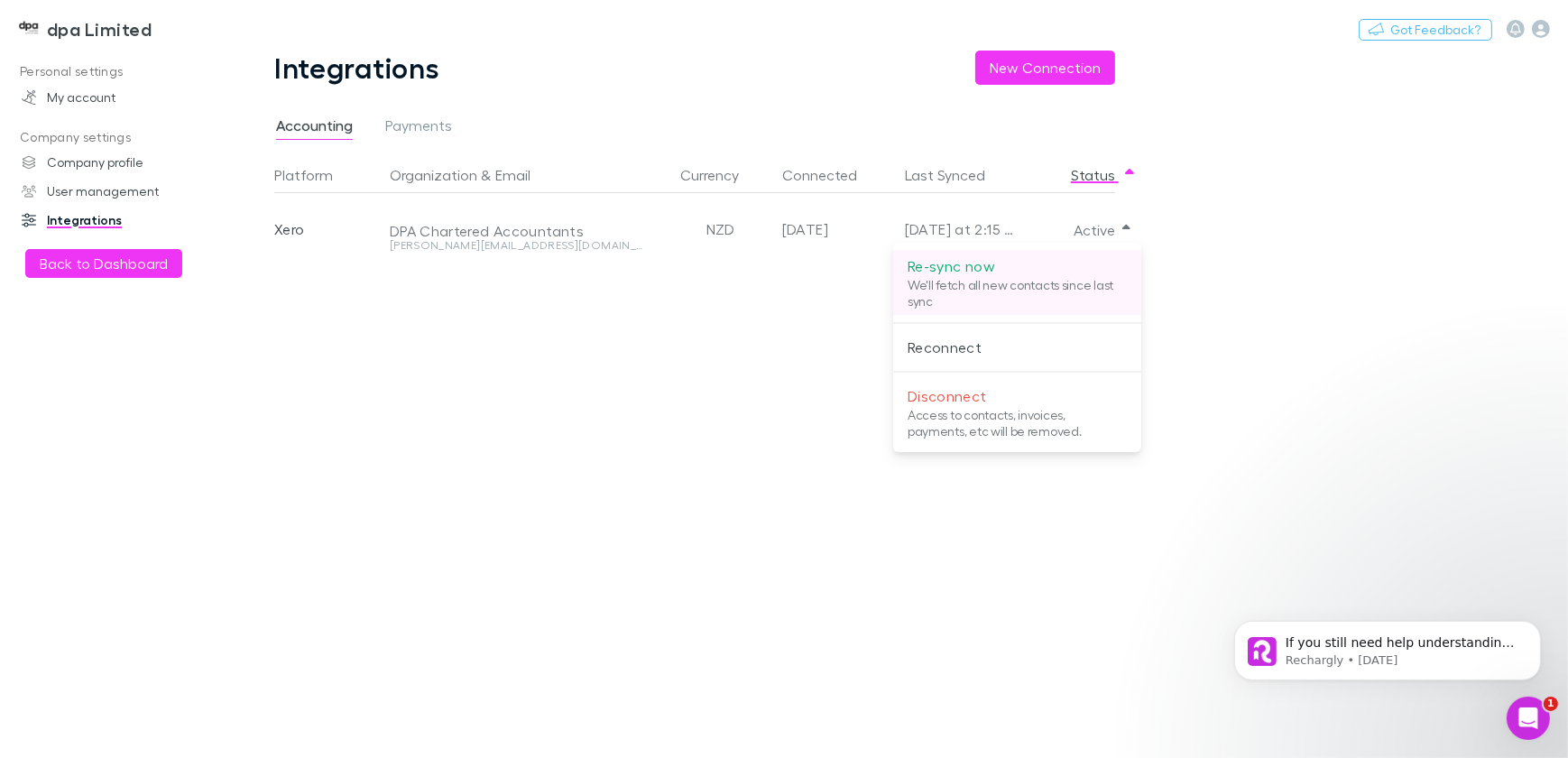
click at [946, 263] on p "Re-sync now" at bounding box center [1017, 265] width 219 height 21
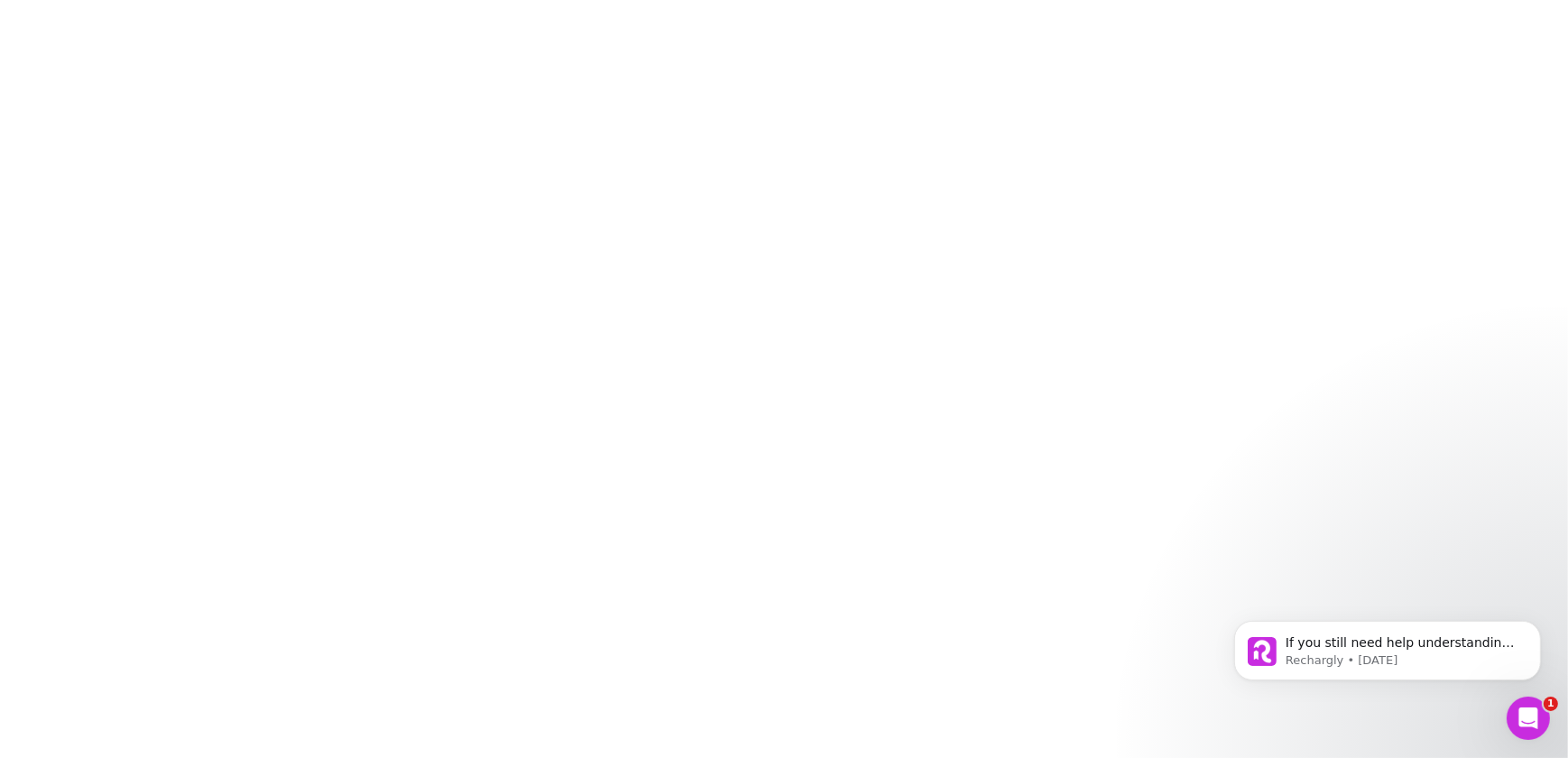
click at [743, 311] on div at bounding box center [784, 379] width 1568 height 758
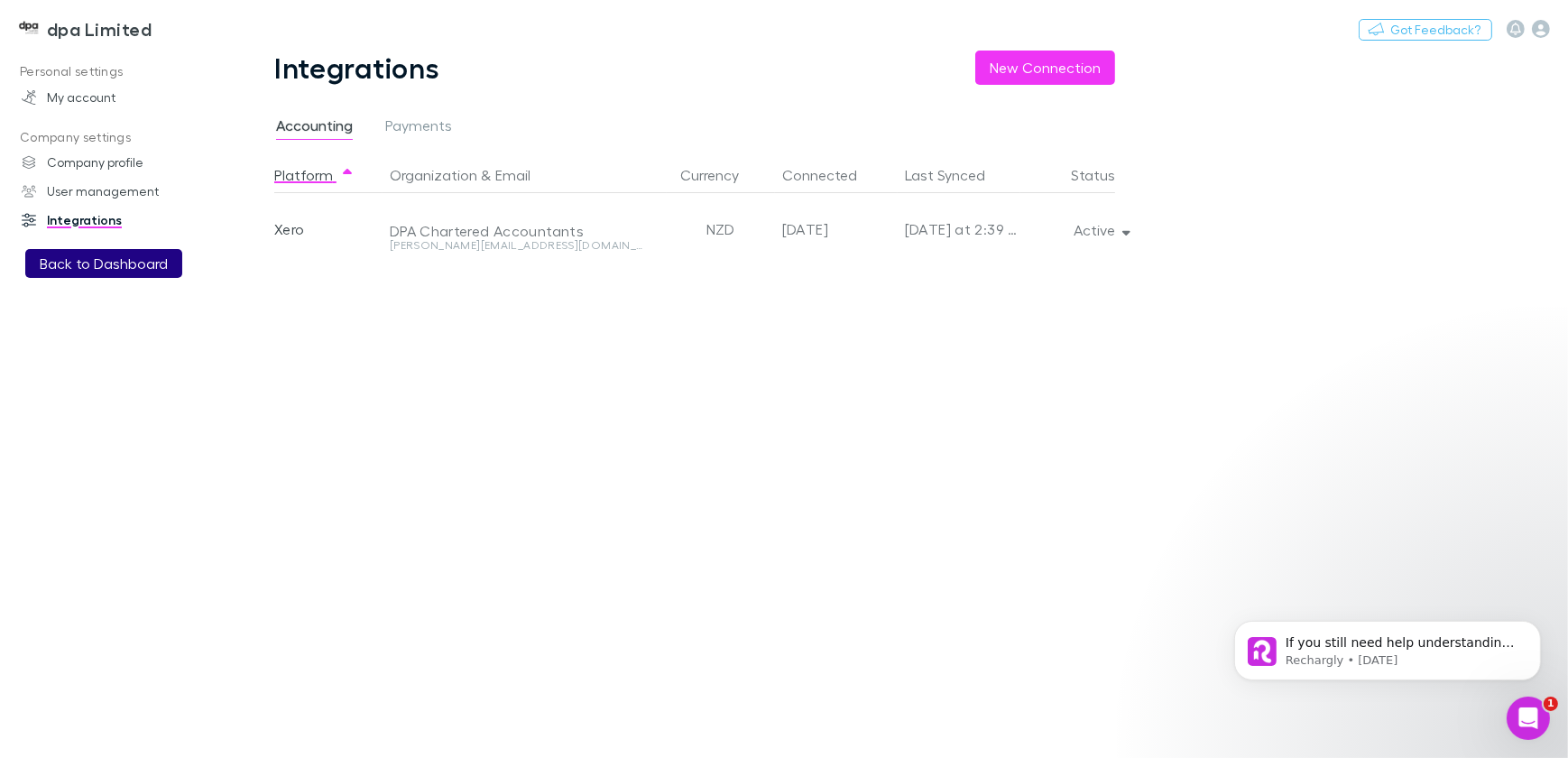
click at [116, 267] on button "Back to Dashboard" at bounding box center [104, 263] width 157 height 29
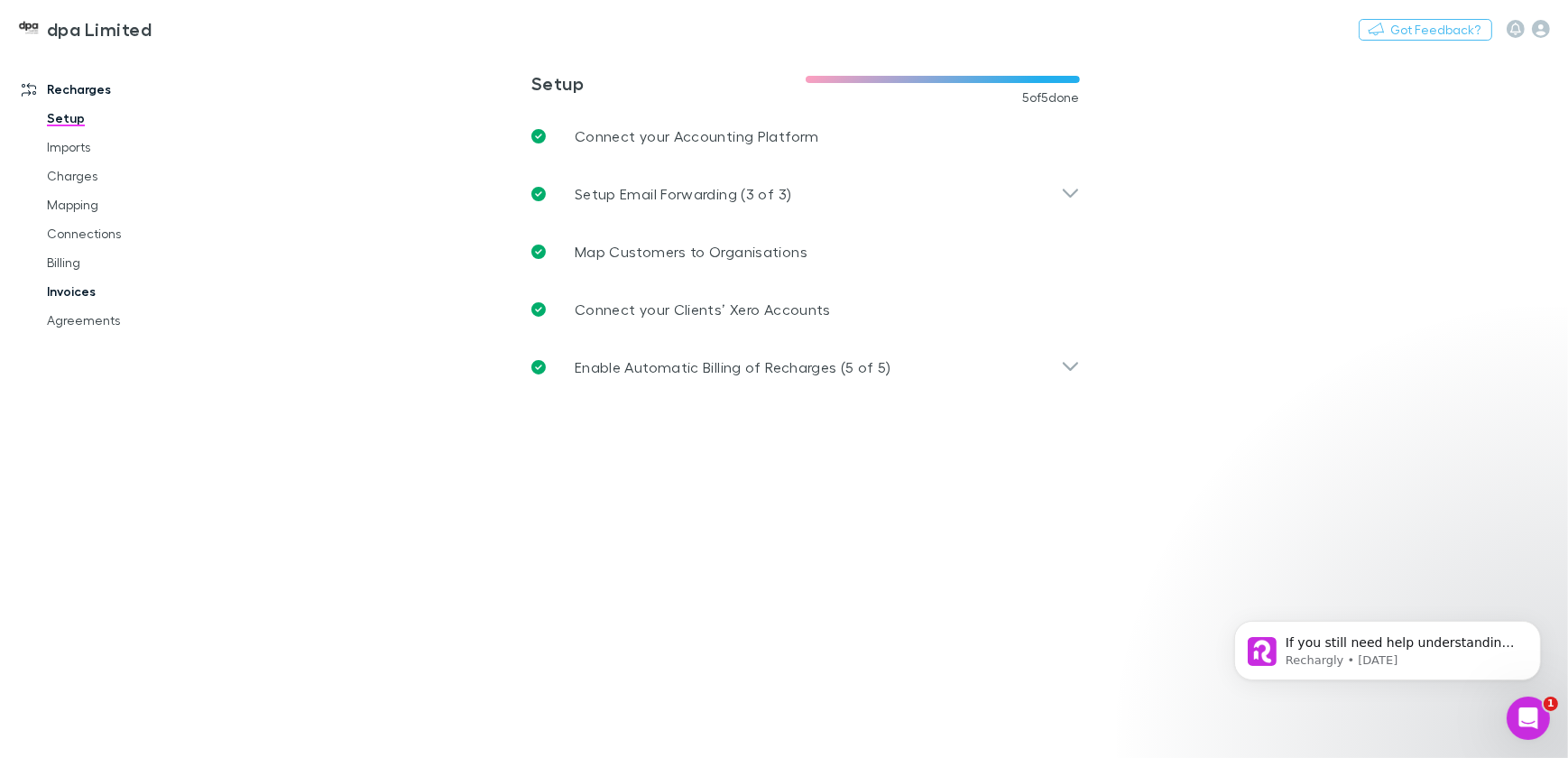
click at [62, 288] on link "Invoices" at bounding box center [134, 291] width 211 height 29
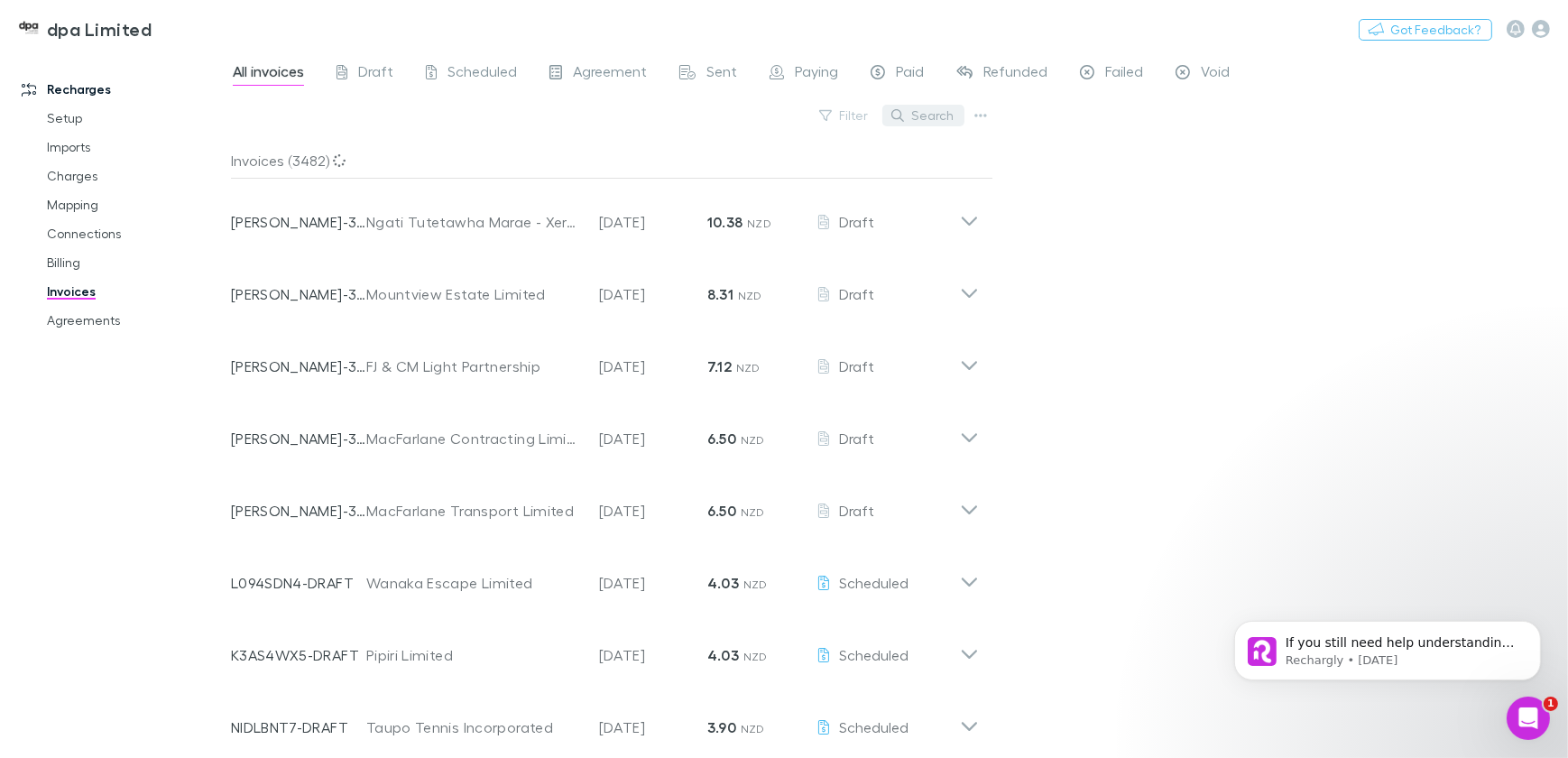
click at [922, 110] on button "Search" at bounding box center [923, 115] width 82 height 21
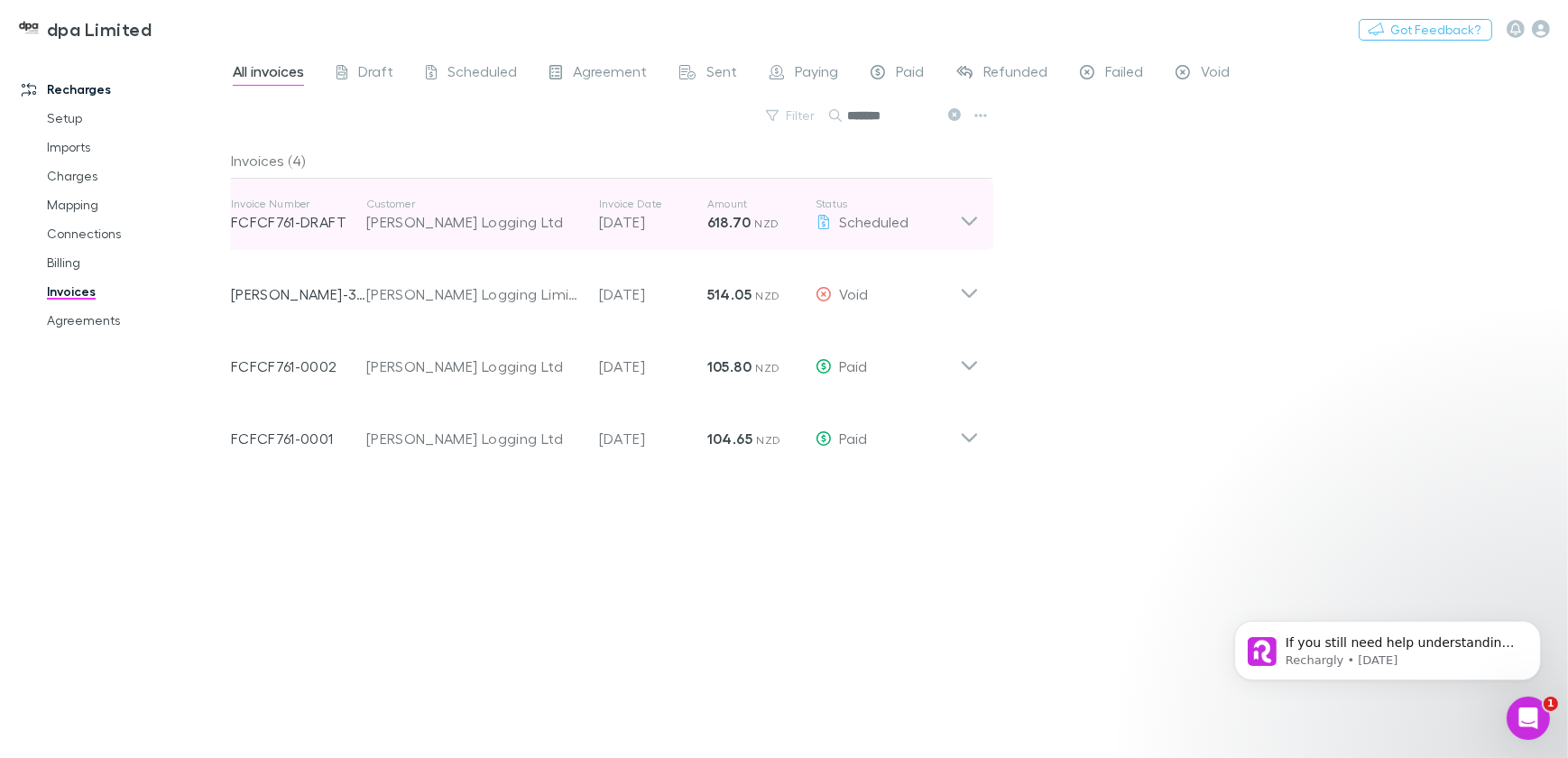
click at [971, 224] on icon at bounding box center [969, 221] width 16 height 9
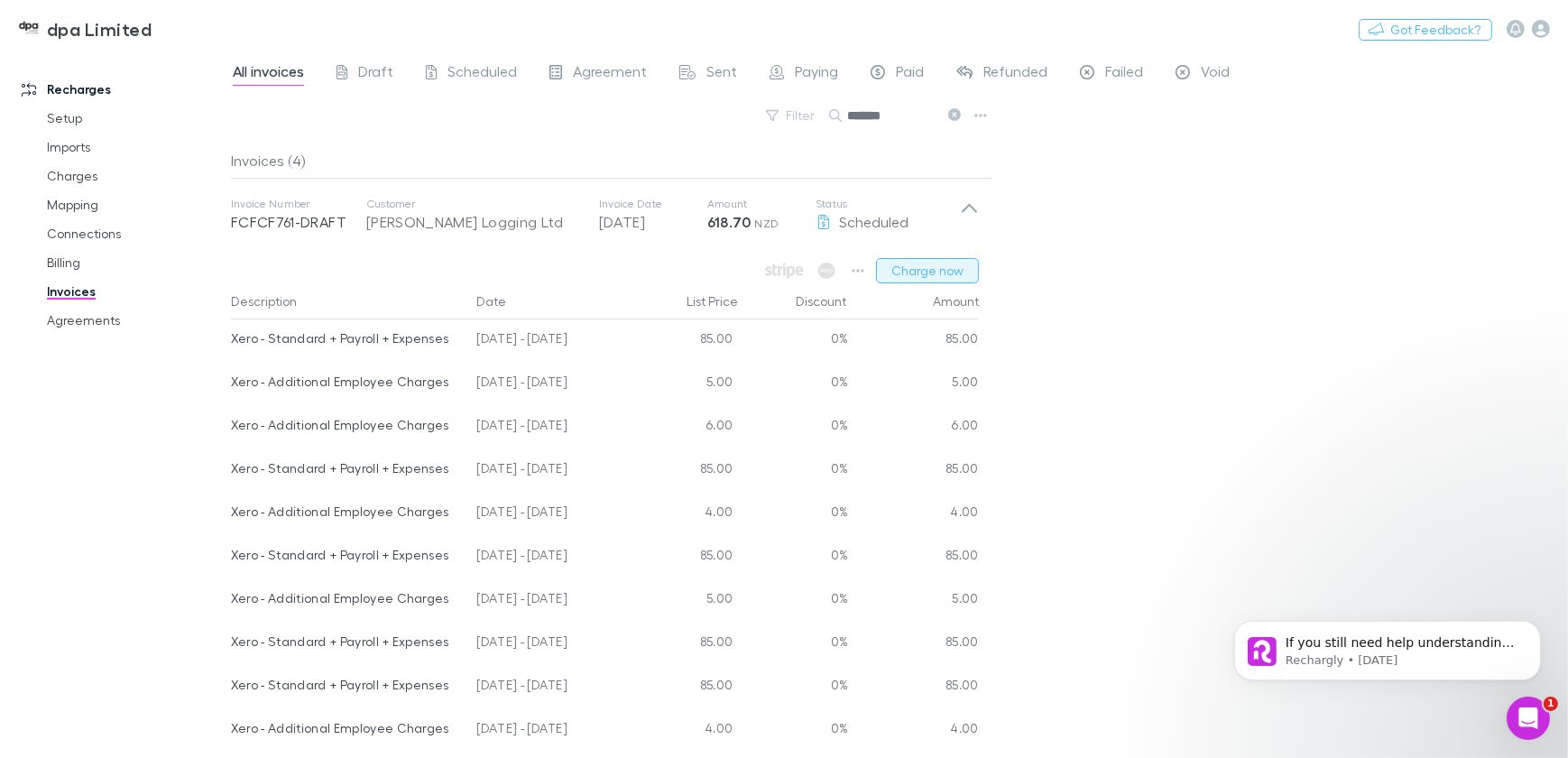
click at [933, 270] on button "Charge now" at bounding box center [926, 270] width 103 height 25
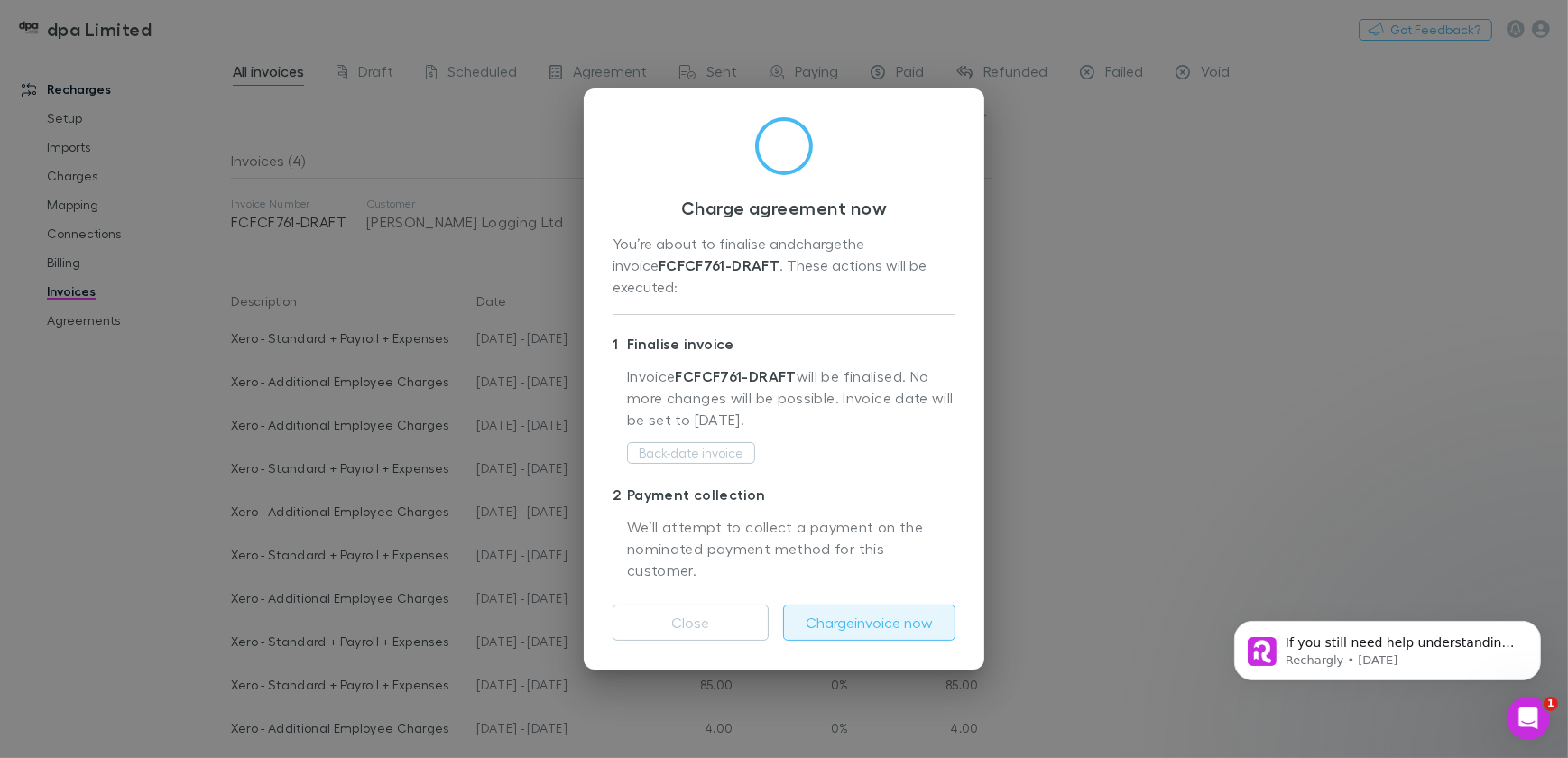
click at [849, 605] on button "Charge invoice now" at bounding box center [869, 622] width 172 height 36
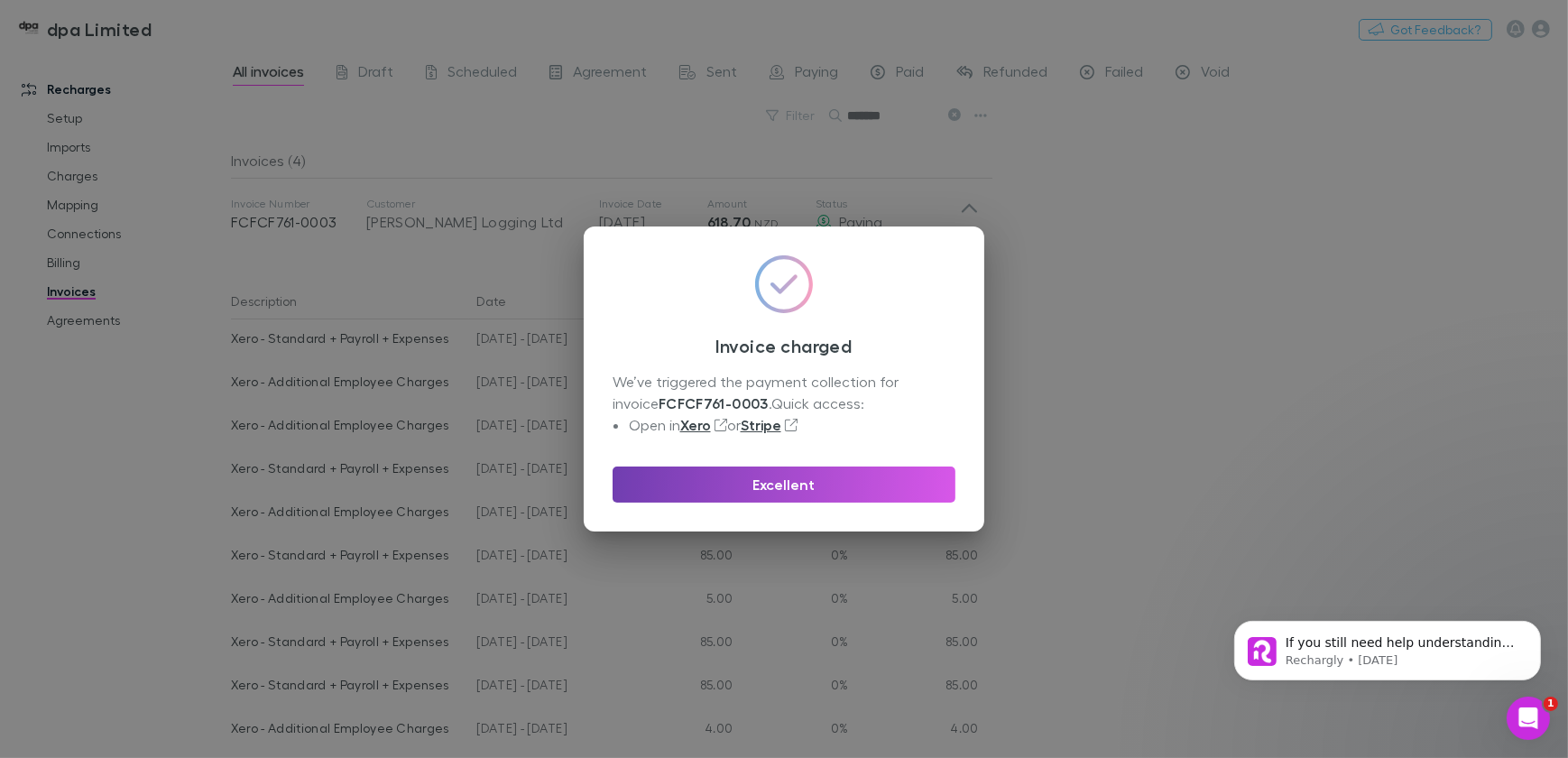
click at [801, 484] on button "Excellent" at bounding box center [783, 483] width 343 height 36
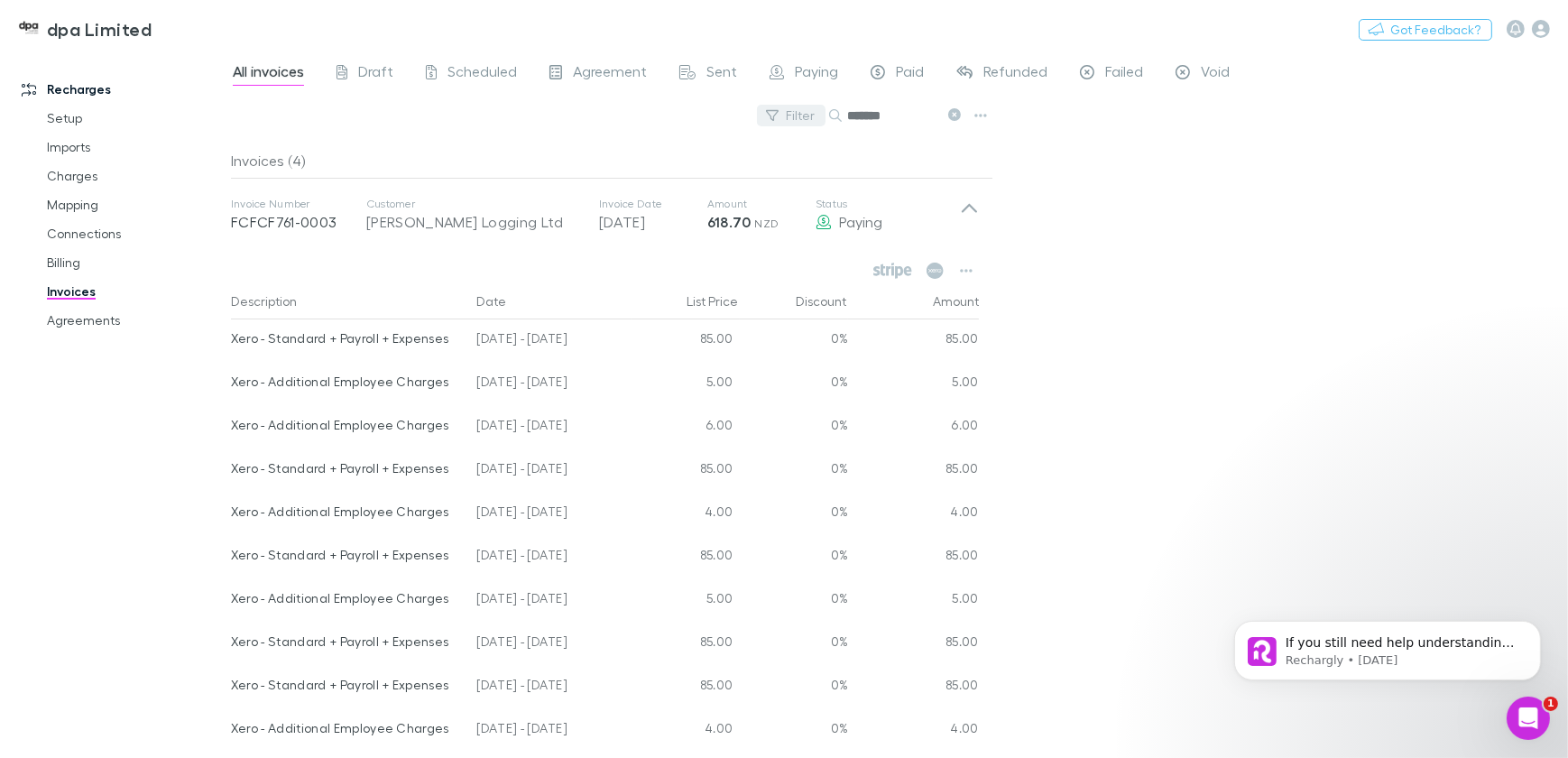
drag, startPoint x: 889, startPoint y: 119, endPoint x: 817, endPoint y: 117, distance: 72.0
click at [817, 117] on div "Filter Search ******" at bounding box center [612, 122] width 762 height 40
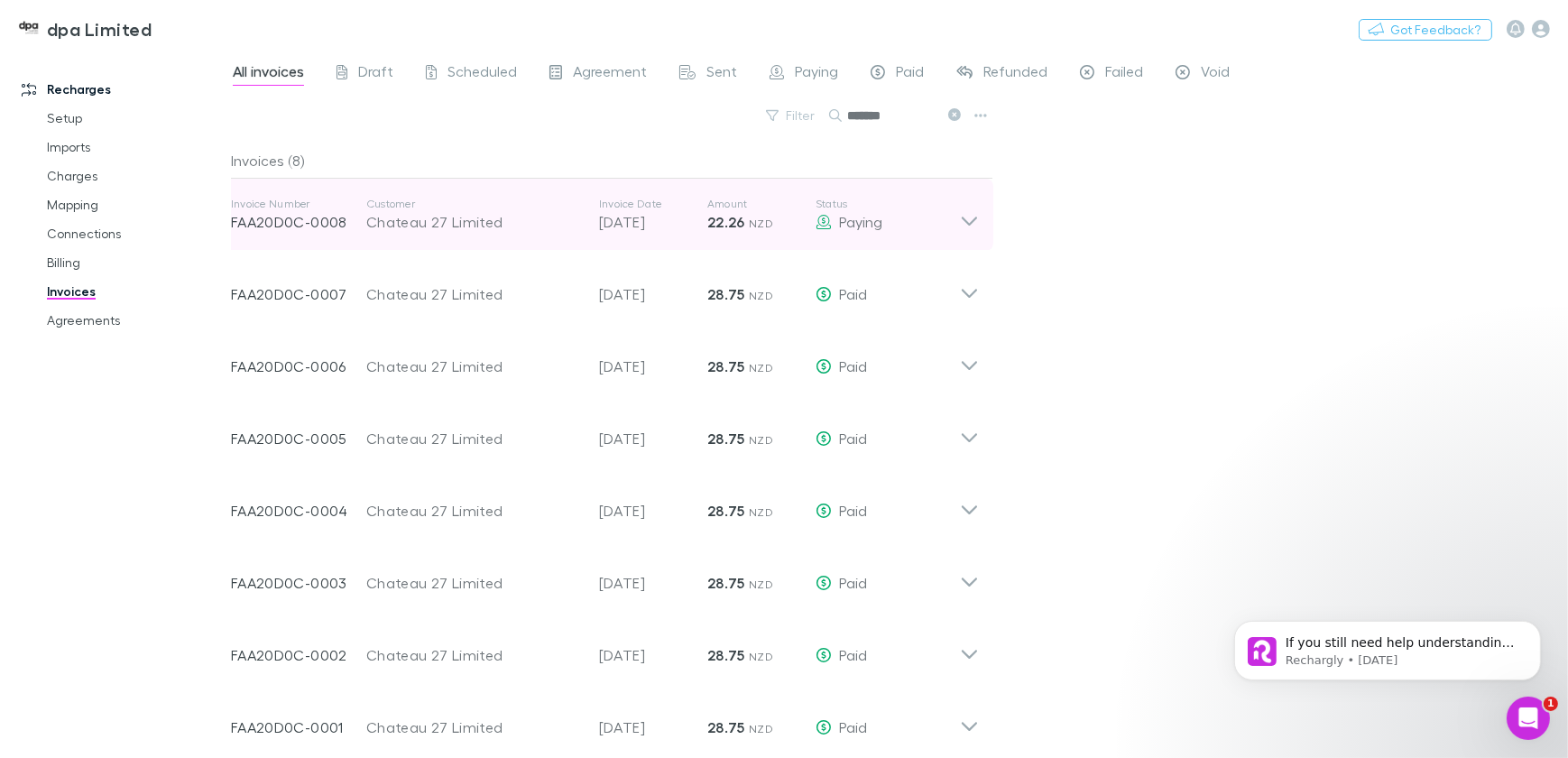
type input "*******"
click at [971, 219] on icon at bounding box center [969, 214] width 18 height 36
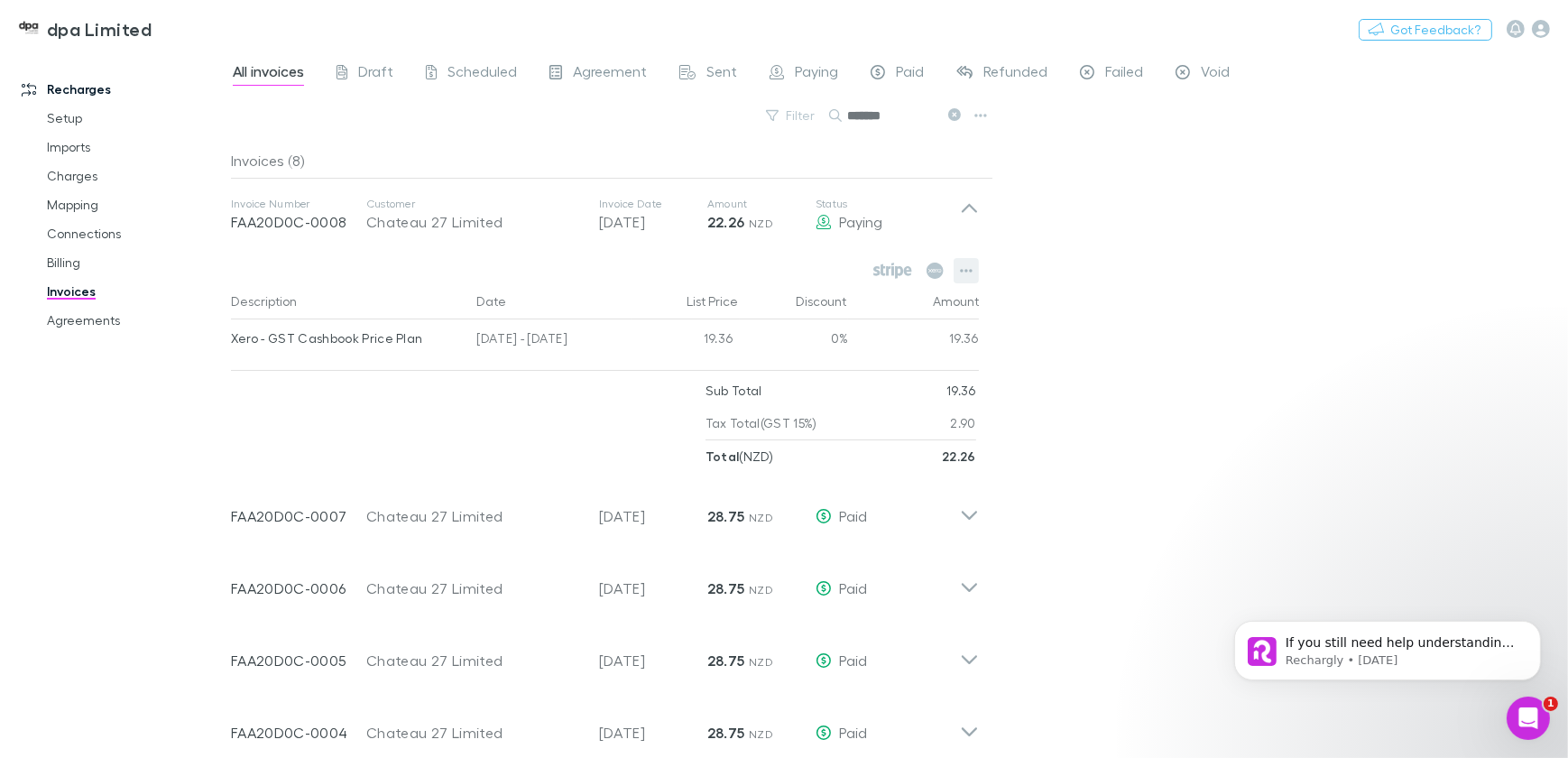
click at [963, 273] on icon "button" at bounding box center [966, 271] width 13 height 15
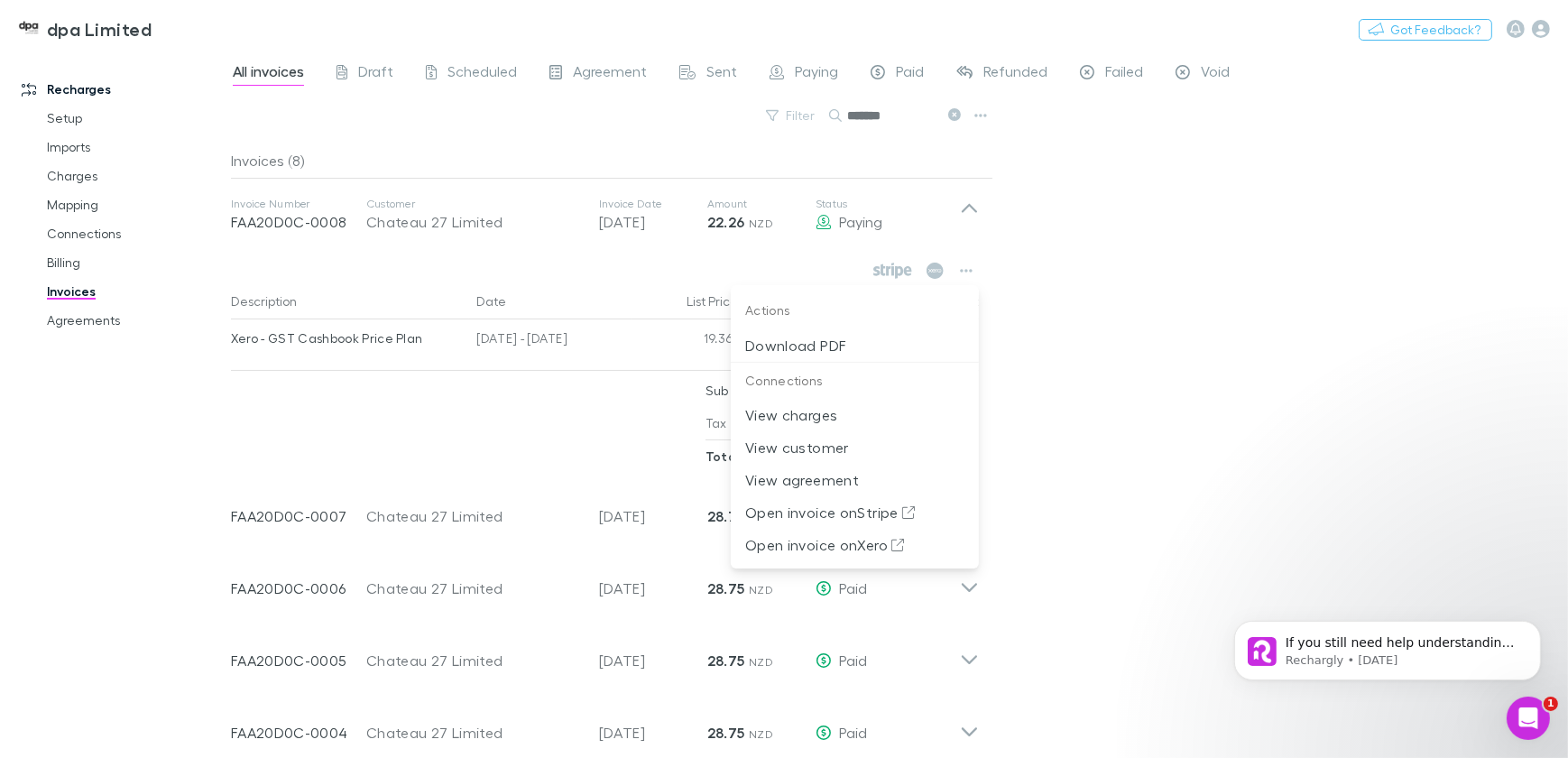
click at [1096, 139] on div at bounding box center [784, 379] width 1568 height 758
